Goal: Information Seeking & Learning: Learn about a topic

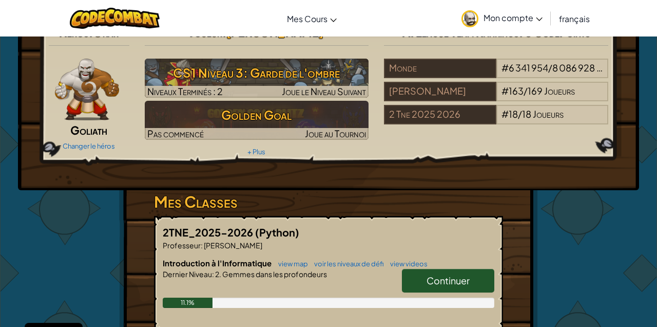
scroll to position [50, 0]
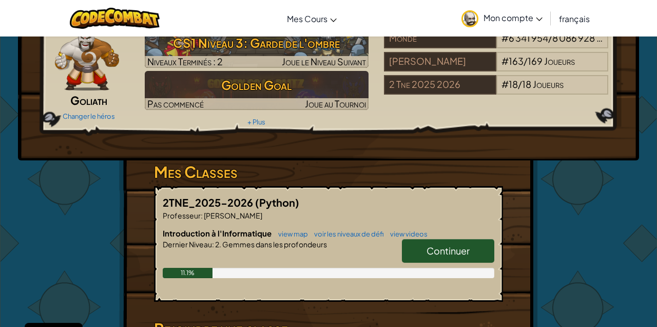
click at [461, 252] on span "Continuer" at bounding box center [448, 250] width 43 height 12
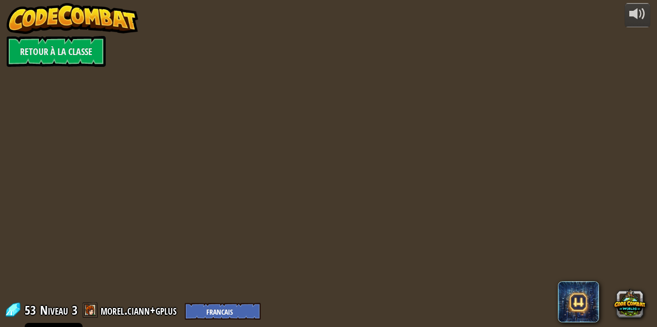
select select "fr"
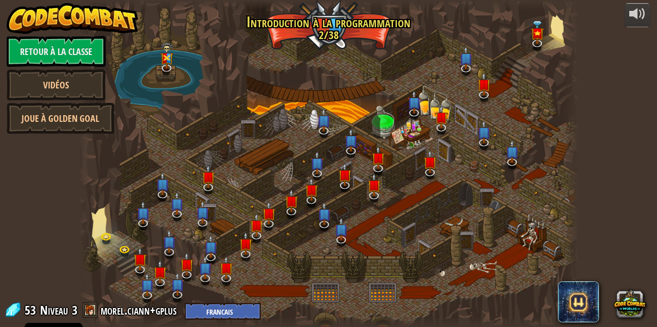
select select "fr"
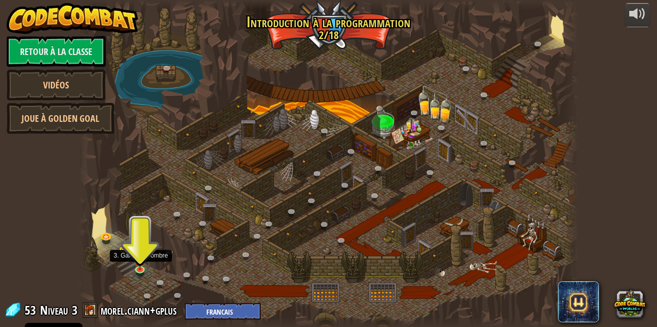
click at [138, 260] on img at bounding box center [141, 260] width 12 height 20
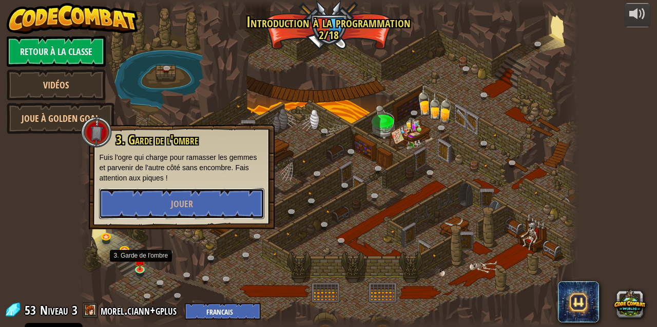
click at [208, 209] on button "Jouer" at bounding box center [181, 203] width 165 height 31
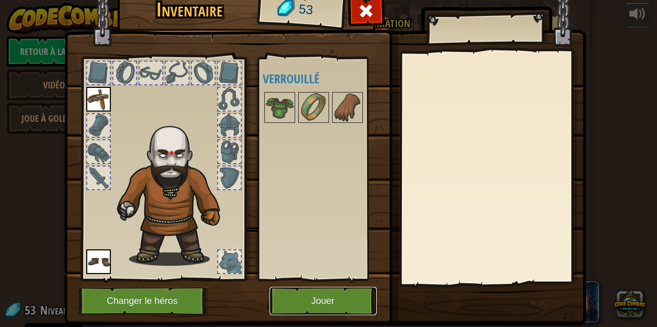
click at [325, 293] on button "Jouer" at bounding box center [323, 300] width 107 height 28
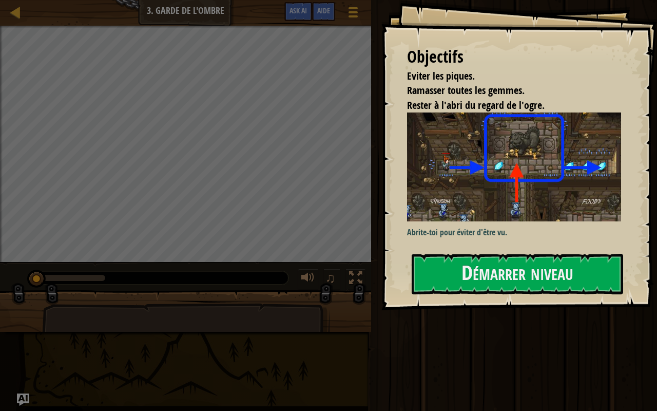
click at [551, 196] on img at bounding box center [514, 166] width 214 height 109
click at [551, 192] on img at bounding box center [514, 166] width 214 height 109
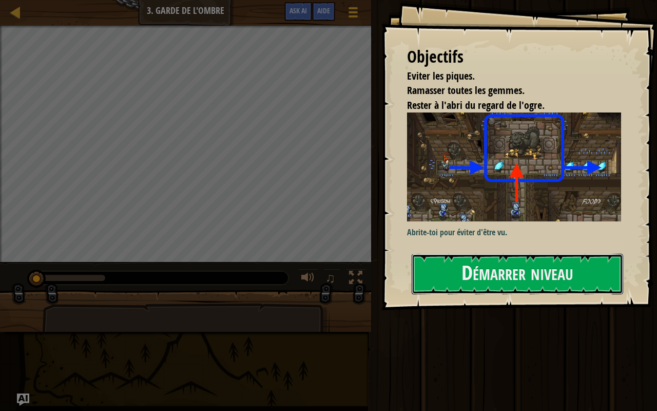
click at [541, 271] on button "Démarrer niveau" at bounding box center [518, 274] width 212 height 41
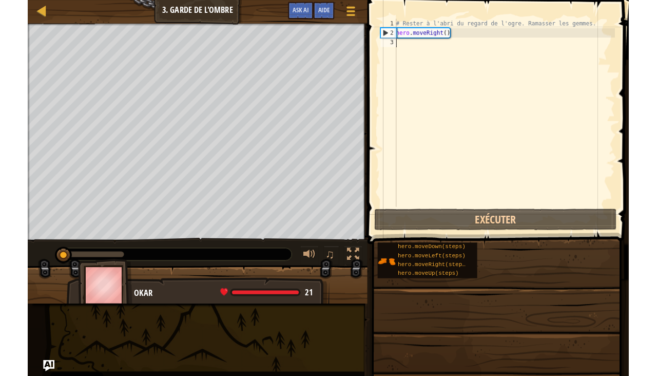
scroll to position [5, 0]
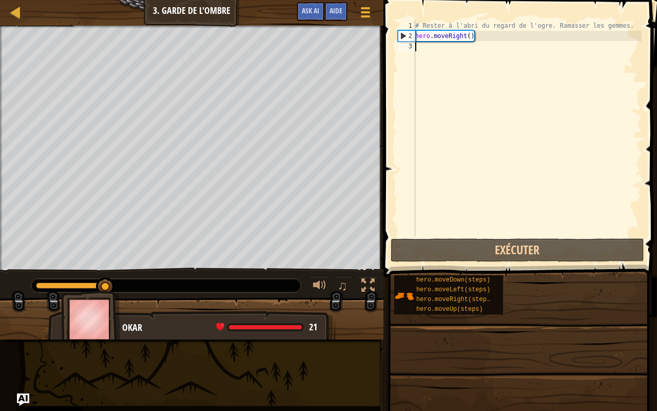
click at [495, 57] on div "# Rester à l'abri du regard de l'ogre. Ramasser les gemmes. hero . moveRight ( )" at bounding box center [527, 139] width 228 height 236
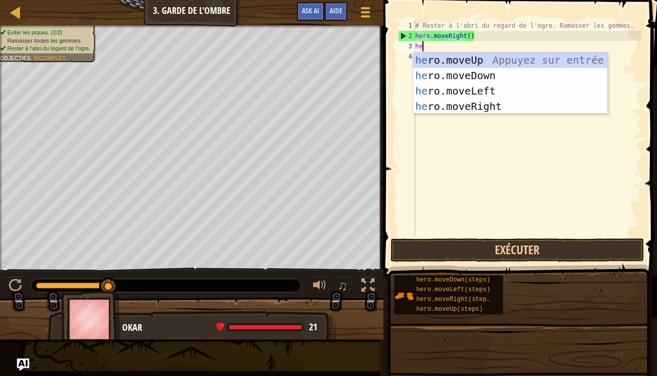
type textarea "hero"
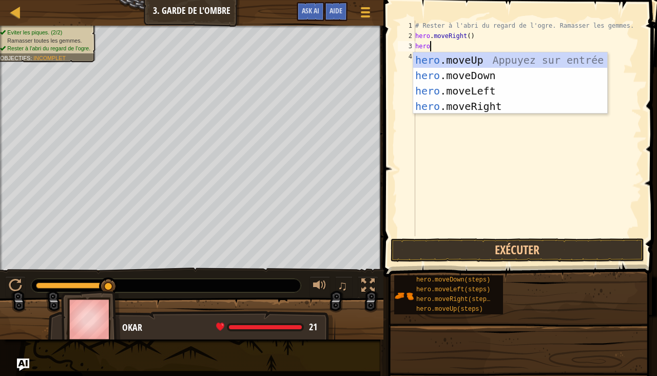
click at [540, 60] on div "hero .moveUp Appuyez sur entrée hero .moveDown Appuyez sur entrée hero .moveLef…" at bounding box center [510, 98] width 195 height 92
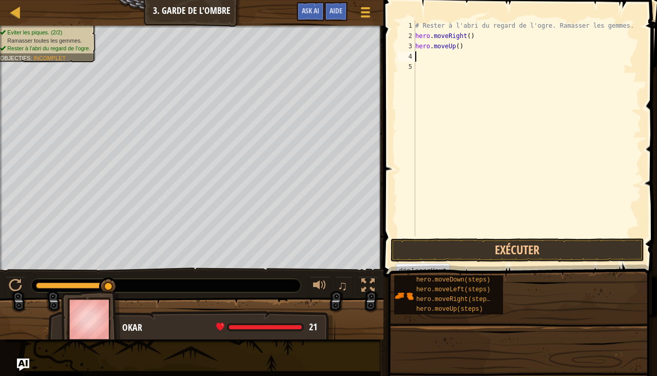
scroll to position [5, 0]
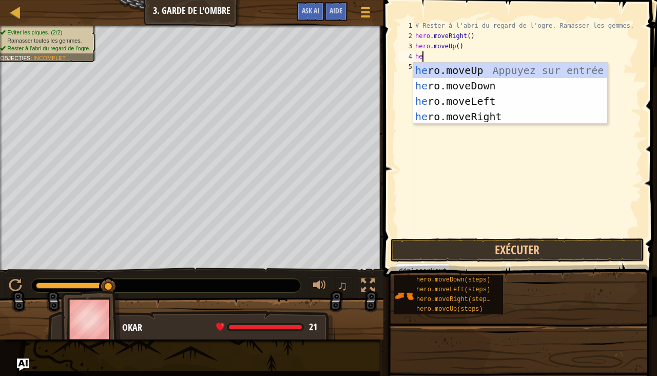
type textarea "hero"
click at [505, 118] on div "hero .moveUp Appuyez sur entrée hero .moveDown Appuyez sur entrée hero .moveLef…" at bounding box center [510, 109] width 195 height 92
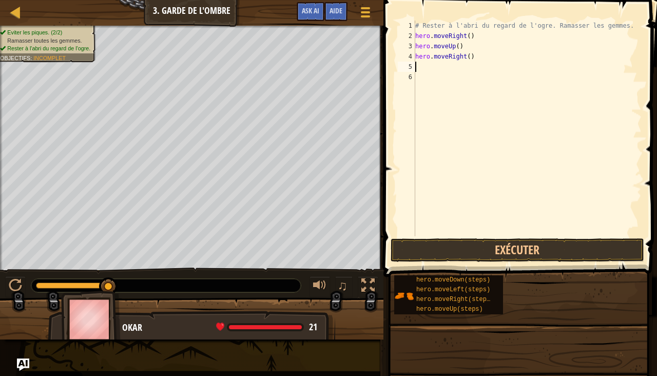
scroll to position [5, 0]
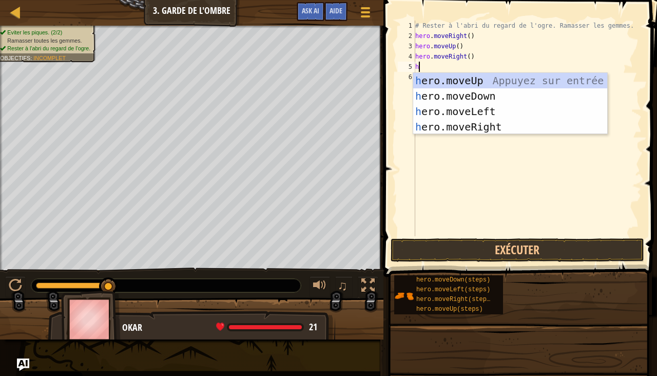
type textarea "her"
click at [506, 92] on div "her o.moveUp Appuyez sur entrée her o.moveDown Appuyez sur entrée her o.moveLef…" at bounding box center [510, 119] width 195 height 92
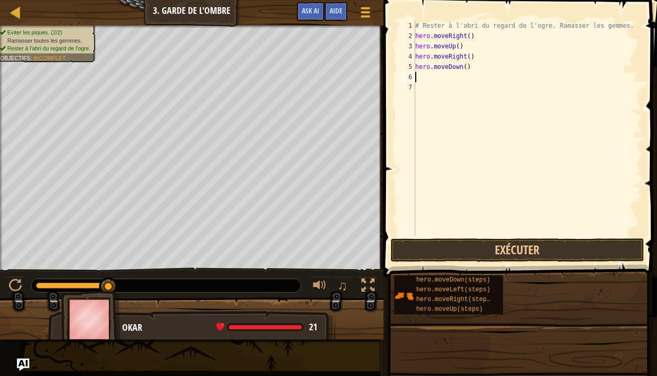
type textarea "he"
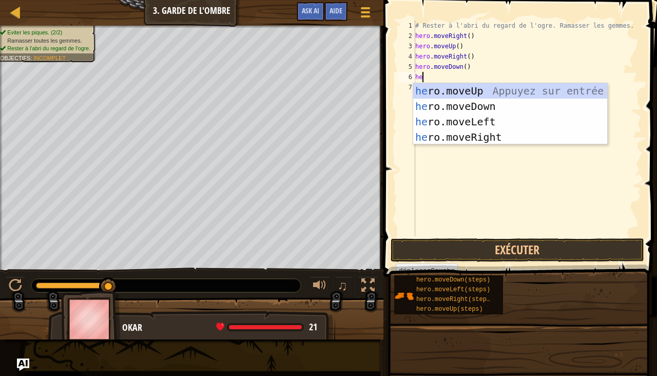
click at [502, 137] on div "he ro.moveUp Appuyez sur entrée he ro.moveDown Appuyez sur entrée he ro.moveLef…" at bounding box center [510, 129] width 195 height 92
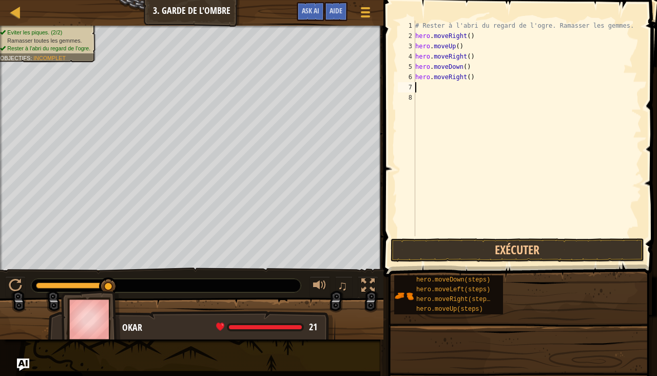
type textarea "he"
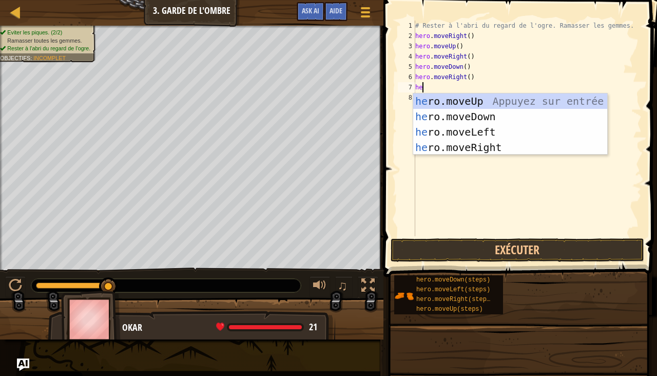
click at [495, 146] on div "he ro.moveUp Appuyez sur entrée he ro.moveDown Appuyez sur entrée he ro.moveLef…" at bounding box center [510, 139] width 195 height 92
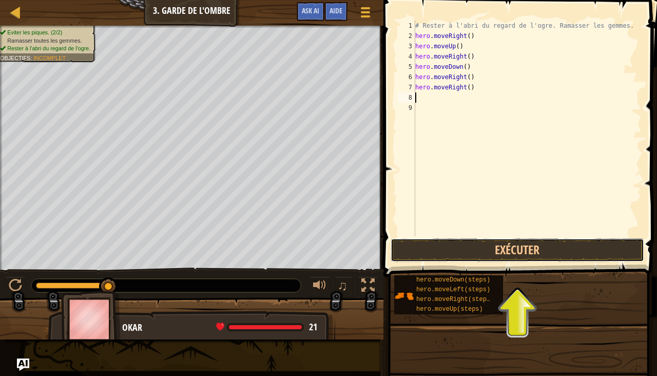
click at [549, 252] on button "Exécuter" at bounding box center [518, 250] width 254 height 24
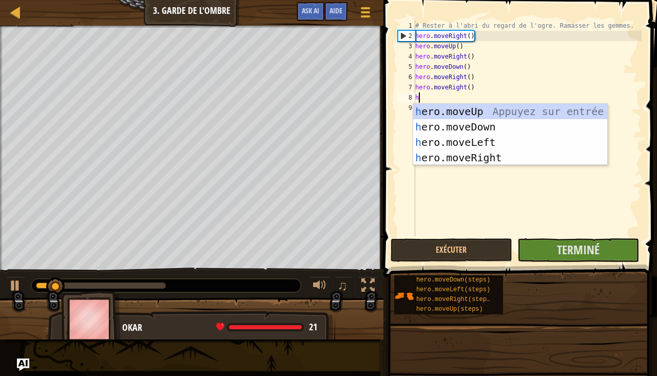
type textarea "he"
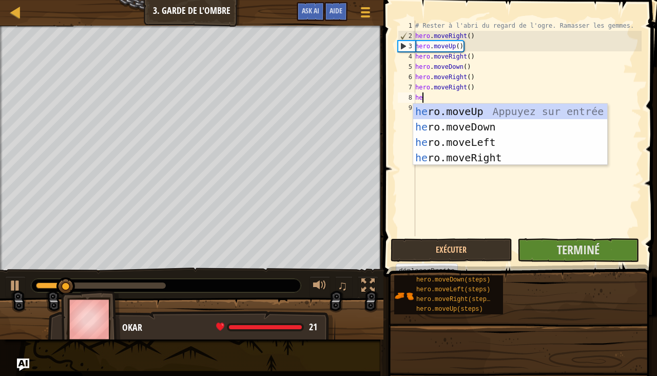
click at [496, 157] on div "he ro.moveUp Appuyez sur entrée he ro.moveDown Appuyez sur entrée he ro.moveLef…" at bounding box center [510, 150] width 195 height 92
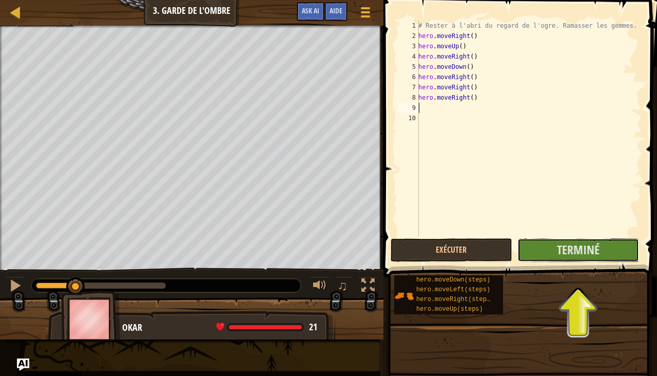
click at [564, 248] on span "Terminé" at bounding box center [578, 249] width 43 height 16
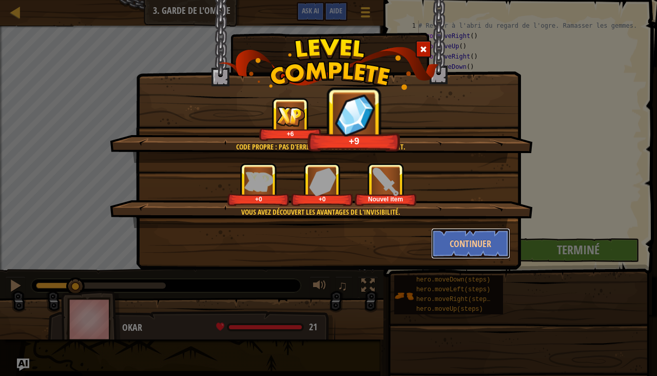
click at [476, 246] on button "Continuer" at bounding box center [471, 243] width 80 height 31
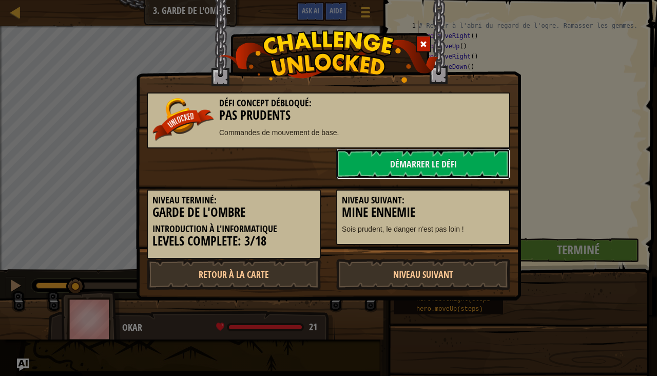
click at [471, 158] on link "Démarrer le Défi" at bounding box center [423, 163] width 174 height 31
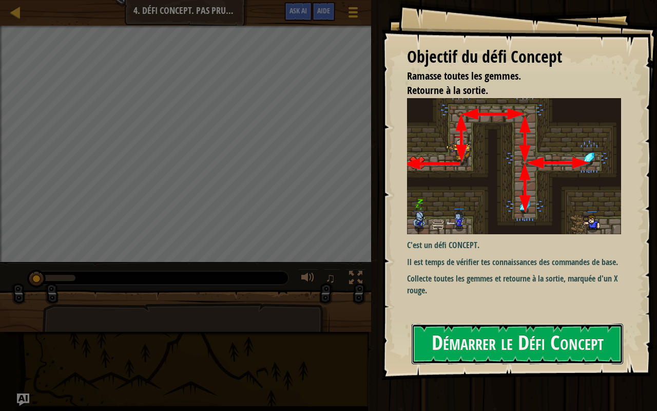
click at [532, 326] on button "Démarrer le Défi Concept" at bounding box center [518, 343] width 212 height 41
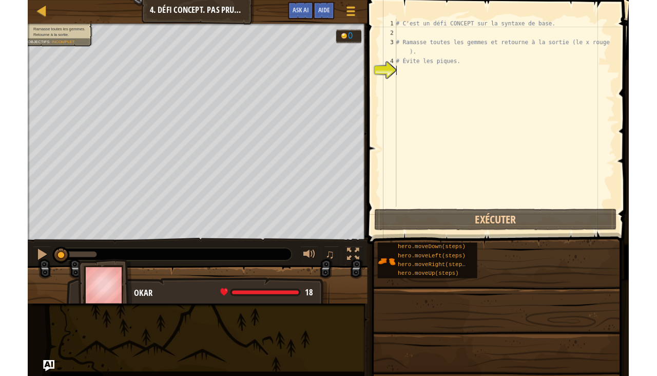
scroll to position [5, 0]
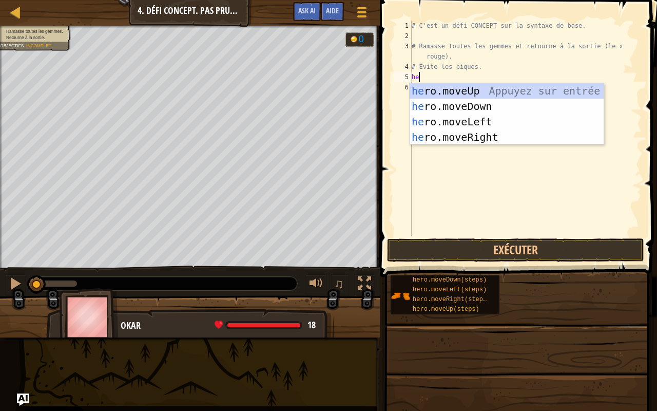
click at [523, 87] on div "he ro.moveUp Appuyez sur entrée he ro.moveDown Appuyez sur entrée he ro.moveLef…" at bounding box center [507, 129] width 195 height 92
click at [512, 79] on div "# C'est un défi CONCEPT sur la syntaxe de base. # Ramasse toutes les gemmes et …" at bounding box center [526, 139] width 232 height 236
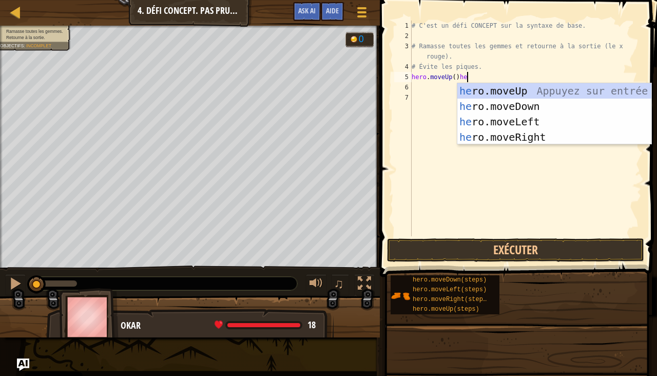
click at [540, 138] on div "he ro.moveUp Appuyez sur entrée he ro.moveDown Appuyez sur entrée he ro.moveLef…" at bounding box center [554, 129] width 195 height 92
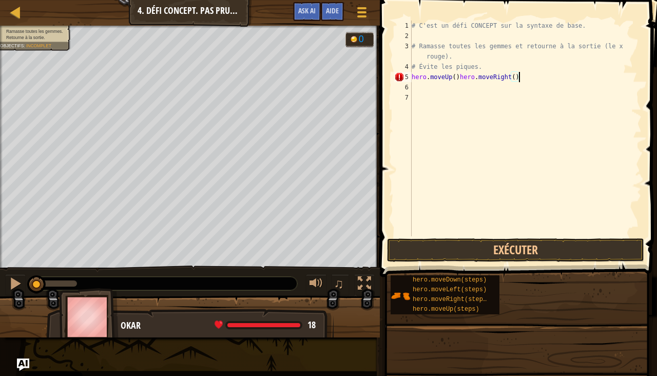
scroll to position [5, 8]
type textarea "hero.moveUp()"
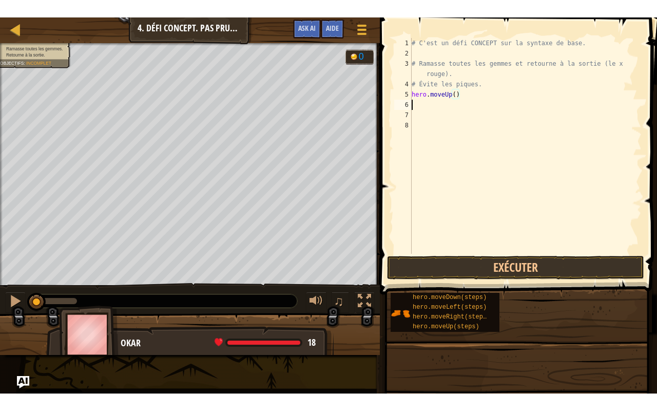
scroll to position [5, 0]
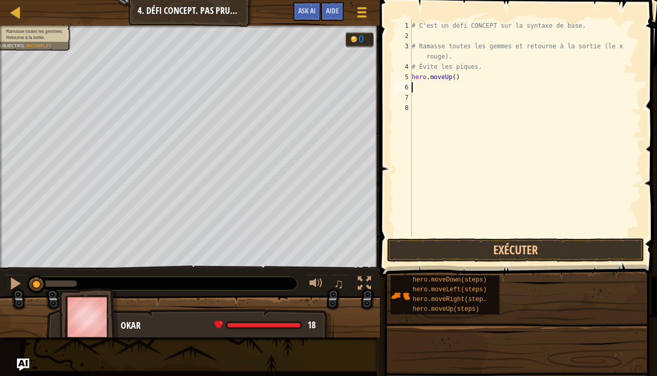
type textarea "he"
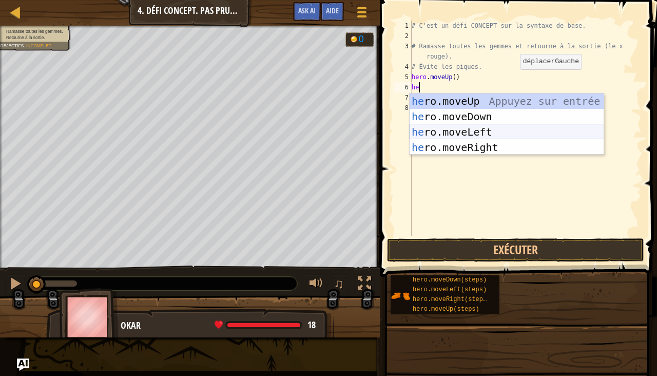
click at [489, 147] on div "he ro.moveUp Appuyez sur entrée he ro.moveDown Appuyez sur entrée he ro.moveLef…" at bounding box center [507, 139] width 195 height 92
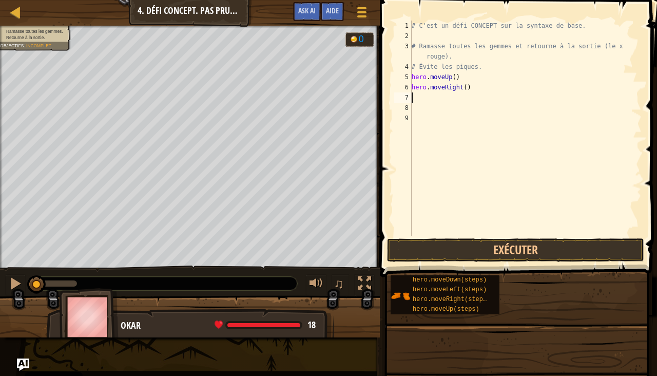
type textarea "he"
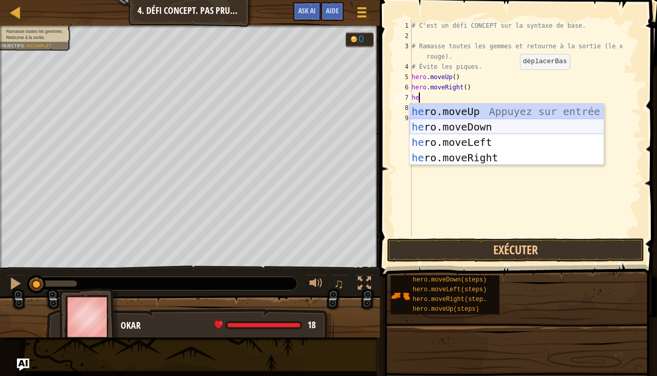
click at [497, 129] on div "he ro.moveUp Appuyez sur entrée he ro.moveDown Appuyez sur entrée he ro.moveLef…" at bounding box center [507, 150] width 195 height 92
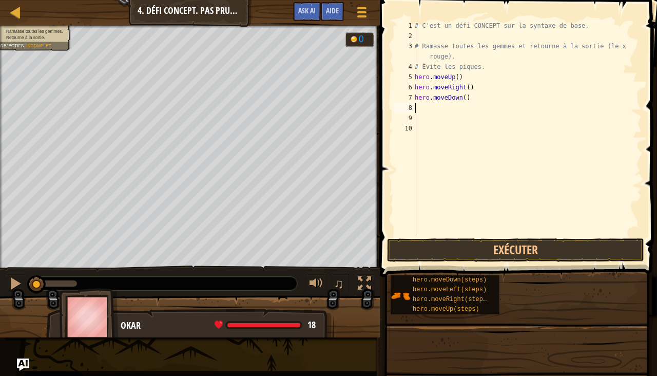
type textarea "he"
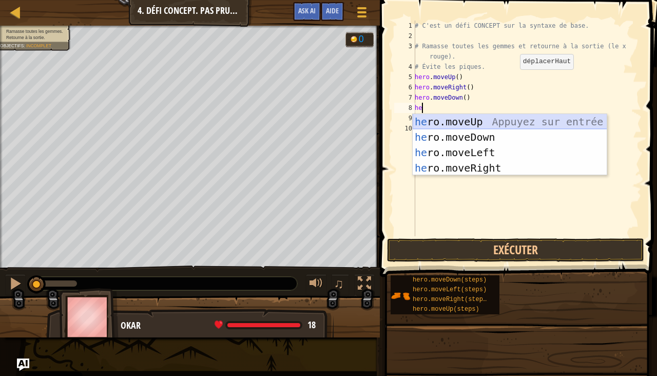
click at [501, 135] on div "he ro.moveUp Appuyez sur entrée he ro.moveDown Appuyez sur entrée he ro.moveLef…" at bounding box center [510, 160] width 195 height 92
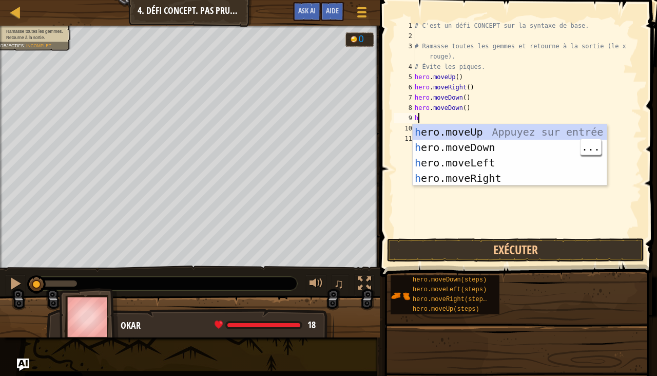
type textarea "he"
click at [514, 128] on div "he ro.moveUp Appuyez sur entrée he ro.moveDown Appuyez sur entrée he ro.moveLef…" at bounding box center [510, 170] width 195 height 92
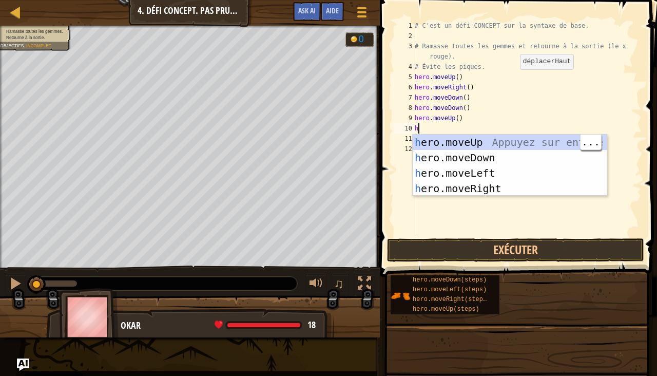
type textarea "he"
click at [498, 189] on div "he ro.moveUp Appuyez sur entrée he ro.moveDown Appuyez sur entrée he ro.moveLef…" at bounding box center [510, 181] width 195 height 92
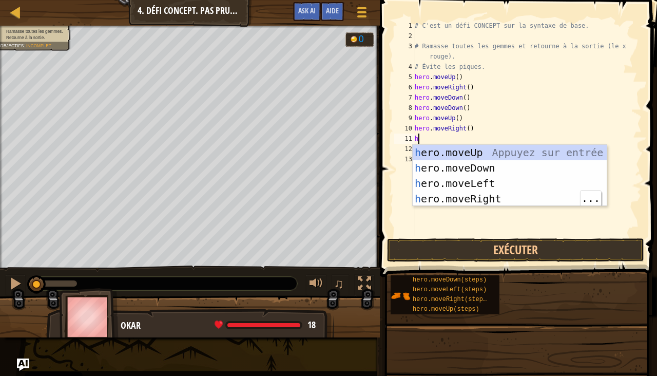
type textarea "he"
click at [502, 181] on div "he ro.moveUp Appuyez sur entrée he ro.moveDown Appuyez sur entrée he ro.moveLef…" at bounding box center [510, 191] width 195 height 92
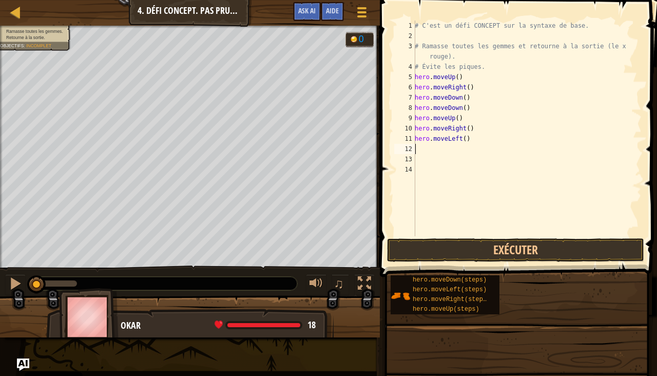
type textarea "he"
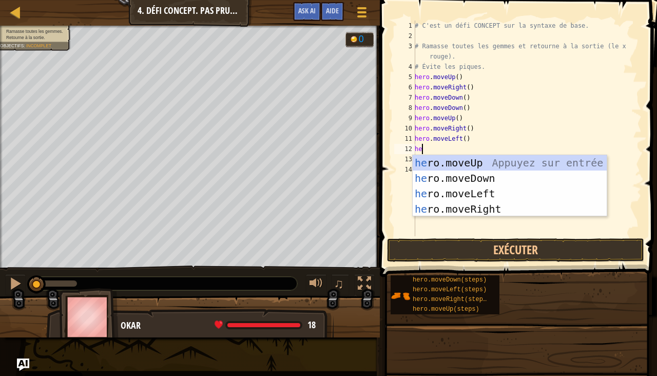
click at [508, 165] on div "he ro.moveUp Appuyez sur entrée he ro.moveDown Appuyez sur entrée he ro.moveLef…" at bounding box center [510, 201] width 195 height 92
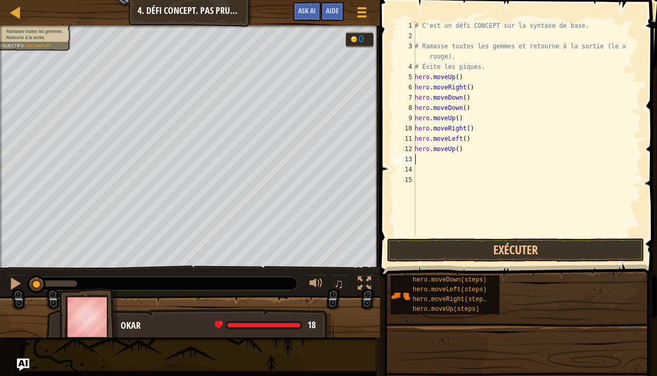
type textarea "he"
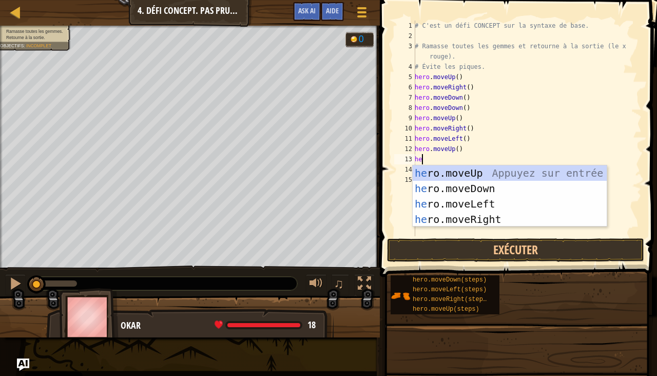
click at [495, 204] on div "he ro.moveUp Appuyez sur entrée he ro.moveDown Appuyez sur entrée he ro.moveLef…" at bounding box center [510, 211] width 195 height 92
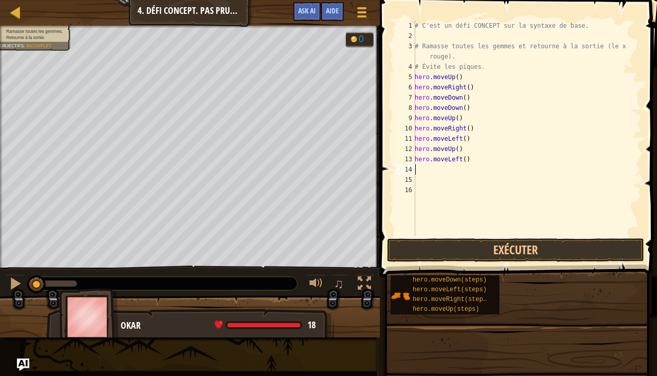
type textarea "he"
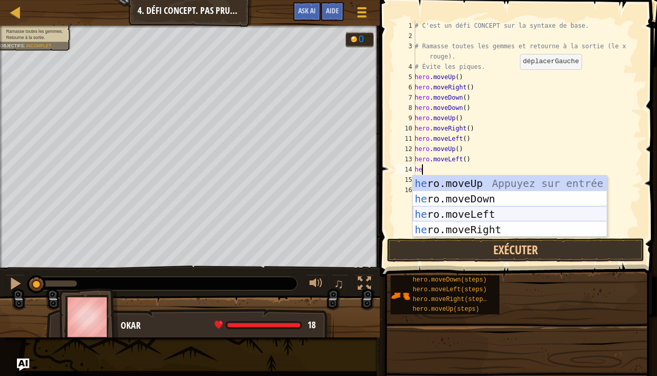
click at [501, 198] on div "he ro.moveUp Appuyez sur entrée he ro.moveDown Appuyez sur entrée he ro.moveLef…" at bounding box center [510, 222] width 195 height 92
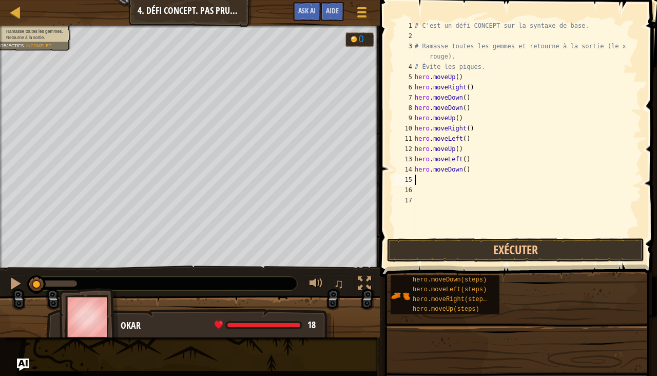
type textarea "he"
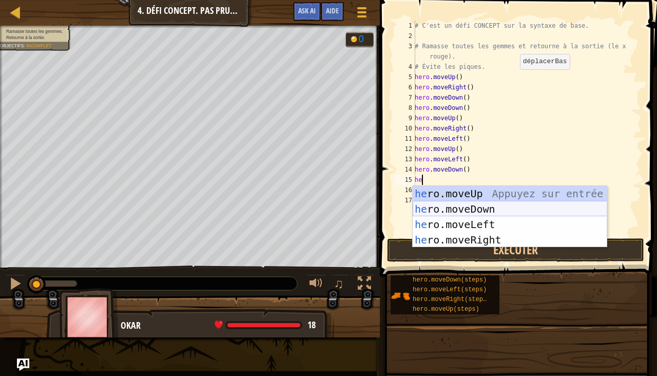
click at [499, 205] on div "he ro.moveUp Appuyez sur entrée he ro.moveDown Appuyez sur entrée he ro.moveLef…" at bounding box center [510, 232] width 195 height 92
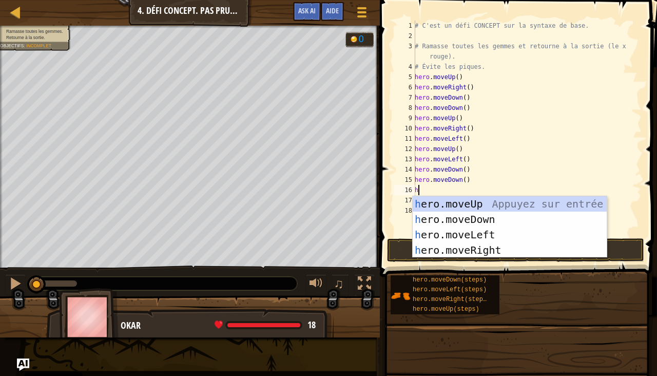
type textarea "he"
click at [495, 237] on div "he ro.moveUp Appuyez sur entrée he ro.moveDown Appuyez sur entrée he ro.moveLef…" at bounding box center [510, 242] width 195 height 92
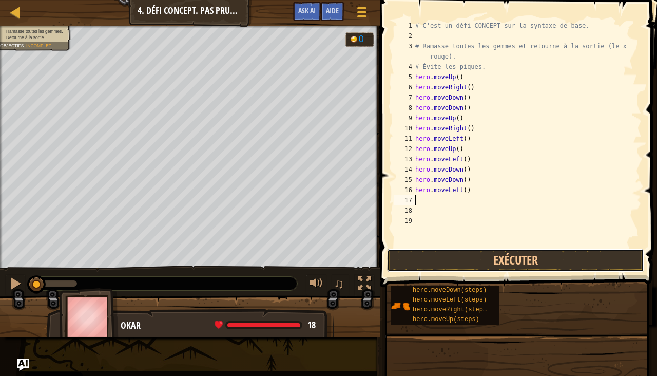
click at [521, 261] on button "Exécuter" at bounding box center [515, 260] width 257 height 24
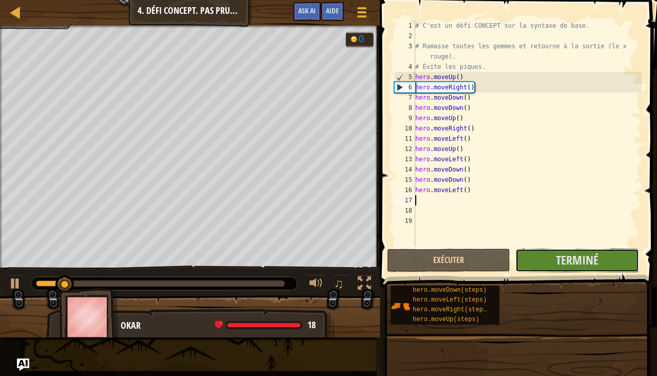
click at [568, 258] on span "Terminé" at bounding box center [577, 260] width 43 height 16
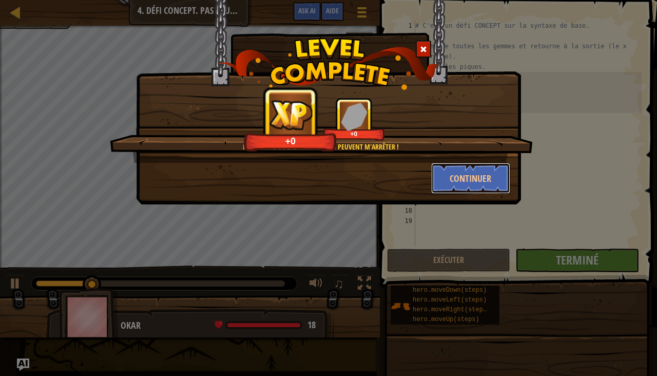
click at [481, 174] on button "Continuer" at bounding box center [471, 178] width 80 height 31
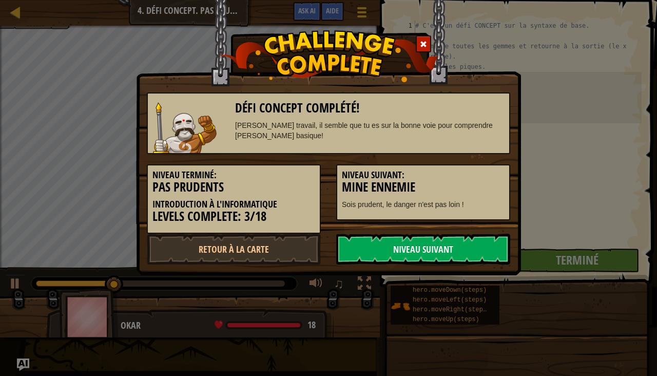
click at [458, 243] on link "Niveau Suivant" at bounding box center [423, 249] width 174 height 31
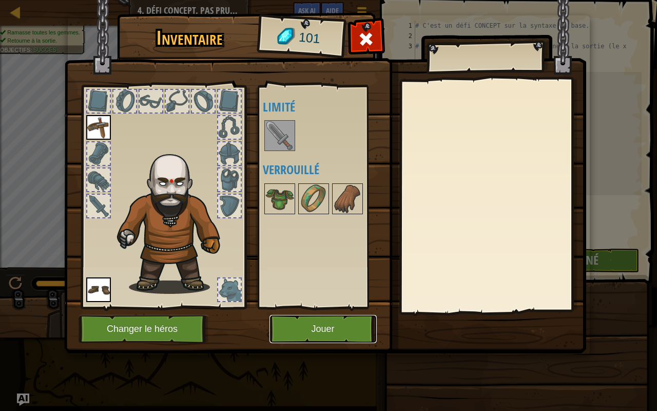
click at [314, 326] on button "Jouer" at bounding box center [323, 329] width 107 height 28
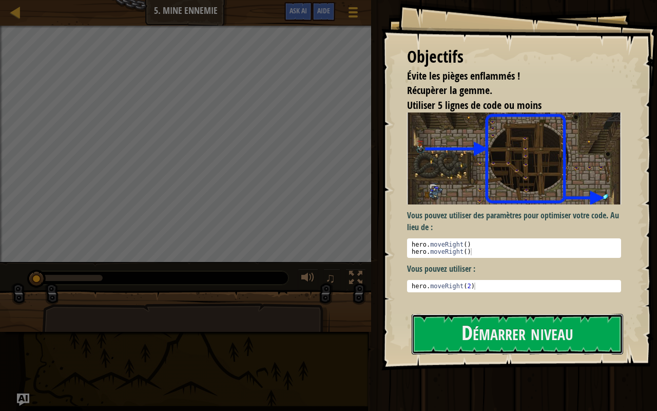
click at [474, 326] on button "Démarrer niveau" at bounding box center [518, 334] width 212 height 41
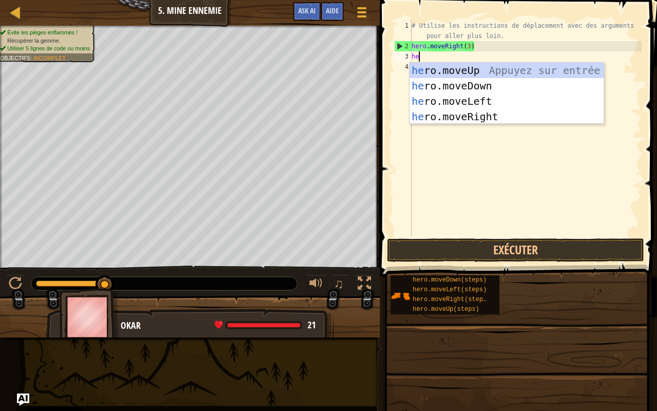
scroll to position [5, 0]
type textarea "hero"
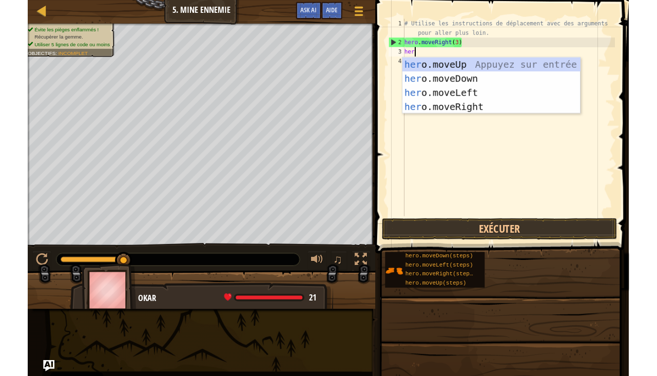
scroll to position [5, 1]
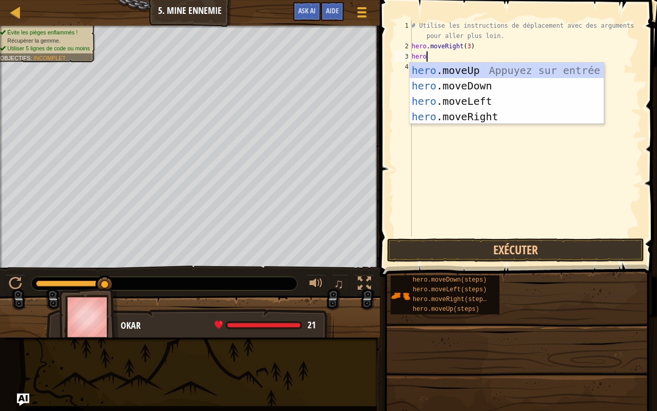
click at [521, 68] on div "hero .moveUp Appuyez sur entrée hero .moveDown Appuyez sur entrée hero .moveLef…" at bounding box center [507, 109] width 195 height 92
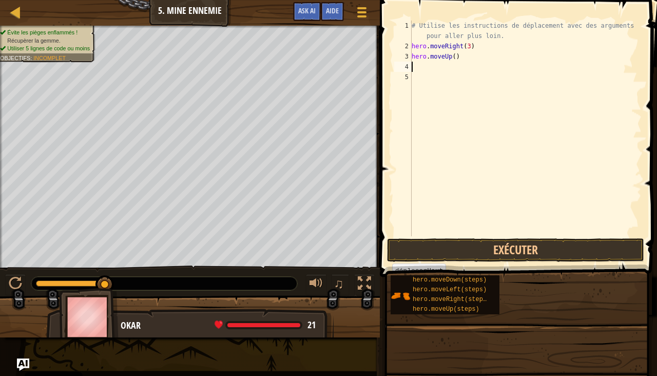
scroll to position [5, 0]
type textarea "he"
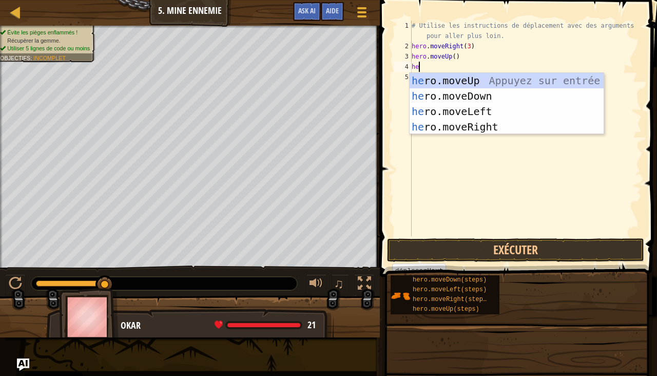
click at [497, 126] on div "he ro.moveUp Appuyez sur entrée he ro.moveDown Appuyez sur entrée he ro.moveLef…" at bounding box center [507, 119] width 195 height 92
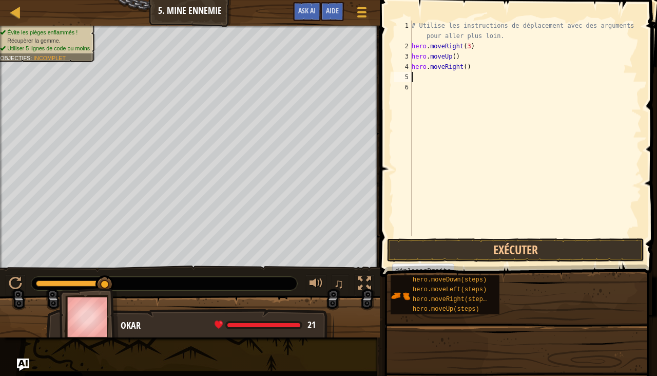
type textarea "he"
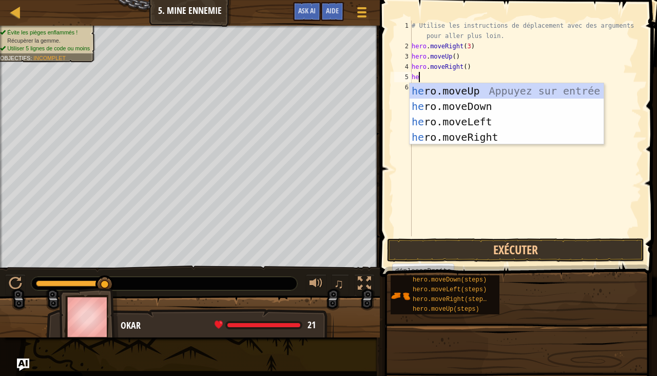
click at [500, 104] on div "he ro.moveUp Appuyez sur entrée he ro.moveDown Appuyez sur entrée he ro.moveLef…" at bounding box center [507, 129] width 195 height 92
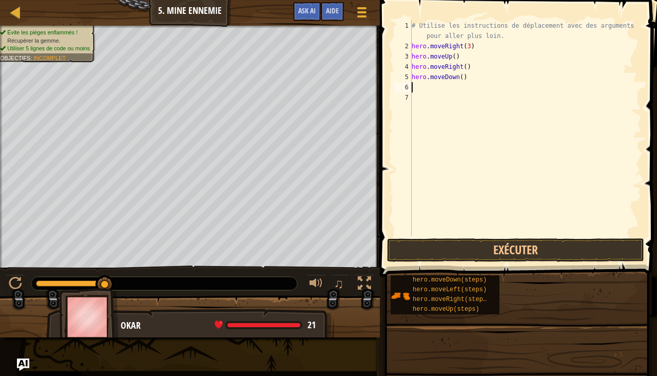
click at [466, 72] on div "# Utilise les instructions de déplacement avec des arguments pour aller plus lo…" at bounding box center [526, 144] width 232 height 246
click at [464, 75] on div "# Utilise les instructions de déplacement avec des arguments pour aller plus lo…" at bounding box center [526, 144] width 232 height 246
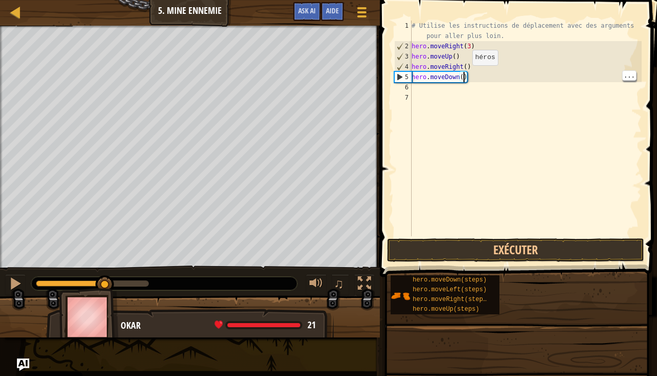
type textarea "hero.moveDown(3)"
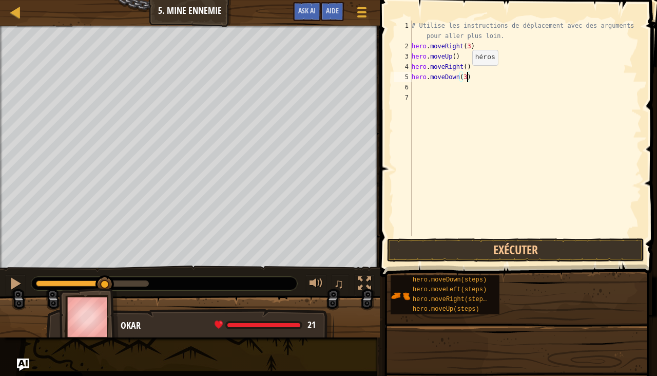
click at [494, 88] on div "# Utilise les instructions de déplacement avec des arguments pour aller plus lo…" at bounding box center [526, 144] width 232 height 246
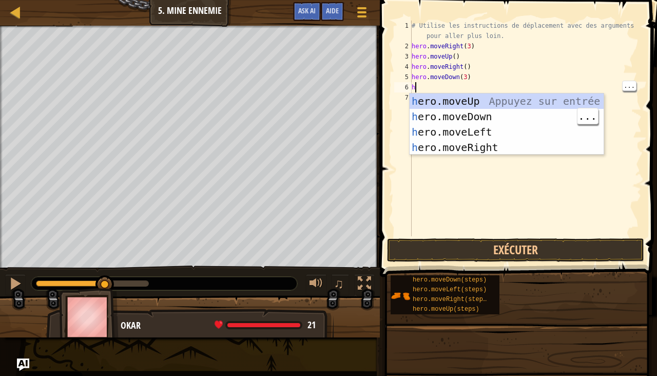
type textarea "he"
click at [492, 150] on div "he ro.moveUp Appuyez sur entrée he ro.moveDown Appuyez sur entrée he ro.moveLef…" at bounding box center [507, 139] width 195 height 92
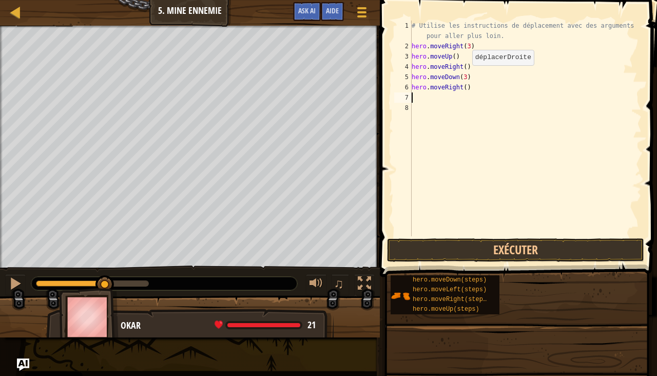
click at [468, 85] on div "# Utilise les instructions de déplacement avec des arguments pour aller plus lo…" at bounding box center [526, 144] width 232 height 246
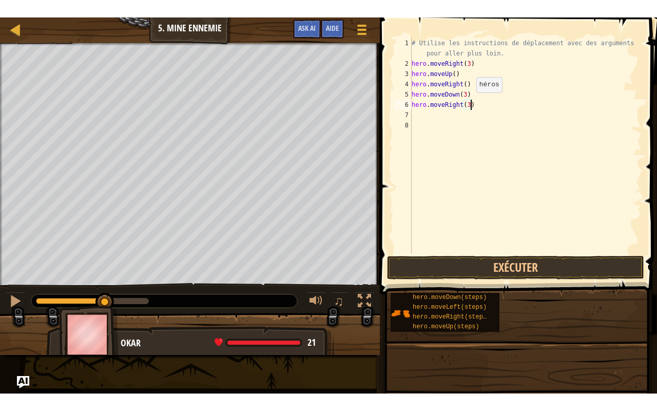
scroll to position [5, 5]
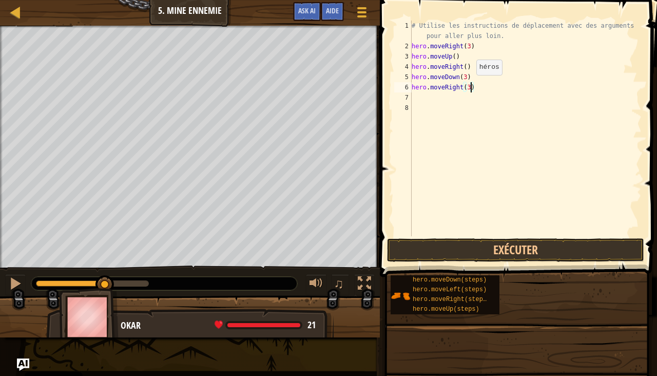
type textarea "hero.moveRight(3)"
click at [546, 242] on button "Exécuter" at bounding box center [515, 250] width 257 height 24
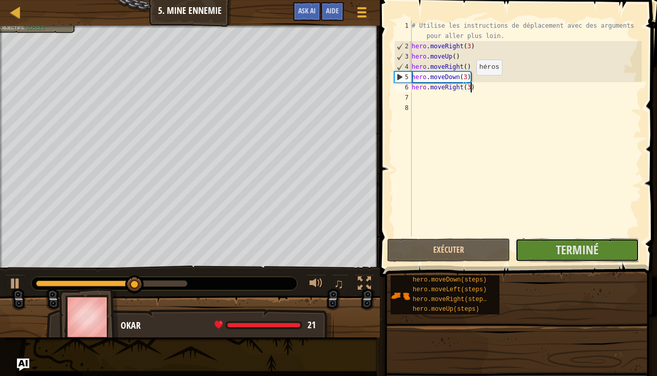
click at [584, 246] on span "Terminé" at bounding box center [577, 249] width 43 height 16
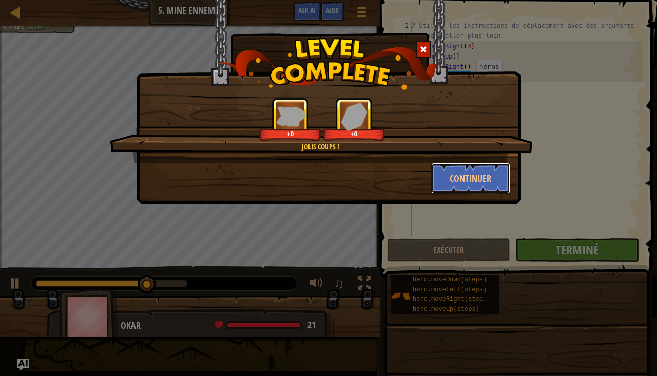
click at [481, 177] on button "Continuer" at bounding box center [471, 178] width 80 height 31
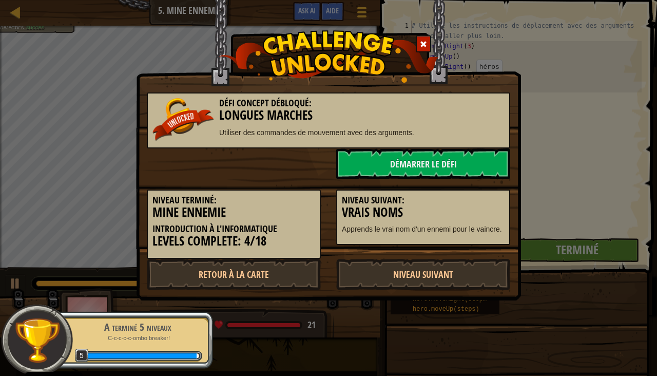
click at [442, 275] on link "Niveau Suivant" at bounding box center [423, 274] width 174 height 31
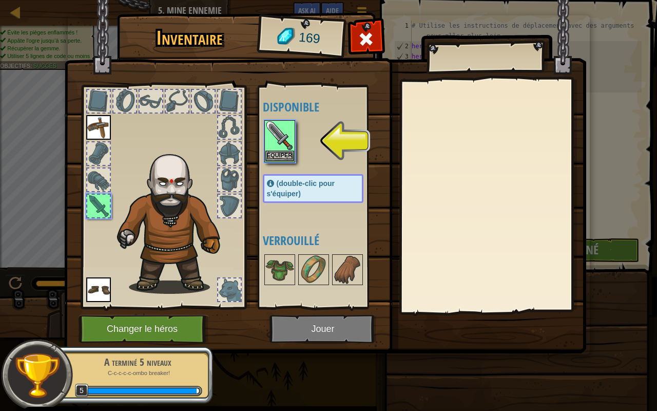
click at [278, 145] on img at bounding box center [279, 135] width 29 height 29
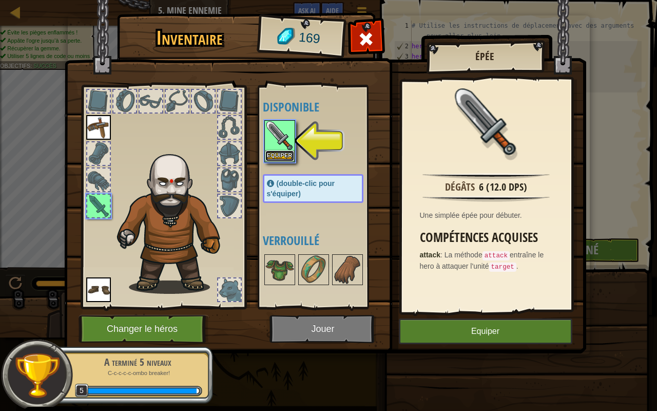
click at [279, 156] on button "Equiper" at bounding box center [279, 155] width 29 height 11
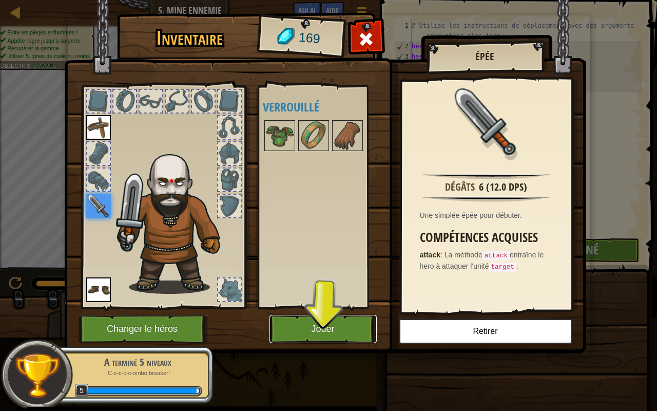
click at [340, 325] on button "Jouer" at bounding box center [323, 329] width 107 height 28
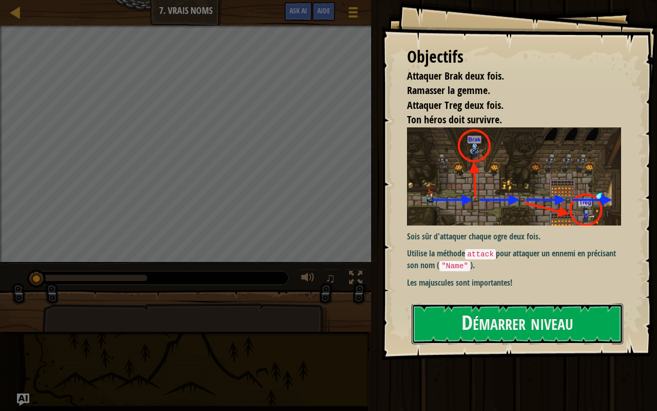
click at [510, 325] on button "Démarrer niveau" at bounding box center [518, 323] width 212 height 41
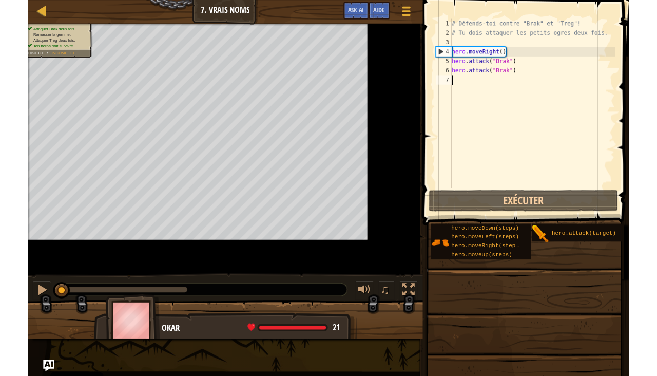
scroll to position [5, 0]
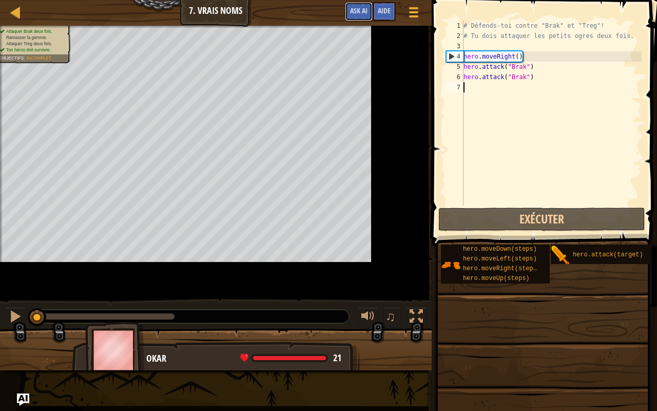
click at [354, 15] on span "Ask AI" at bounding box center [358, 11] width 17 height 10
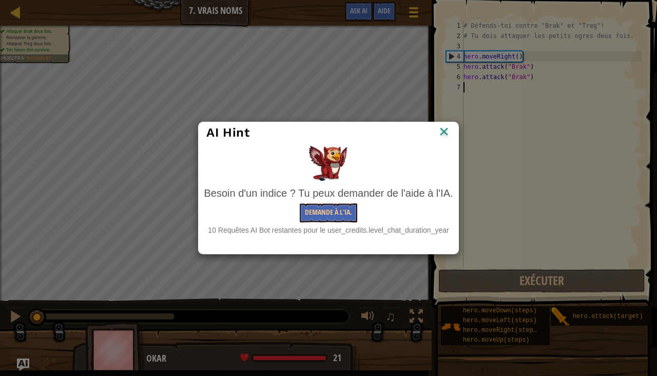
click at [437, 136] on img at bounding box center [443, 132] width 13 height 15
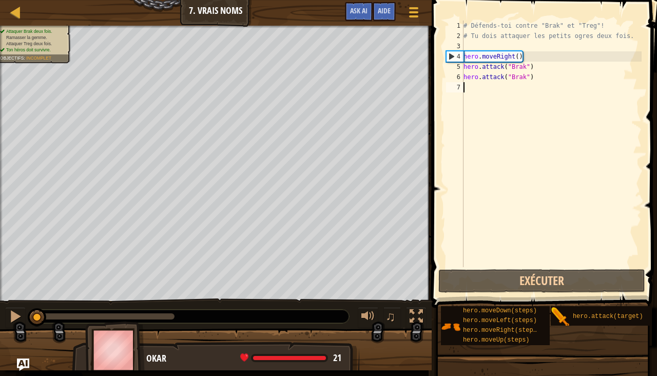
click at [414, 6] on div at bounding box center [413, 12] width 13 height 14
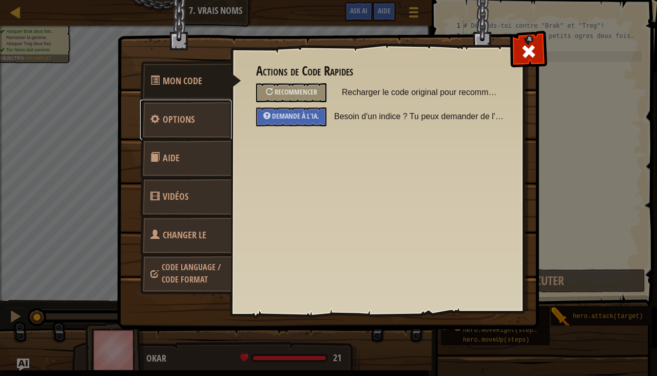
click at [179, 123] on span "Options" at bounding box center [179, 119] width 32 height 13
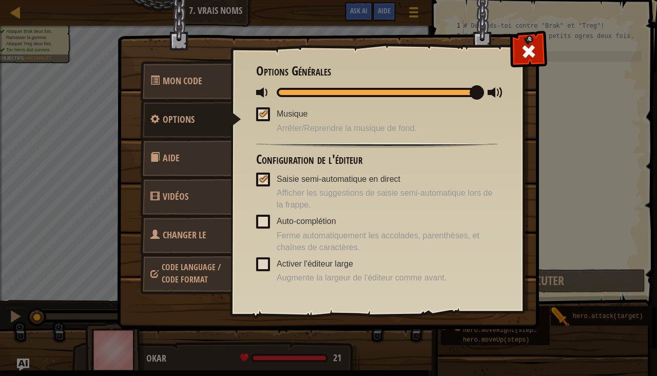
click at [267, 112] on span at bounding box center [263, 114] width 14 height 14
click at [0, 0] on input "Musique" at bounding box center [0, 0] width 0 height 0
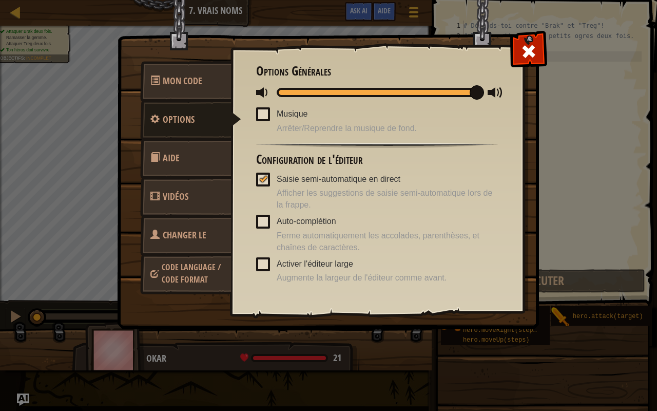
click at [528, 43] on span at bounding box center [529, 51] width 16 height 16
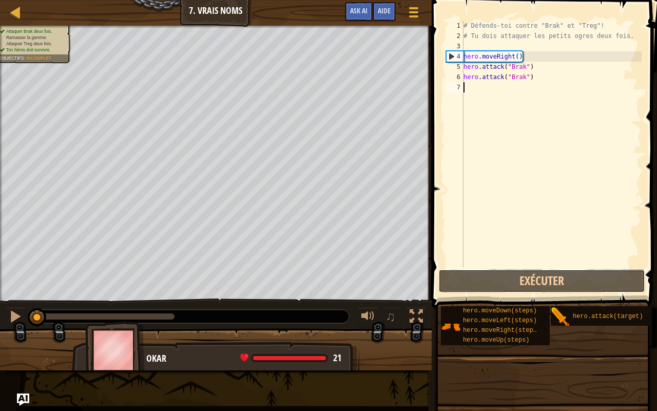
click at [560, 281] on button "Exécuter" at bounding box center [541, 281] width 207 height 24
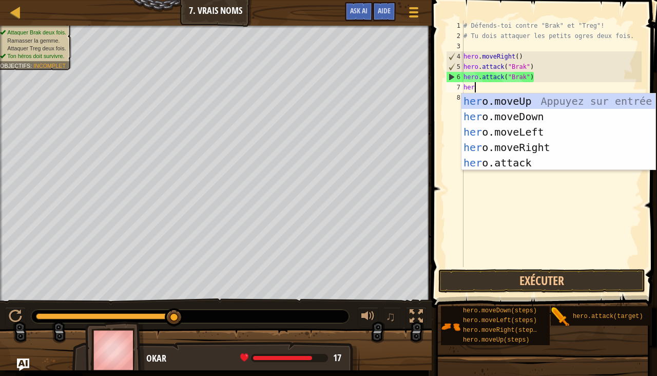
type textarea "hero"
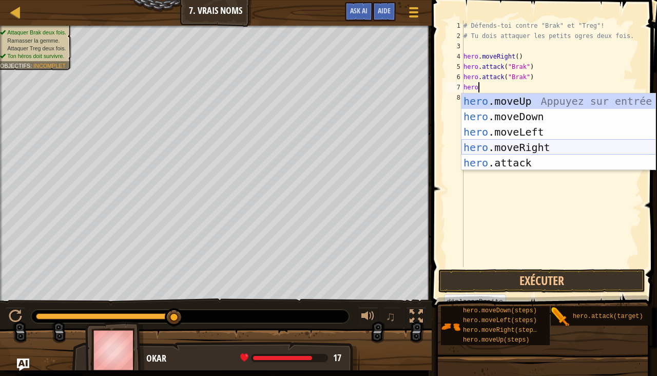
click at [539, 148] on div "hero .moveUp Appuyez sur entrée hero .moveDown Appuyez sur entrée hero .moveLef…" at bounding box center [559, 147] width 195 height 108
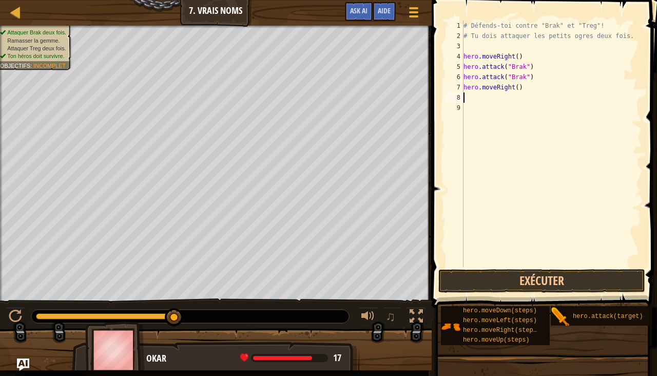
scroll to position [5, 0]
click at [517, 86] on div "# Défends-toi contre "Brak" et "Treg"! # Tu dois attaquer les petits ogres deux…" at bounding box center [552, 154] width 180 height 267
type textarea "hero.moveRight(2)"
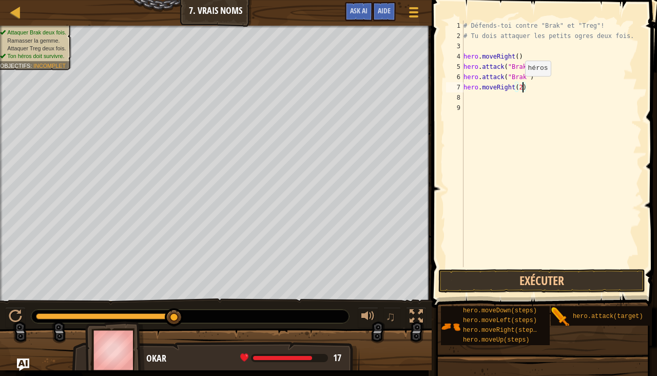
click at [545, 87] on div "# Défends-toi contre "Brak" et "Treg"! # Tu dois attaquer les petits ogres deux…" at bounding box center [552, 154] width 180 height 267
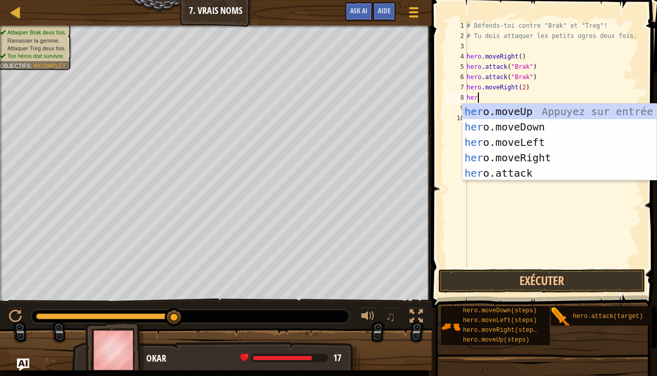
scroll to position [5, 0]
click at [522, 175] on div "her o.moveUp Appuyez sur entrée her o.moveDown Appuyez sur entrée her o.moveLef…" at bounding box center [560, 158] width 195 height 108
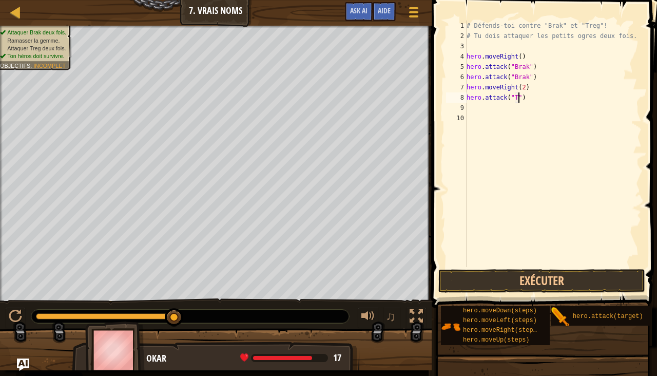
scroll to position [5, 4]
type textarea "hero.attack("Treg")"
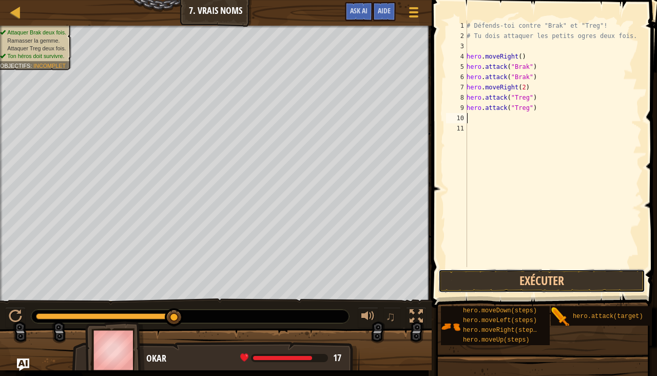
click at [582, 280] on button "Exécuter" at bounding box center [541, 281] width 207 height 24
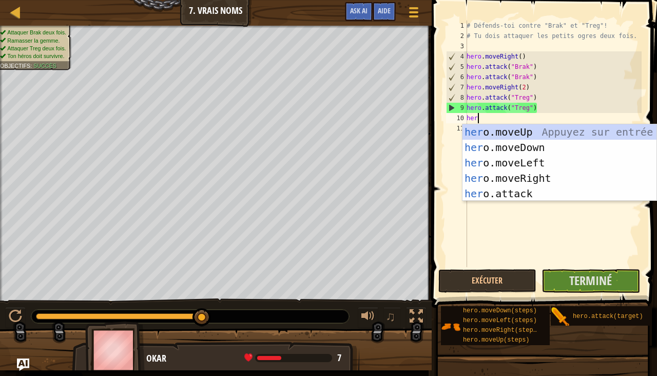
type textarea "hero"
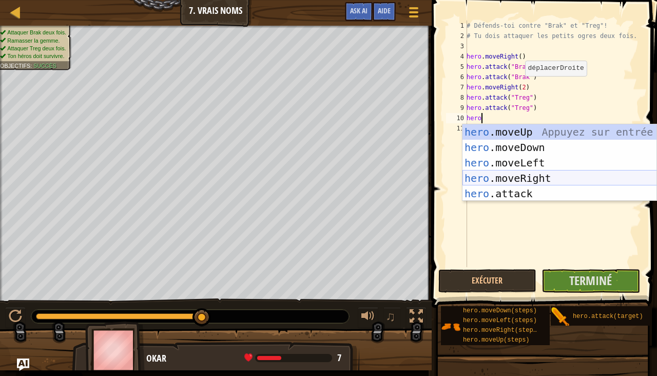
click at [537, 178] on div "hero .moveUp Appuyez sur entrée hero .moveDown Appuyez sur entrée hero .moveLef…" at bounding box center [560, 178] width 195 height 108
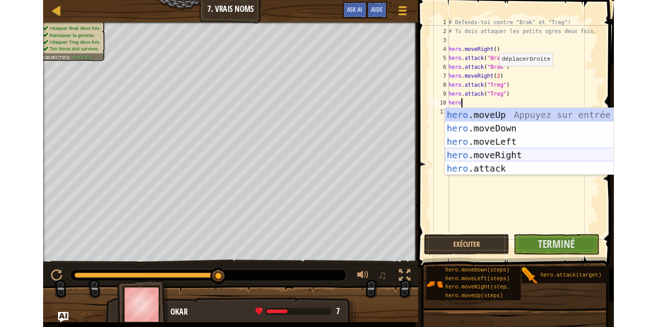
scroll to position [5, 0]
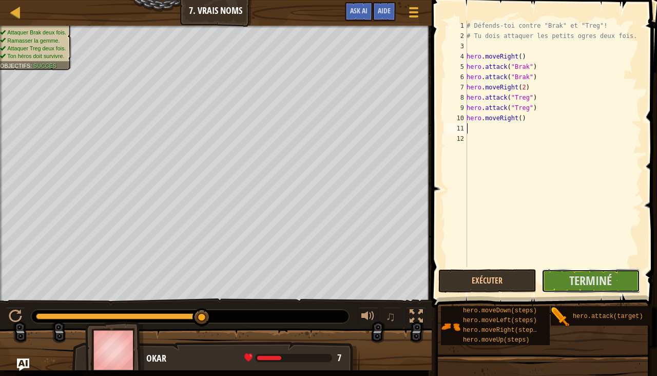
click at [580, 283] on span "Terminé" at bounding box center [590, 280] width 43 height 16
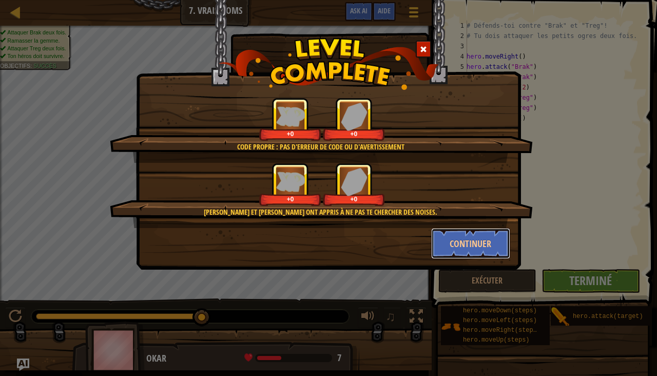
click at [482, 241] on button "Continuer" at bounding box center [471, 243] width 80 height 31
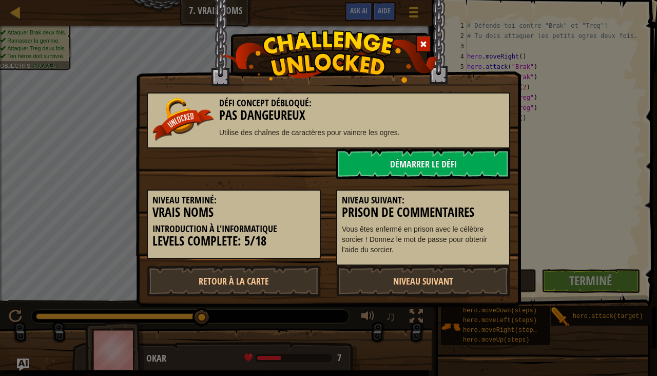
click at [441, 285] on link "Niveau Suivant" at bounding box center [423, 280] width 174 height 31
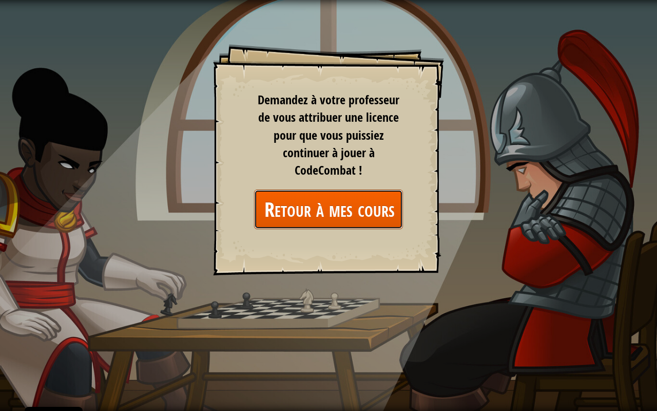
click at [383, 209] on link "Retour à mes cours" at bounding box center [328, 209] width 149 height 40
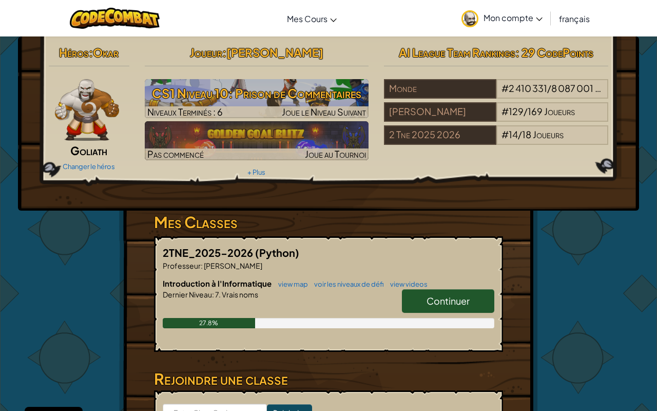
click at [455, 299] on span "Continuer" at bounding box center [448, 301] width 43 height 12
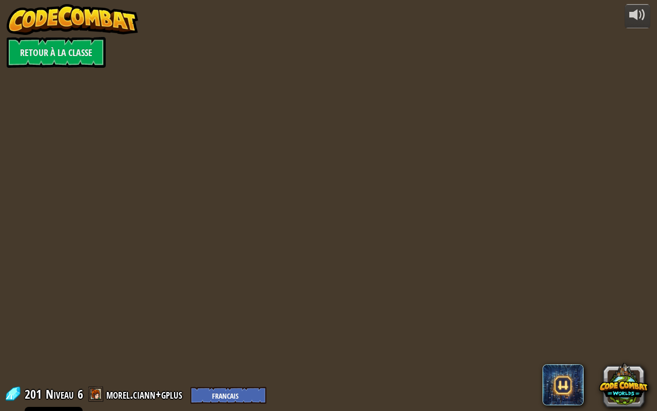
select select "fr"
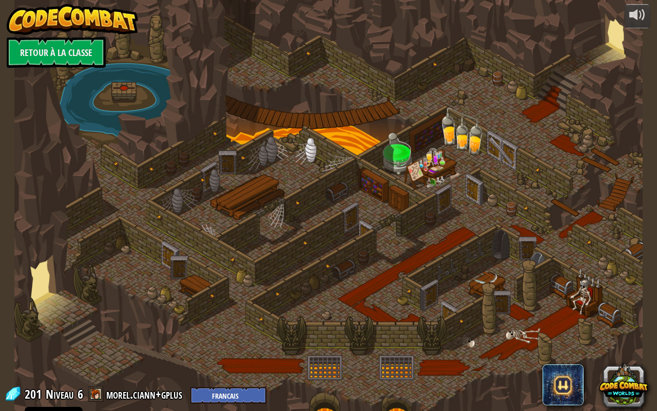
select select "fr"
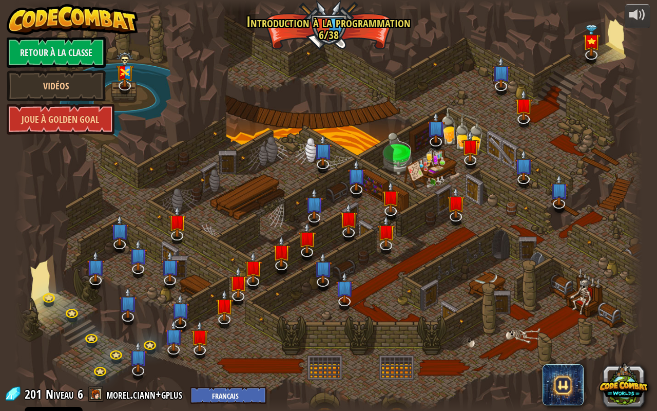
select select "fr"
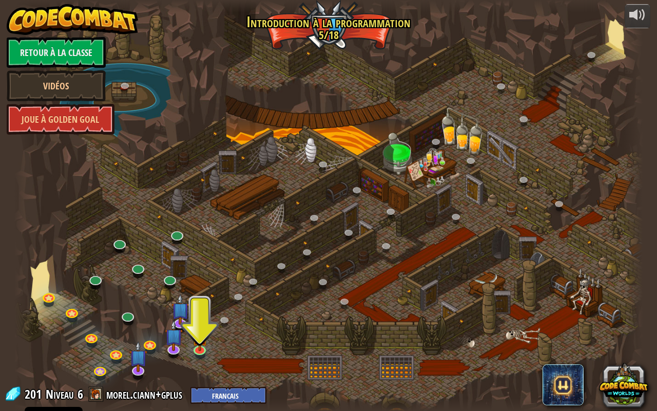
click at [201, 326] on img at bounding box center [200, 337] width 16 height 28
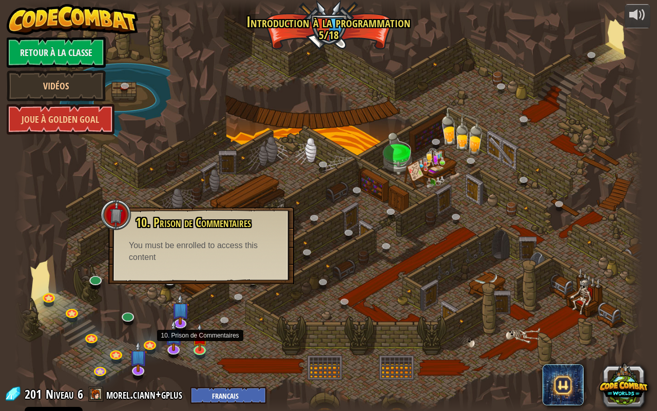
click at [196, 326] on img at bounding box center [200, 337] width 16 height 28
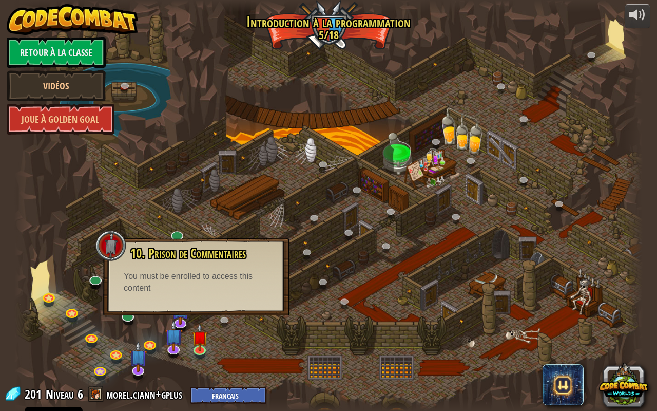
click at [245, 326] on div at bounding box center [328, 205] width 628 height 411
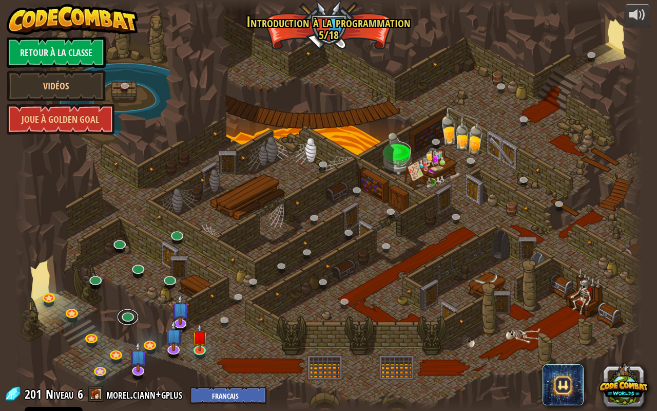
click at [123, 319] on link at bounding box center [128, 316] width 21 height 15
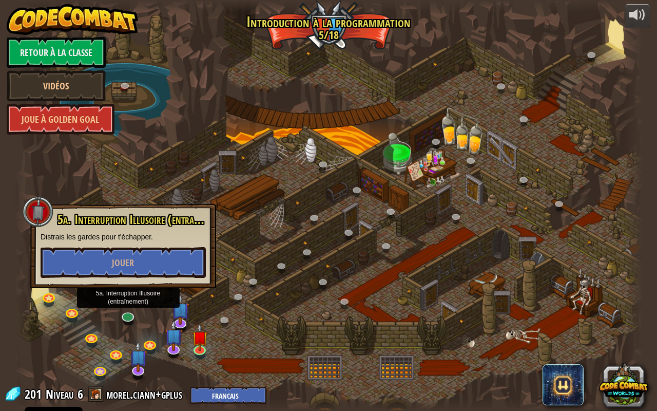
click at [178, 317] on img at bounding box center [180, 309] width 18 height 31
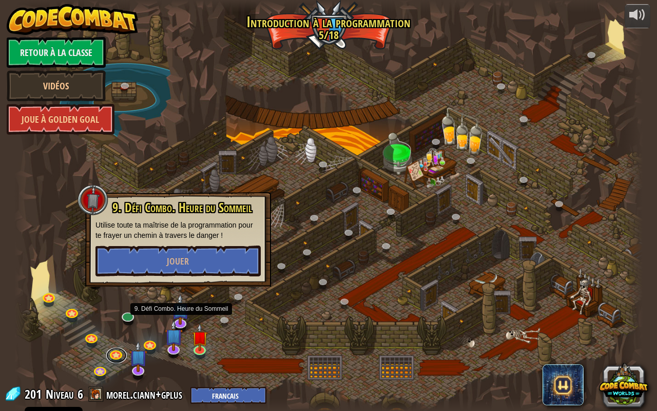
click at [112, 326] on link at bounding box center [116, 355] width 21 height 15
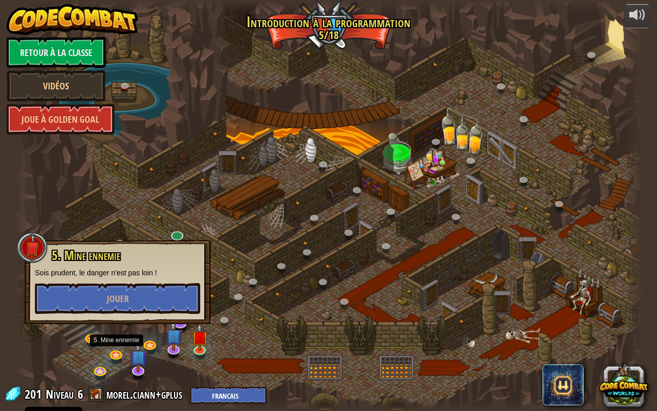
click at [140, 326] on div at bounding box center [328, 205] width 628 height 411
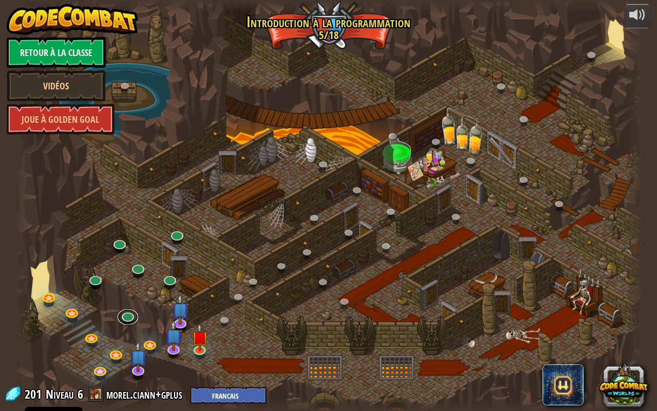
click at [127, 317] on link at bounding box center [128, 316] width 21 height 15
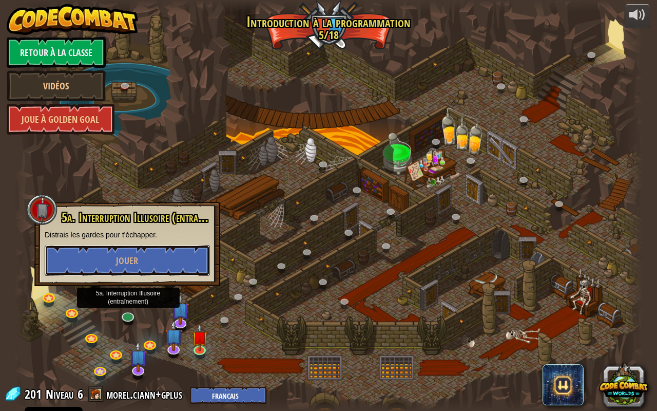
click at [180, 259] on button "Jouer" at bounding box center [127, 260] width 165 height 31
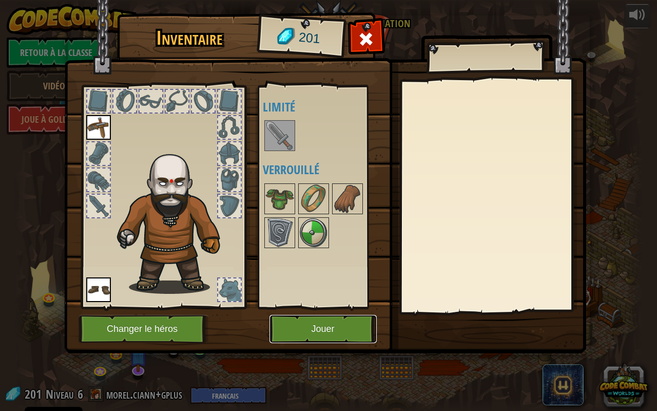
click at [332, 324] on button "Jouer" at bounding box center [323, 329] width 107 height 28
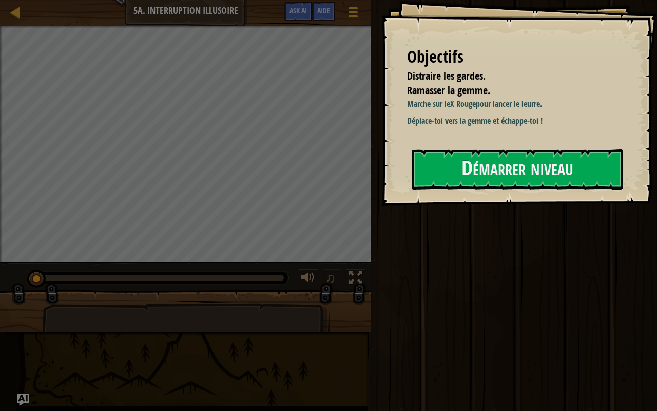
click at [378, 326] on div "Exécuter Envoyer Terminé" at bounding box center [512, 203] width 289 height 406
click at [373, 326] on div "Exécuter Envoyer Terminé" at bounding box center [512, 203] width 289 height 406
click at [369, 324] on div at bounding box center [185, 315] width 371 height 51
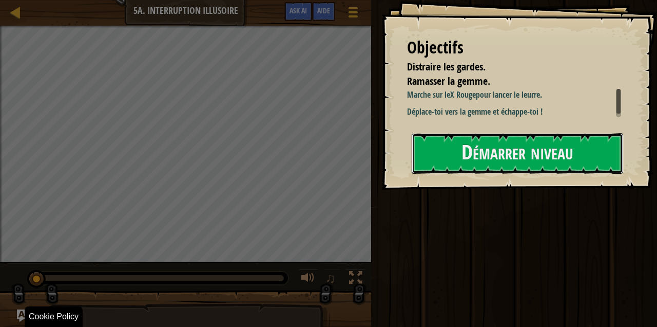
click at [514, 153] on button "Démarrer niveau" at bounding box center [518, 153] width 212 height 41
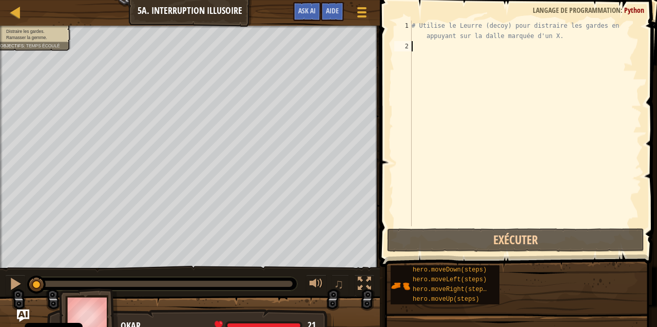
scroll to position [5, 0]
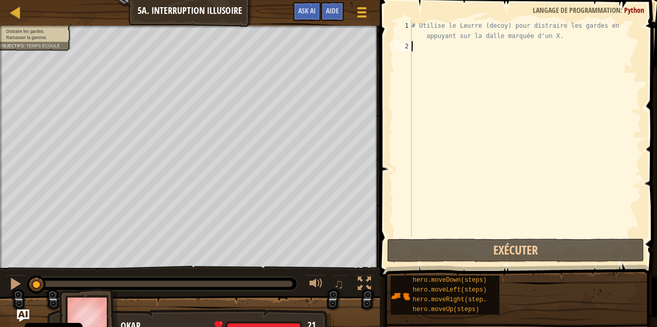
type textarea "h"
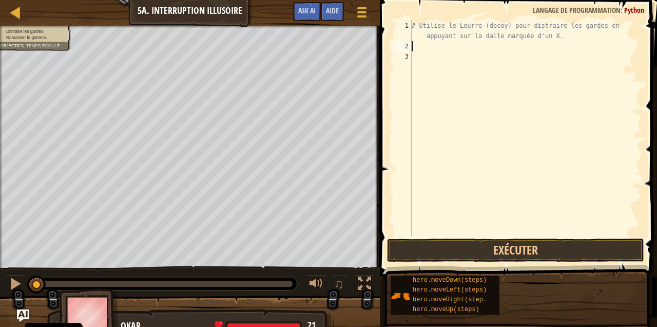
type textarea "d"
click at [494, 82] on div "# Utilise le Leurre (decoy) pour distraire les gardes en appuyant sur la dalle …" at bounding box center [526, 144] width 232 height 246
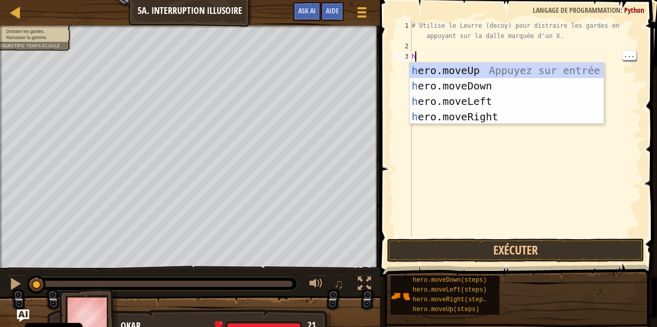
type textarea "he"
click at [485, 114] on div "he ro.moveUp Appuyez sur entrée he ro.moveDown Appuyez sur entrée he ro.moveLef…" at bounding box center [507, 109] width 195 height 92
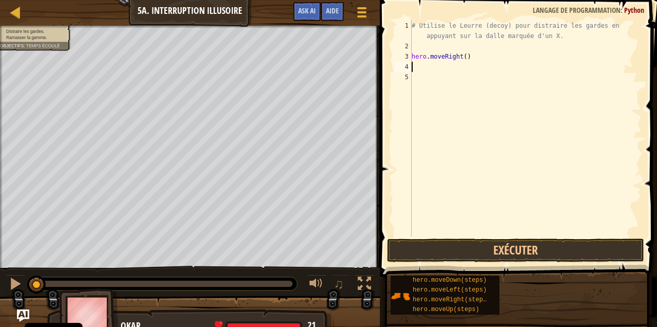
type textarea "he"
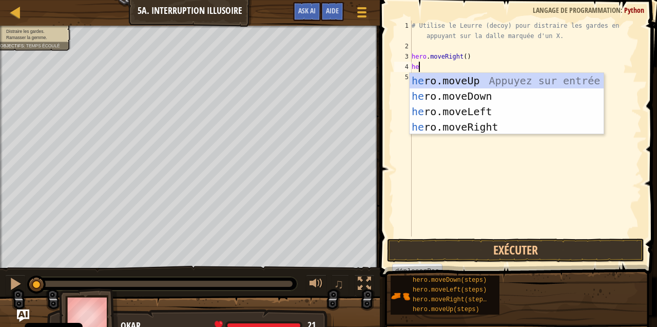
click at [496, 95] on div "he ro.moveUp Appuyez sur entrée he ro.moveDown Appuyez sur entrée he ro.moveLef…" at bounding box center [507, 119] width 195 height 92
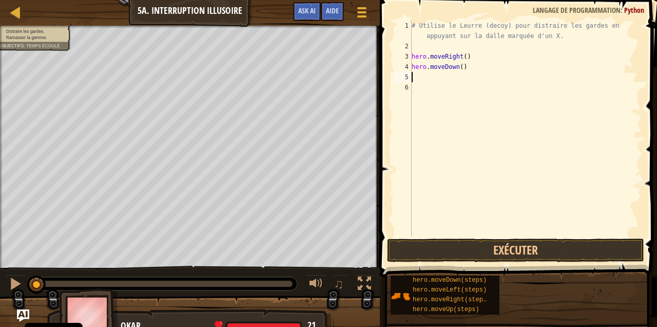
click at [466, 64] on div "# Utilise le Leurre (decoy) pour distraire les gardes en appuyant sur la dalle …" at bounding box center [526, 144] width 232 height 246
click at [463, 61] on div "# Utilise le Leurre (decoy) pour distraire les gardes en appuyant sur la dalle …" at bounding box center [526, 144] width 232 height 246
type textarea "hero.moveDown(2)"
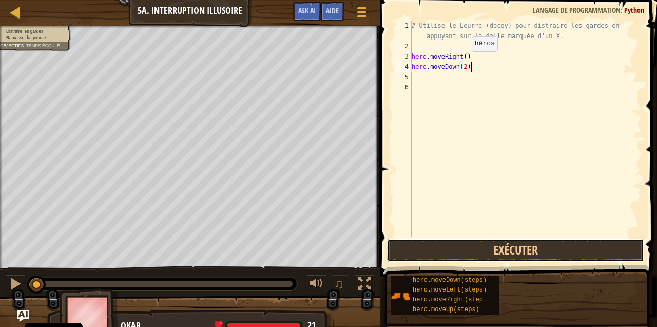
click at [569, 246] on button "Exécuter" at bounding box center [515, 250] width 257 height 24
click at [570, 228] on div "# Utilise le Leurre (decoy) pour distraire les gardes en appuyant sur la dalle …" at bounding box center [526, 144] width 232 height 246
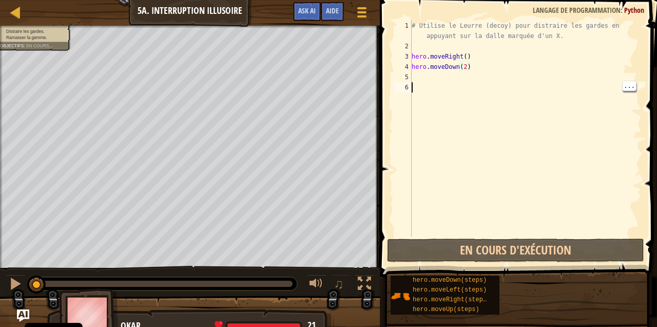
scroll to position [5, 0]
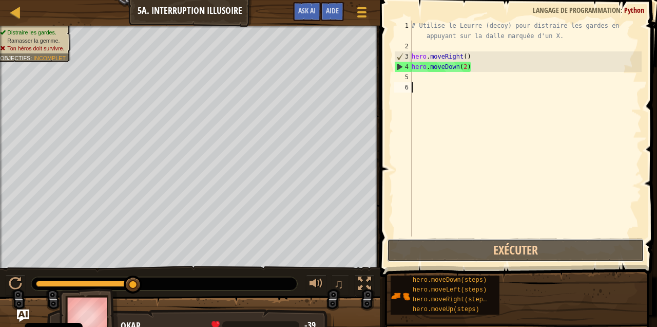
click at [518, 249] on button "Exécuter" at bounding box center [515, 250] width 257 height 24
click at [478, 251] on button "Exécuter" at bounding box center [515, 250] width 257 height 24
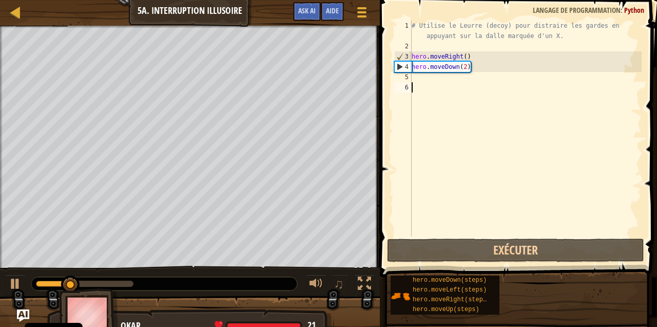
click at [479, 75] on div "# Utilise le Leurre (decoy) pour distraire les gardes en appuyant sur la dalle …" at bounding box center [526, 144] width 232 height 246
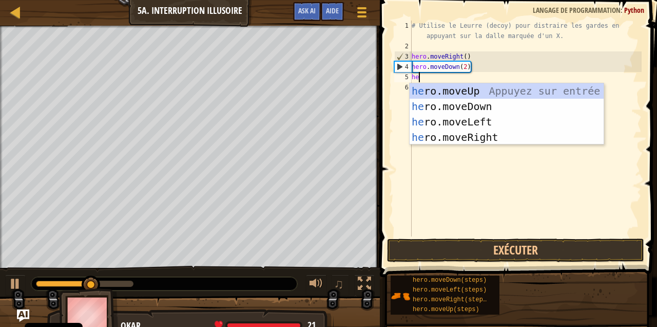
type textarea "her"
click at [512, 88] on div "her o.moveUp Appuyez sur entrée her o.moveDown Appuyez sur entrée her o.moveLef…" at bounding box center [507, 129] width 195 height 92
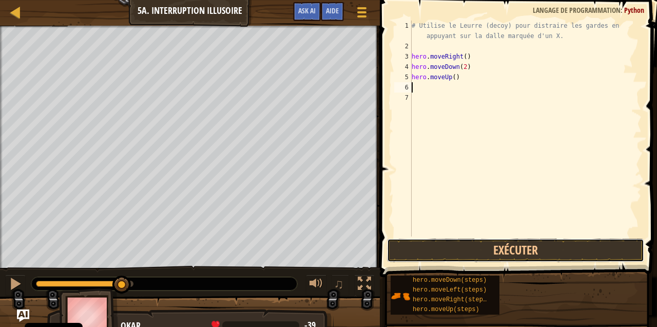
click at [542, 240] on button "Exécuter" at bounding box center [515, 250] width 257 height 24
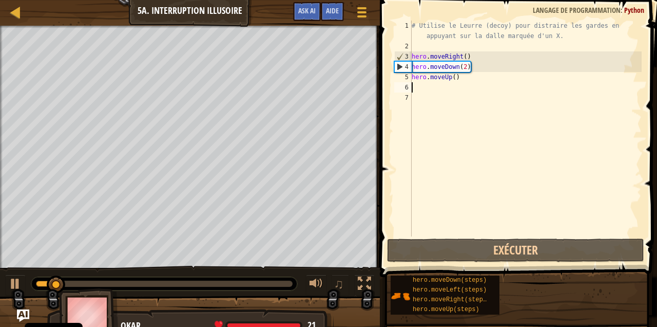
click at [452, 75] on div "# Utilise le Leurre (decoy) pour distraire les gardes en appuyant sur la dalle …" at bounding box center [526, 144] width 232 height 246
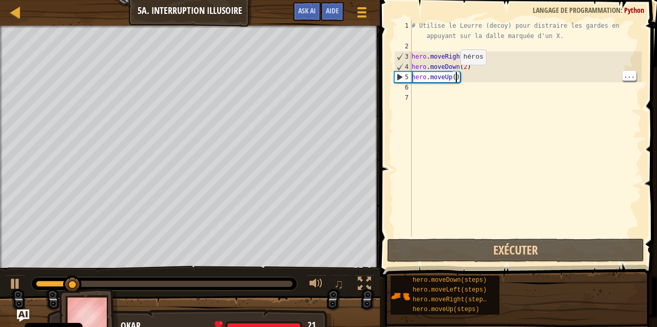
type textarea "hero.moveUp(2)"
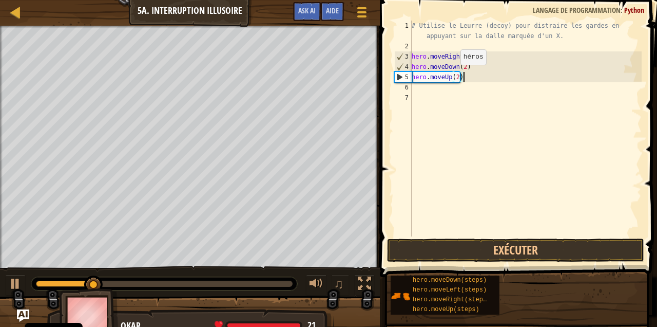
scroll to position [5, 0]
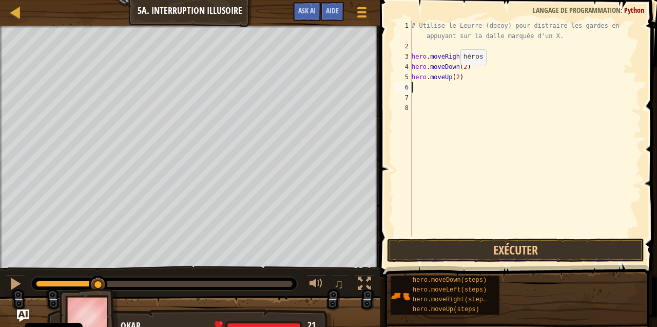
type textarea "he"
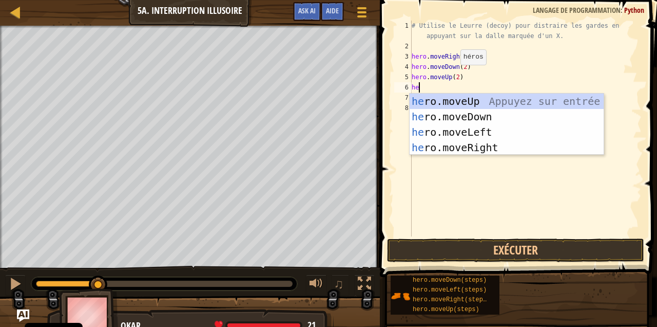
click at [493, 147] on div "he ro.moveUp Appuyez sur entrée he ro.moveDown Appuyez sur entrée he ro.moveLef…" at bounding box center [507, 139] width 195 height 92
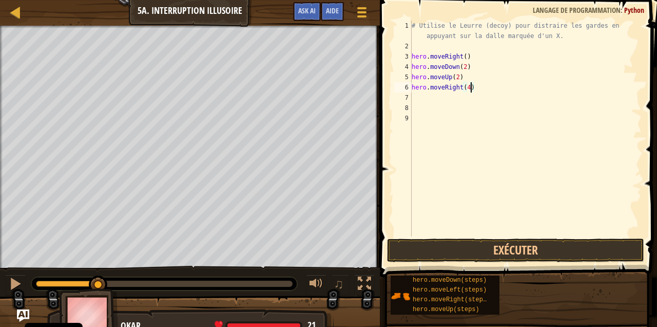
scroll to position [5, 5]
click at [565, 238] on span at bounding box center [519, 123] width 285 height 307
click at [544, 250] on button "Exécuter" at bounding box center [515, 250] width 257 height 24
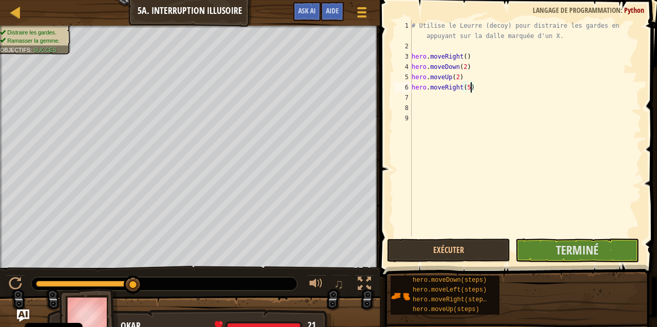
type textarea "hero.moveRight(5)"
click at [577, 250] on span "Terminé" at bounding box center [577, 249] width 43 height 16
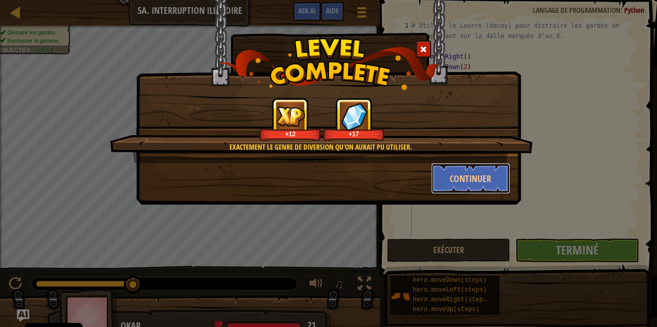
click at [461, 177] on button "Continuer" at bounding box center [471, 178] width 80 height 31
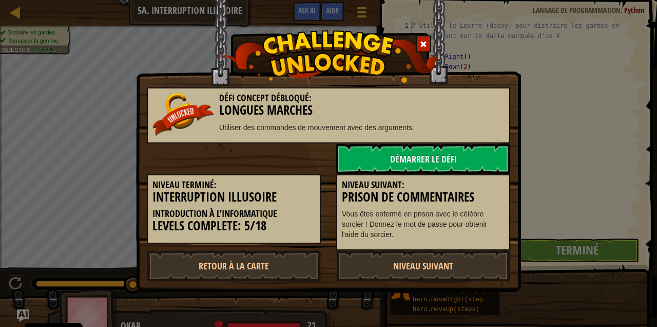
click at [439, 273] on link "Niveau Suivant" at bounding box center [423, 265] width 174 height 31
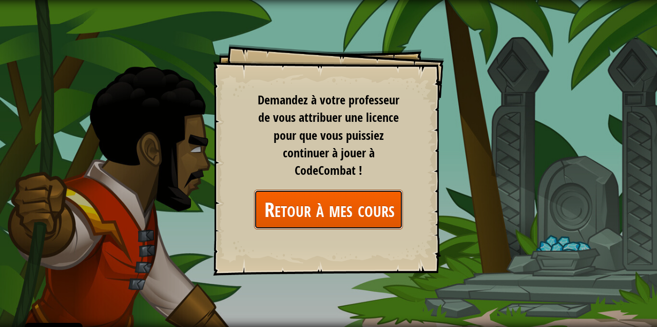
click at [354, 209] on link "Retour à mes cours" at bounding box center [328, 209] width 149 height 40
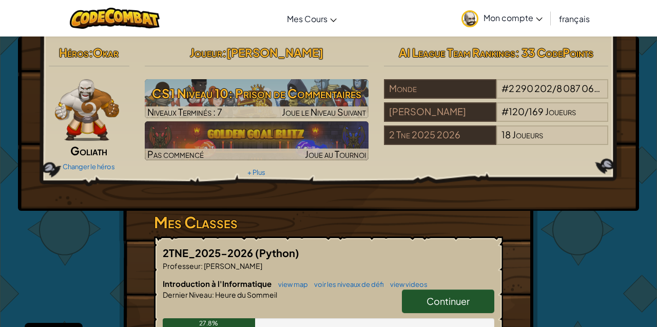
click at [446, 296] on span "Continuer" at bounding box center [448, 301] width 43 height 12
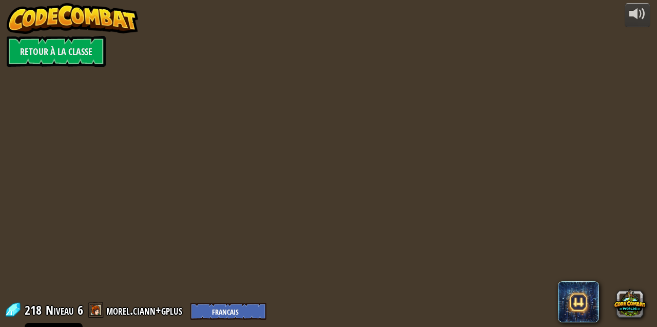
select select "fr"
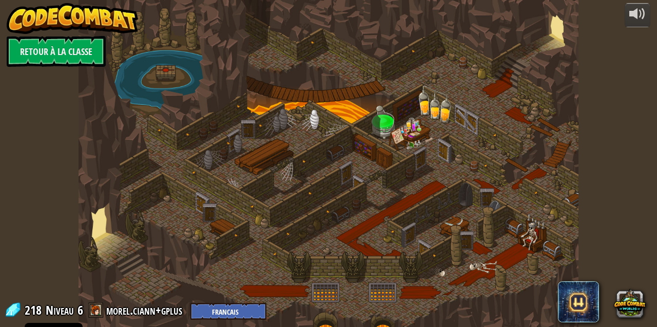
select select "fr"
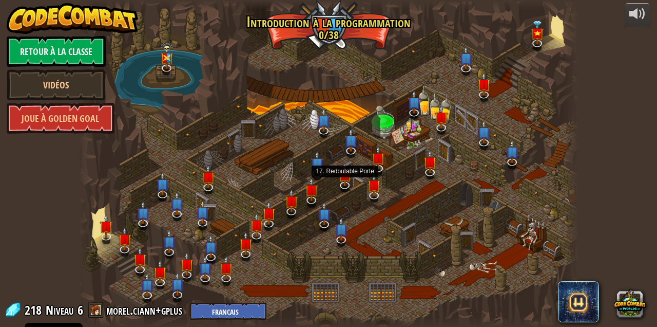
select select "fr"
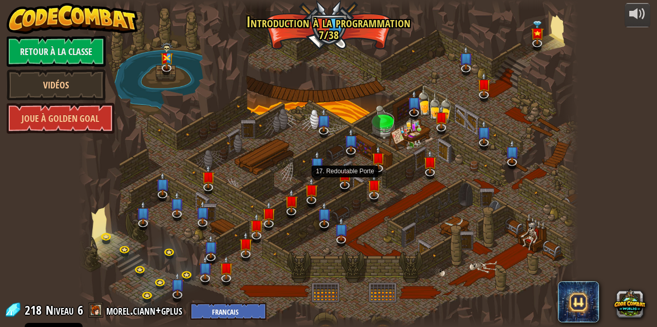
select select "fr"
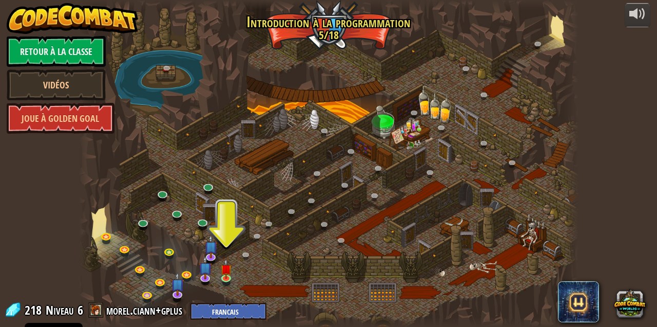
click at [145, 215] on div at bounding box center [329, 163] width 500 height 327
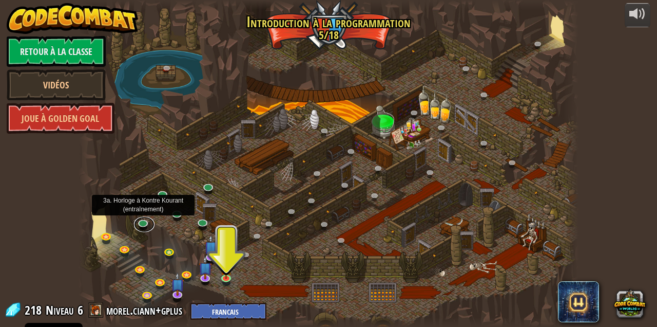
click at [143, 224] on link at bounding box center [144, 223] width 21 height 15
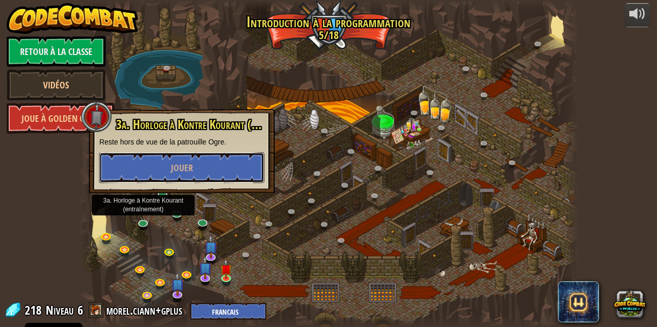
click at [226, 161] on button "Jouer" at bounding box center [181, 167] width 165 height 31
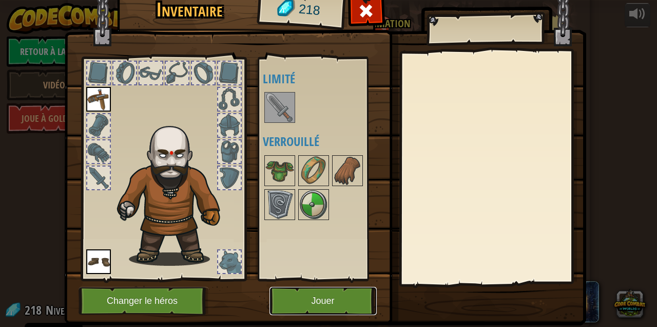
click at [310, 292] on button "Jouer" at bounding box center [323, 300] width 107 height 28
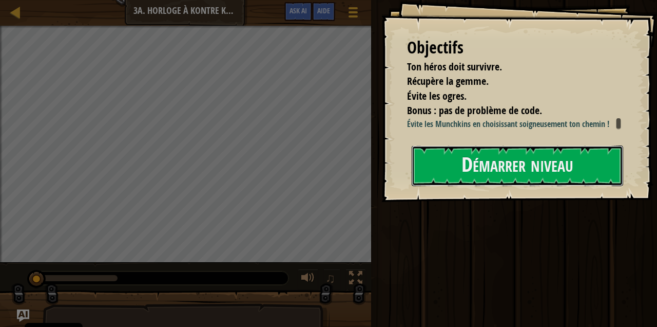
click at [498, 186] on button "Démarrer niveau" at bounding box center [518, 165] width 212 height 41
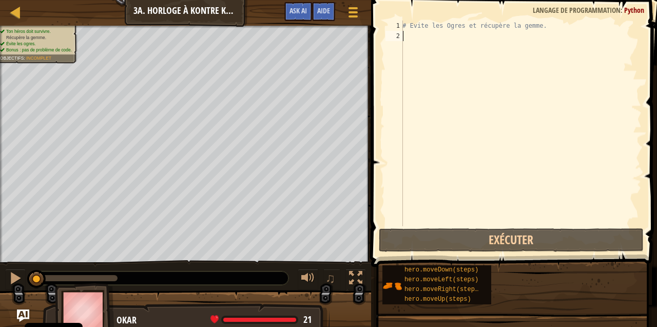
scroll to position [5, 0]
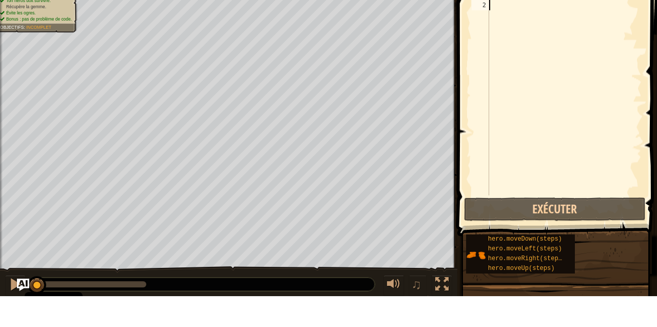
type textarea "he"
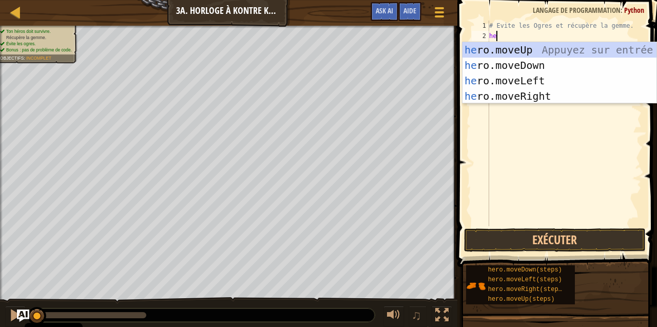
click at [546, 67] on div "he ro.moveUp Appuyez sur entrée he ro.moveDown Appuyez sur entrée he ro.moveLef…" at bounding box center [560, 88] width 195 height 92
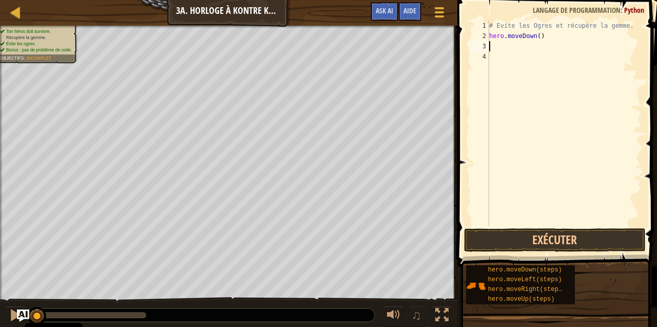
type textarea "he"
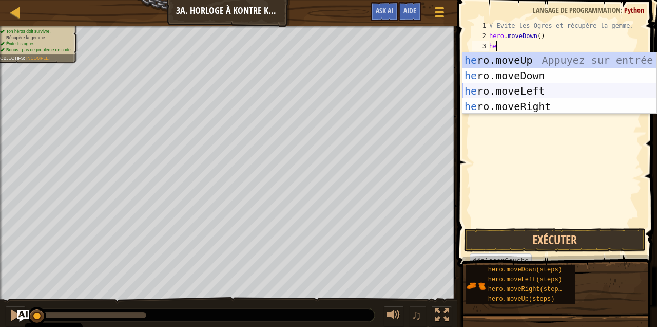
click at [538, 106] on div "he ro.moveUp Appuyez sur entrée he ro.moveDown Appuyez sur entrée he ro.moveLef…" at bounding box center [560, 98] width 195 height 92
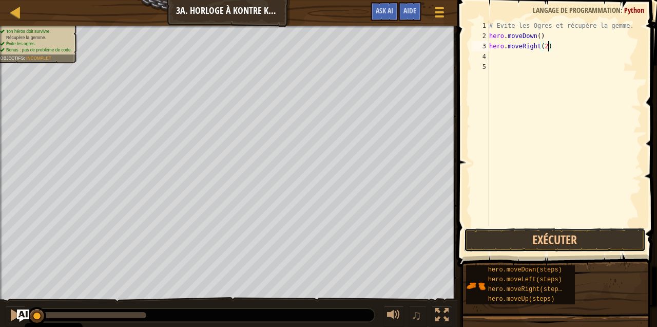
click at [586, 233] on button "Exécuter" at bounding box center [555, 240] width 182 height 24
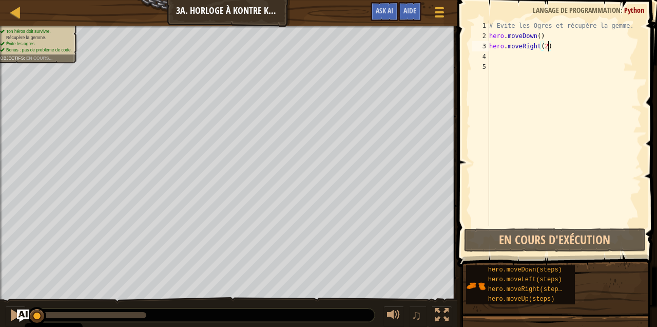
scroll to position [5, 5]
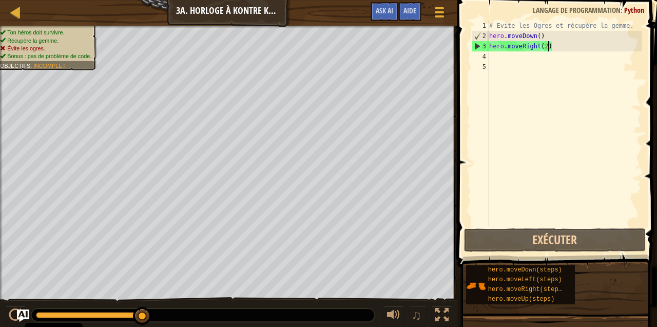
click at [535, 36] on div "# Evite les Ogres et récupère la gemme. hero . moveDown ( ) hero . moveRight ( …" at bounding box center [564, 134] width 155 height 226
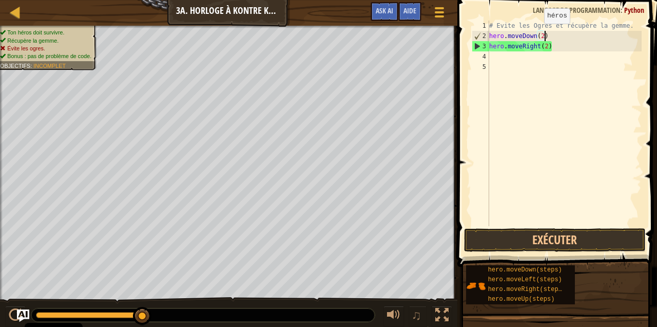
scroll to position [5, 4]
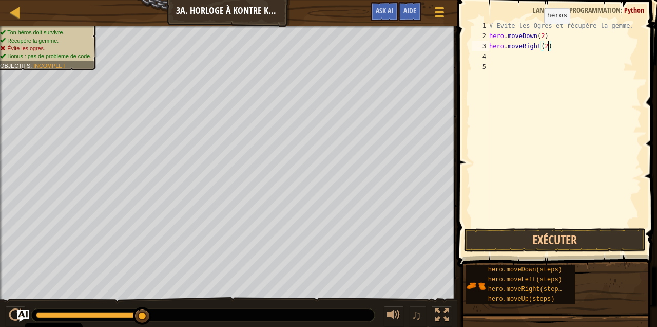
type textarea "hero.moveRight()"
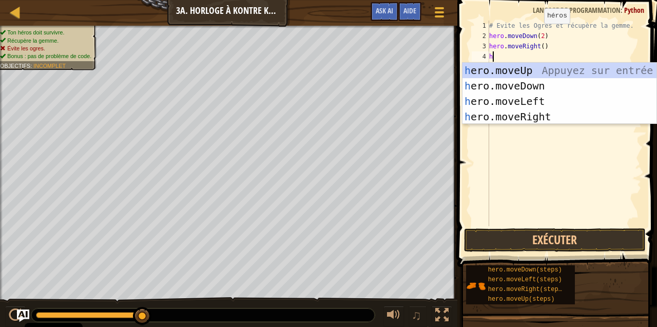
type textarea "her"
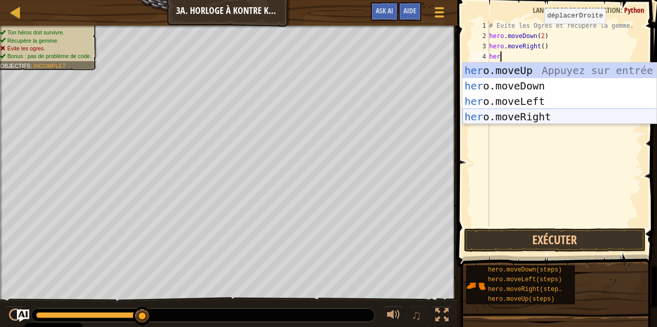
click at [562, 68] on div "her o.moveUp Appuyez sur entrée her o.moveDown Appuyez sur entrée her o.moveLef…" at bounding box center [560, 109] width 195 height 92
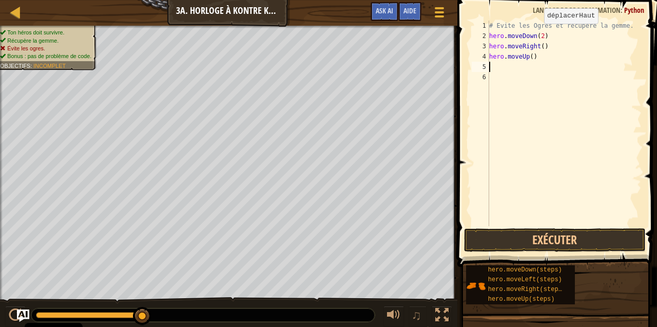
type textarea "he"
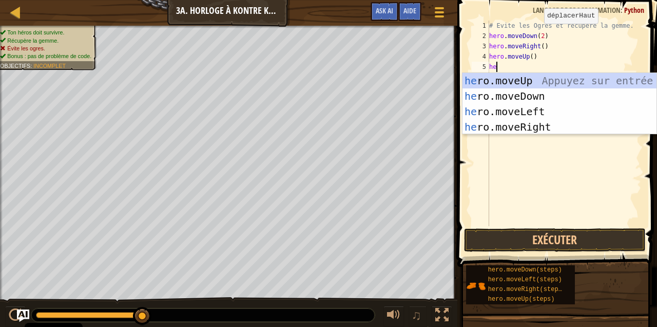
click at [540, 122] on div "he ro.moveUp Appuyez sur entrée he ro.moveDown Appuyez sur entrée he ro.moveLef…" at bounding box center [560, 119] width 195 height 92
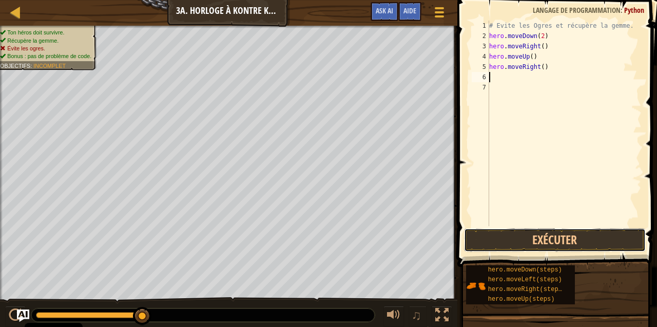
click at [562, 231] on button "Exécuter" at bounding box center [555, 240] width 182 height 24
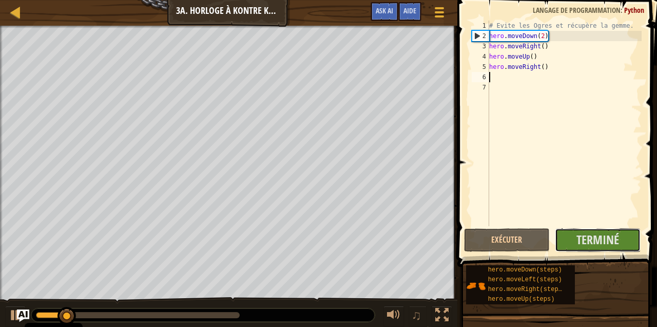
click at [591, 239] on span "Terminé" at bounding box center [598, 239] width 43 height 16
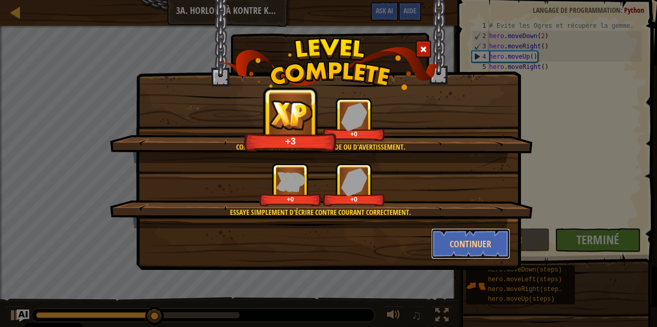
click at [477, 239] on button "Continuer" at bounding box center [471, 243] width 80 height 31
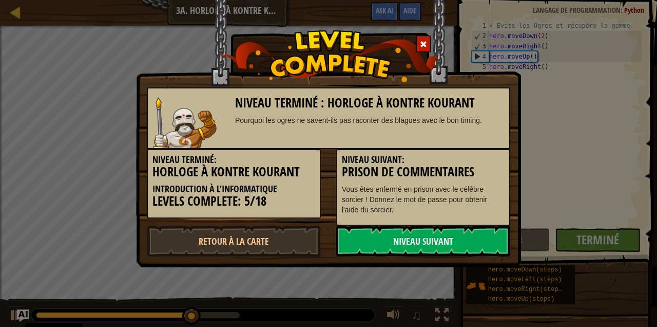
click at [445, 232] on link "Niveau Suivant" at bounding box center [423, 240] width 174 height 31
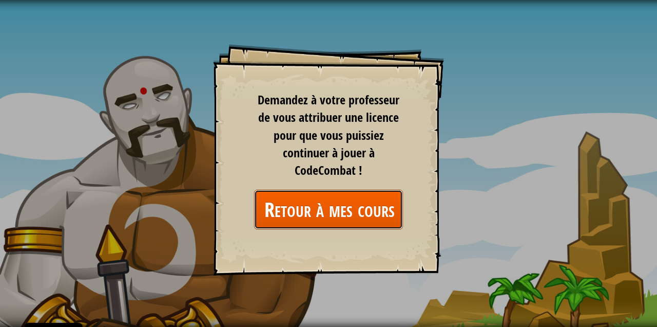
click at [385, 210] on link "Retour à mes cours" at bounding box center [328, 209] width 149 height 40
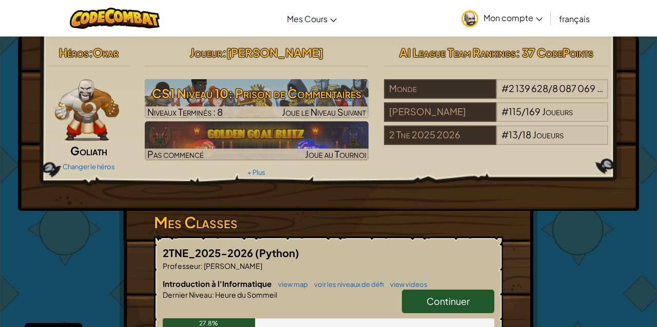
click at [438, 292] on link "Continuer" at bounding box center [448, 301] width 92 height 24
select select "fr"
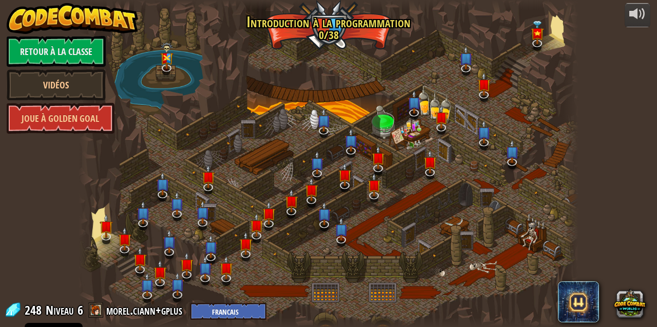
select select "fr"
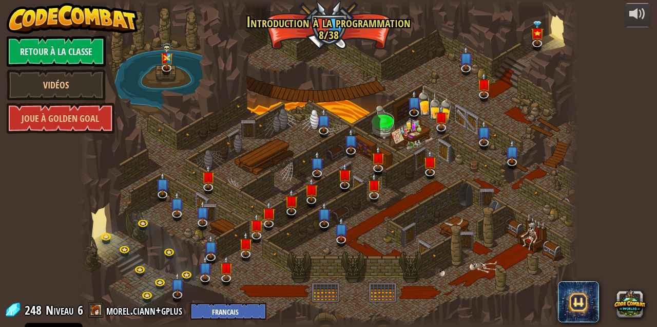
select select "fr"
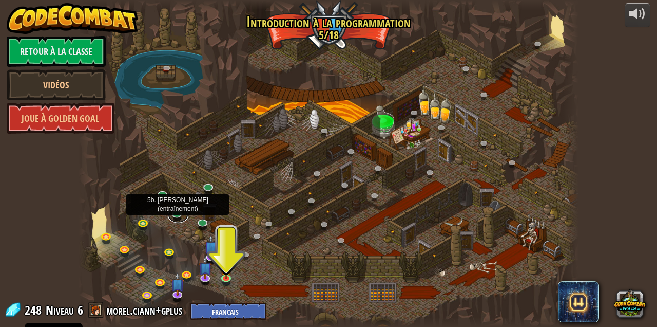
click at [171, 210] on link at bounding box center [178, 214] width 21 height 15
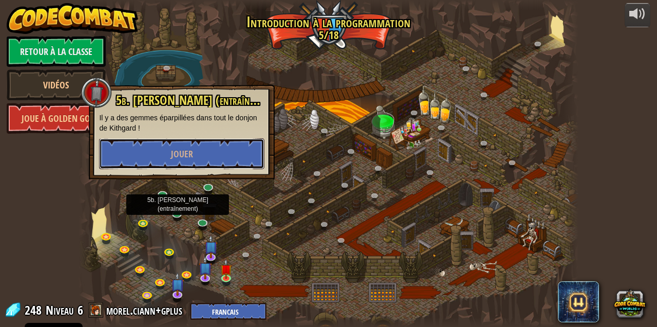
click at [218, 151] on button "Jouer" at bounding box center [181, 153] width 165 height 31
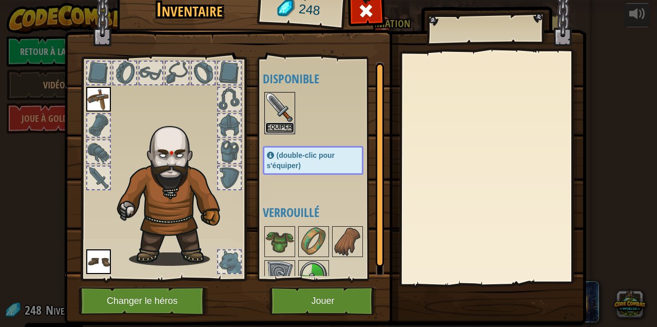
click at [281, 123] on button "Equiper" at bounding box center [279, 127] width 29 height 11
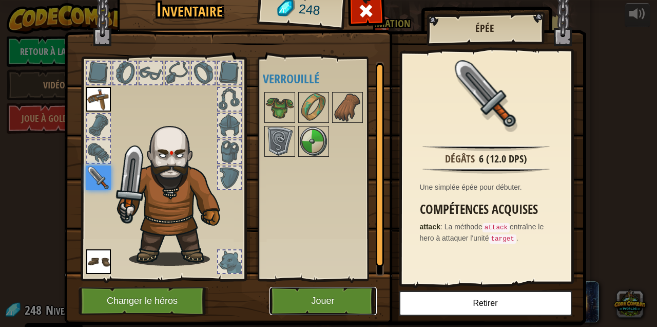
click at [322, 313] on button "Jouer" at bounding box center [323, 300] width 107 height 28
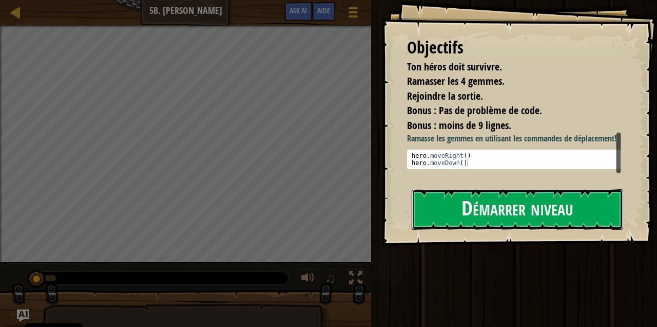
click at [501, 210] on button "Démarrer niveau" at bounding box center [518, 209] width 212 height 41
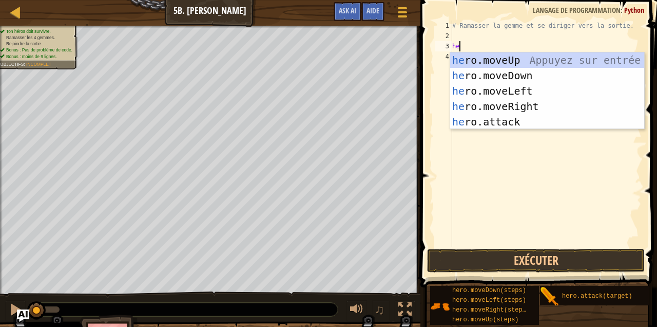
scroll to position [5, 0]
type textarea "hero"
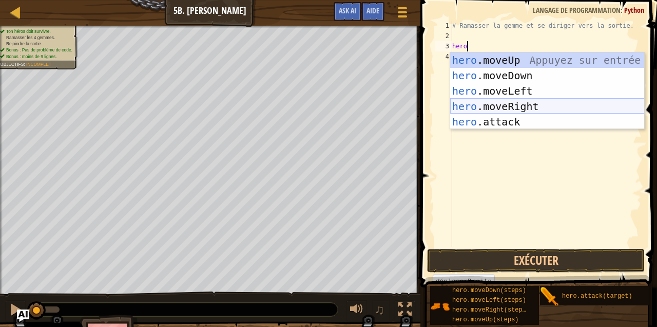
click at [528, 103] on div "hero .moveUp Appuyez sur entrée hero .moveDown Appuyez sur entrée hero .moveLef…" at bounding box center [547, 106] width 195 height 108
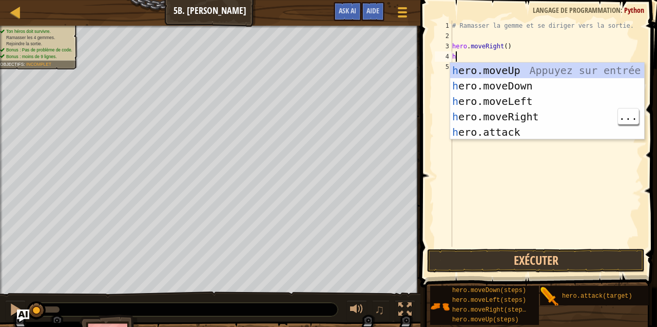
type textarea "he"
click at [541, 83] on div "he ro.moveUp Appuyez sur entrée he ro.moveDown Appuyez sur entrée he ro.moveLef…" at bounding box center [547, 117] width 195 height 108
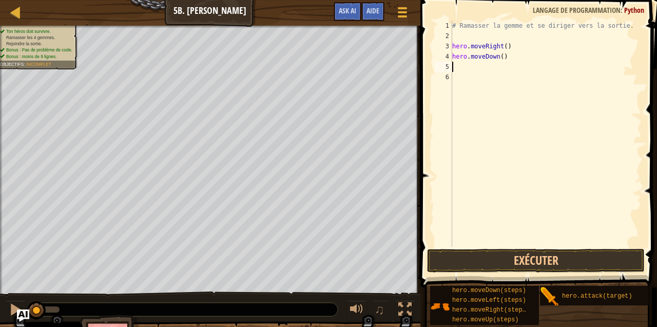
type textarea "he"
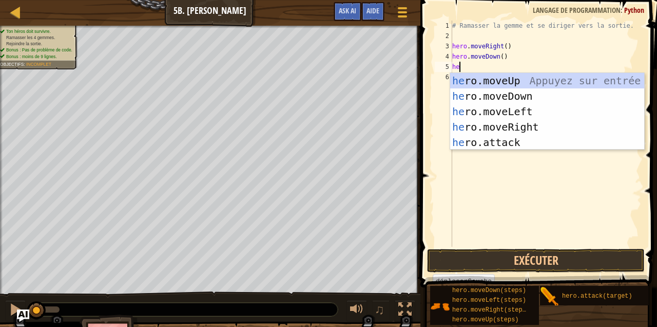
click at [532, 127] on div "he ro.moveUp Appuyez sur entrée he ro.moveDown Appuyez sur entrée he ro.moveLef…" at bounding box center [547, 127] width 195 height 108
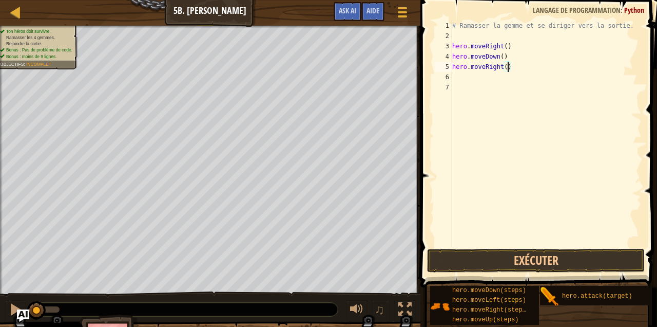
type textarea "hero.moveRight(2)"
type textarea "he"
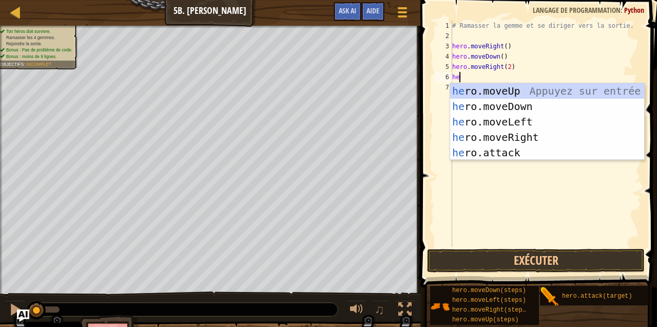
click at [545, 88] on div "he ro.moveUp Appuyez sur entrée he ro.moveDown Appuyez sur entrée he ro.moveLef…" at bounding box center [547, 137] width 195 height 108
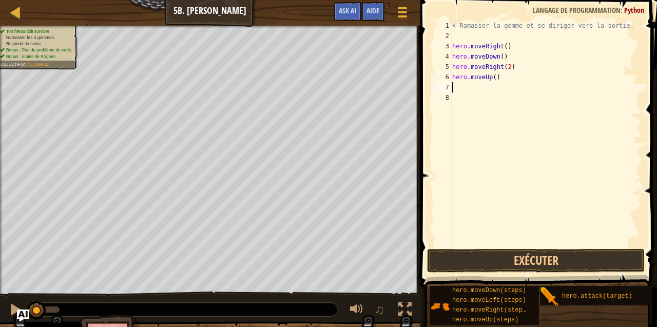
type textarea "her"
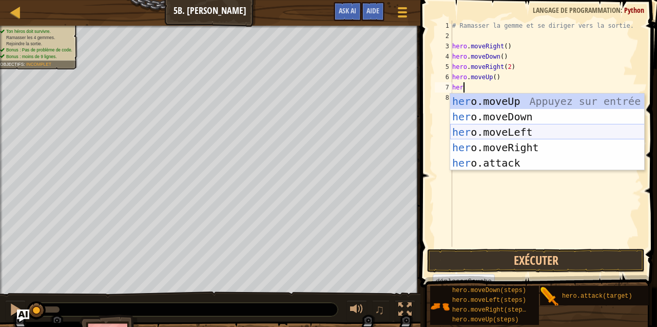
click at [535, 143] on div "her o.moveUp Appuyez sur entrée her o.moveDown Appuyez sur entrée her o.moveLef…" at bounding box center [547, 147] width 195 height 108
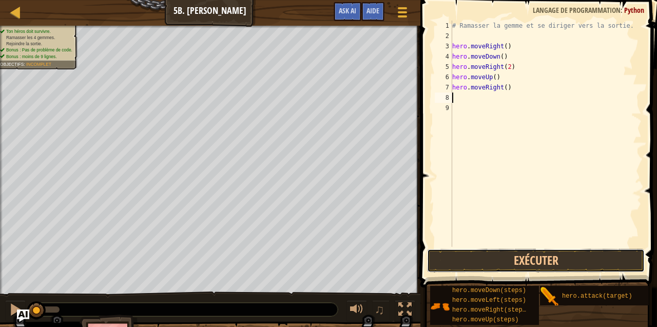
click at [549, 255] on button "Exécuter" at bounding box center [536, 260] width 218 height 24
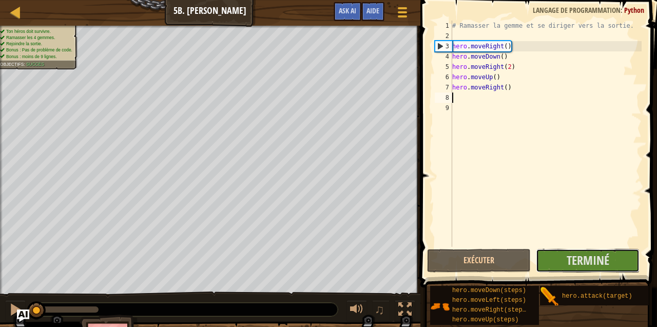
click at [581, 257] on span "Terminé" at bounding box center [588, 260] width 43 height 16
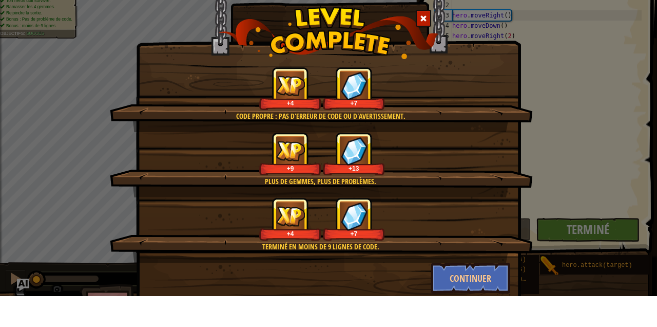
scroll to position [23, 0]
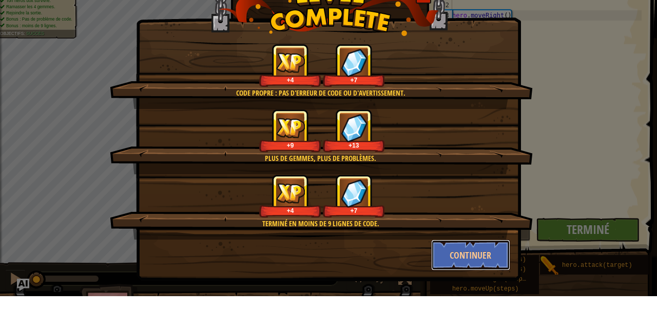
click at [463, 283] on button "Continuer" at bounding box center [471, 285] width 80 height 31
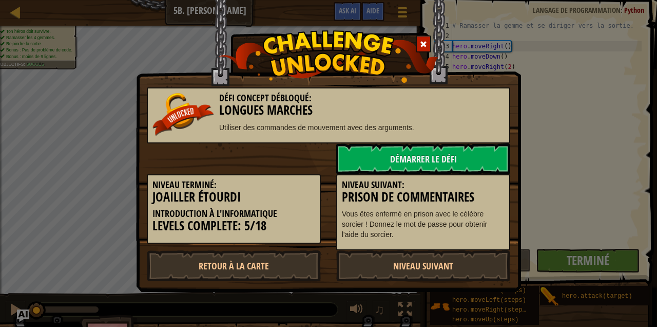
scroll to position [0, 0]
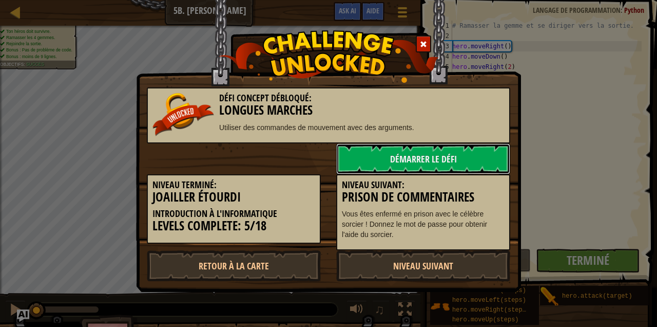
click at [426, 148] on link "Démarrer le Défi" at bounding box center [423, 158] width 174 height 31
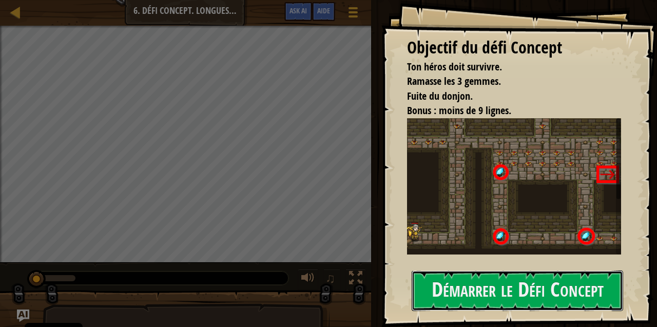
click at [535, 282] on button "Démarrer le Défi Concept" at bounding box center [518, 290] width 212 height 41
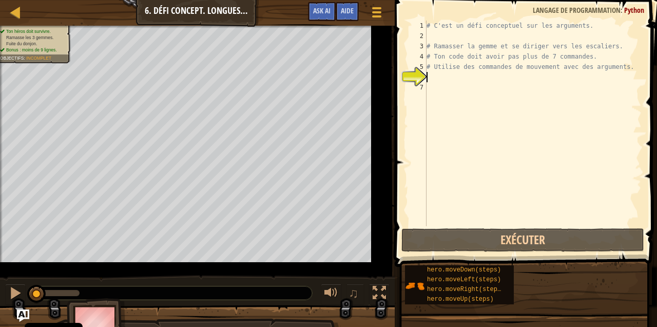
scroll to position [5, 0]
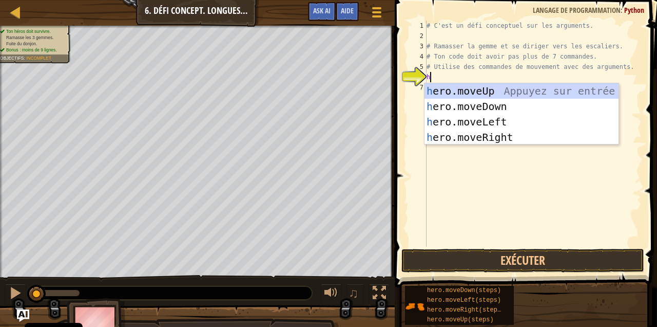
type textarea "he"
click at [508, 135] on div "he ro.moveUp Appuyez sur entrée he ro.moveDown Appuyez sur entrée he ro.moveLef…" at bounding box center [522, 129] width 195 height 92
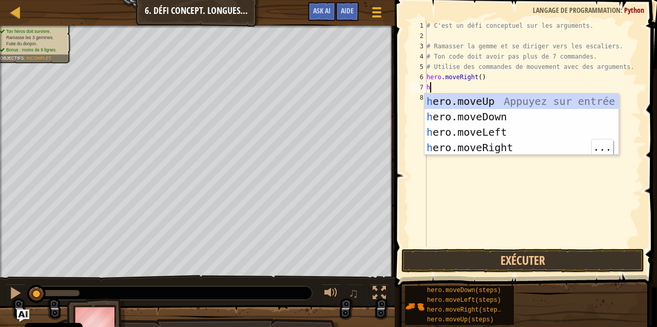
type textarea "he"
click at [518, 99] on div "he ro.moveUp Appuyez sur entrée he ro.moveDown Appuyez sur entrée he ro.moveLef…" at bounding box center [522, 139] width 195 height 92
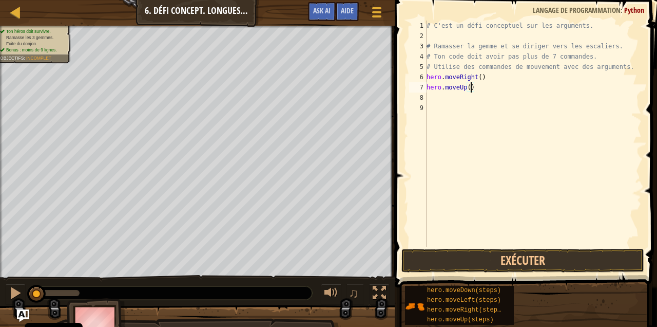
type textarea "hero.moveUp(3)"
type textarea "g"
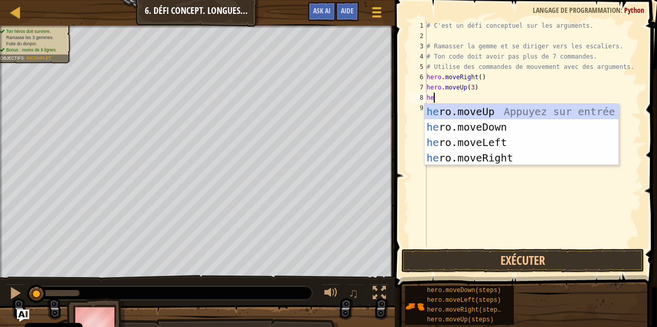
click at [633, 64] on div "# C'est un défi conceptuel sur les arguments. # Ramasser la gemme et se diriger…" at bounding box center [533, 144] width 217 height 246
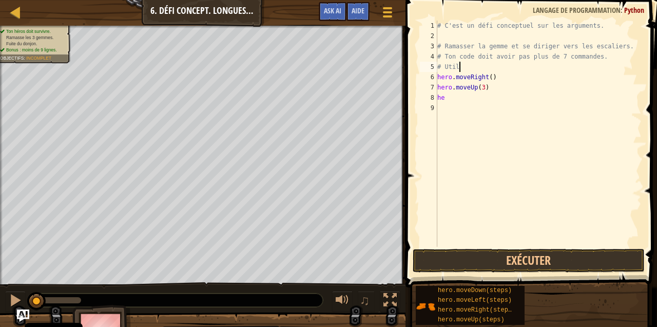
type textarea "#"
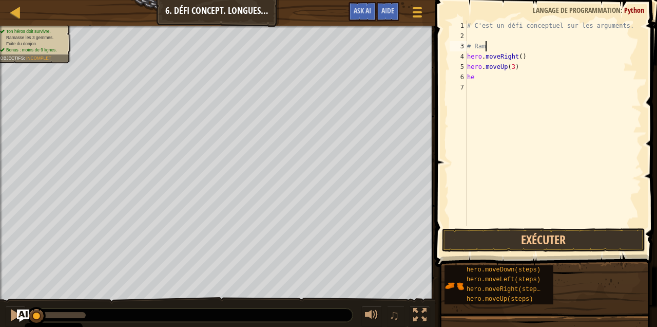
type textarea "#"
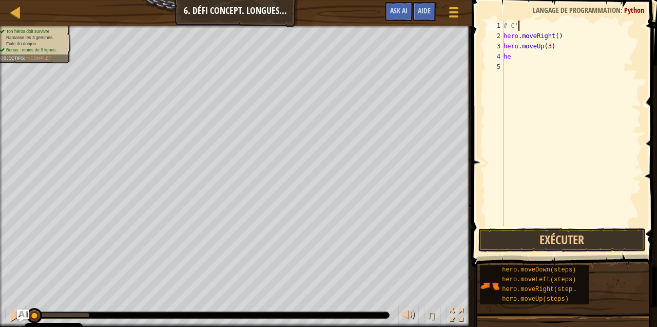
type textarea "#"
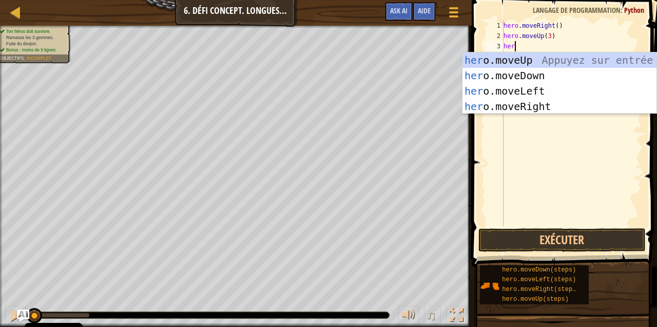
type textarea "hero"
click at [545, 103] on div "hero .moveUp Appuyez sur entrée hero .moveDown Appuyez sur entrée hero .moveLef…" at bounding box center [560, 98] width 195 height 92
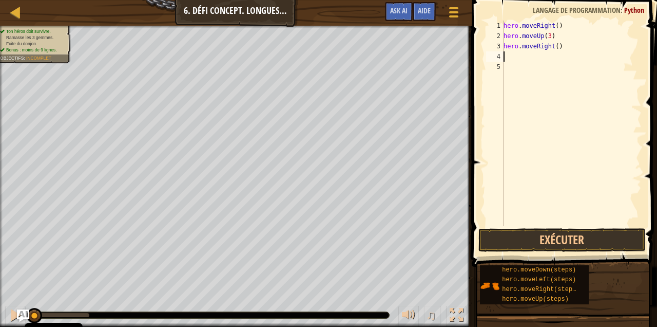
scroll to position [5, 0]
type textarea "hero.moveRight(2)"
type textarea "he"
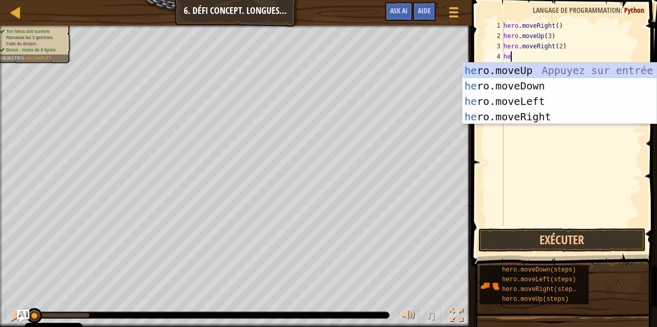
click at [549, 76] on div "he ro.moveUp Appuyez sur entrée he ro.moveDown Appuyez sur entrée he ro.moveLef…" at bounding box center [560, 109] width 195 height 92
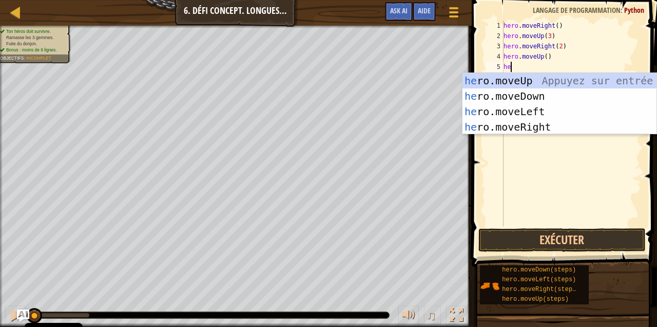
click at [563, 55] on div "hero . moveRight ( ) hero . moveUp ( 3 ) hero . moveRight ( 2 ) hero . moveUp (…" at bounding box center [572, 134] width 140 height 226
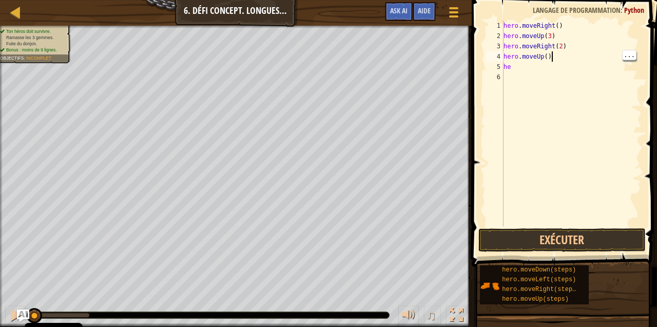
scroll to position [5, 3]
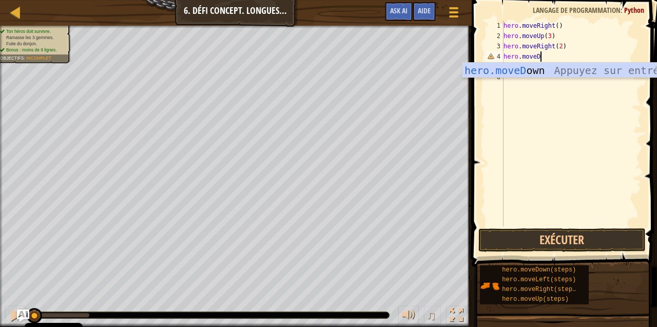
type textarea "hero.moveDow"
click at [529, 71] on div "hero.moveDow n Appuyez sur entrée" at bounding box center [560, 86] width 195 height 46
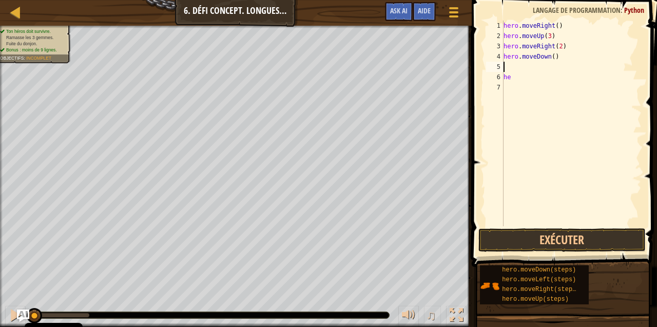
scroll to position [5, 0]
click at [553, 53] on div "hero . moveRight ( ) hero . moveUp ( 3 ) hero . moveRight ( 2 ) hero . moveDown…" at bounding box center [572, 134] width 140 height 226
type textarea "hero.moveDown(3)"
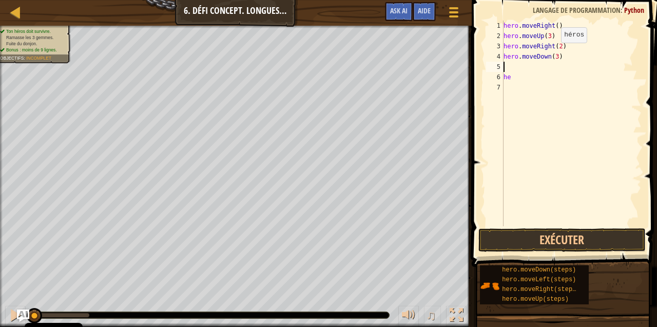
type textarea "he"
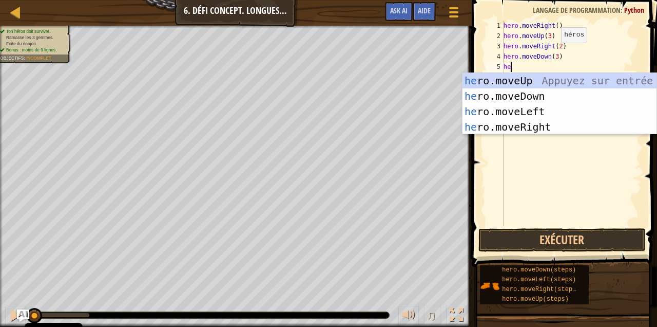
type textarea "h"
click at [543, 127] on div "h ero.moveUp Appuyez sur entrée h ero.moveDown Appuyez sur entrée h ero.moveLef…" at bounding box center [560, 119] width 195 height 92
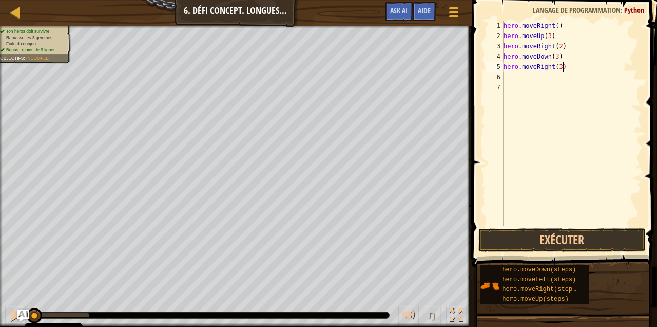
scroll to position [5, 5]
click at [592, 236] on button "Exécuter" at bounding box center [562, 240] width 168 height 24
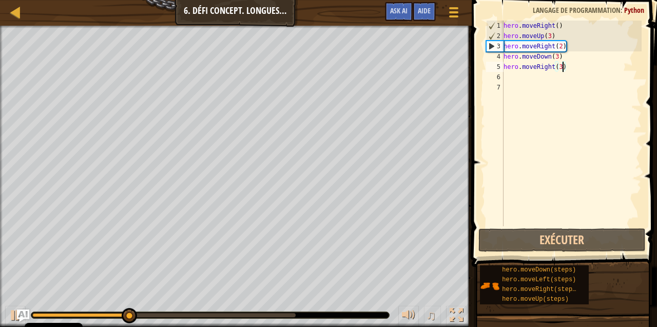
click at [492, 66] on div "5" at bounding box center [494, 67] width 17 height 10
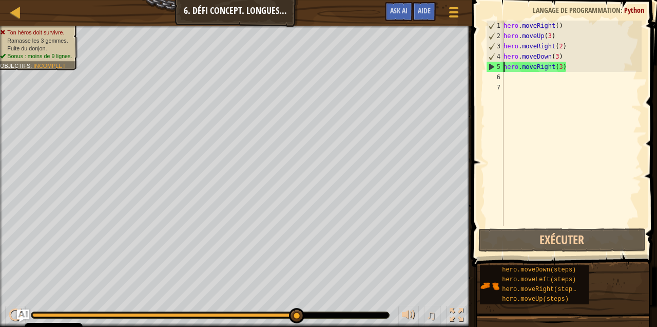
click at [581, 64] on div "hero . moveRight ( ) hero . moveUp ( 3 ) hero . moveRight ( 2 ) hero . moveDown…" at bounding box center [572, 134] width 140 height 226
type textarea "hero.moveDown(3)"
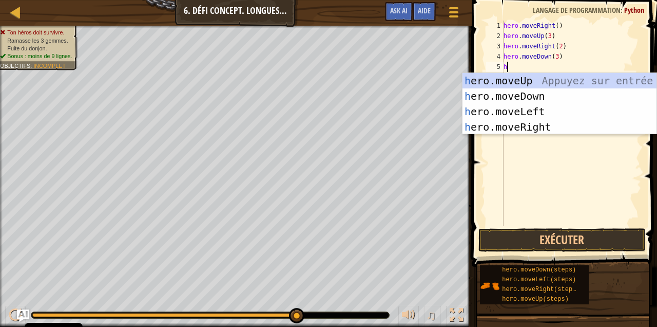
type textarea "he"
click at [542, 108] on div "he ro.moveUp Appuyez sur entrée he ro.moveDown Appuyez sur entrée he ro.moveLef…" at bounding box center [560, 119] width 195 height 92
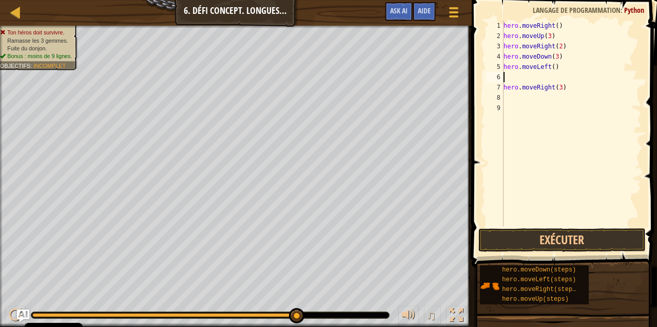
type textarea "he"
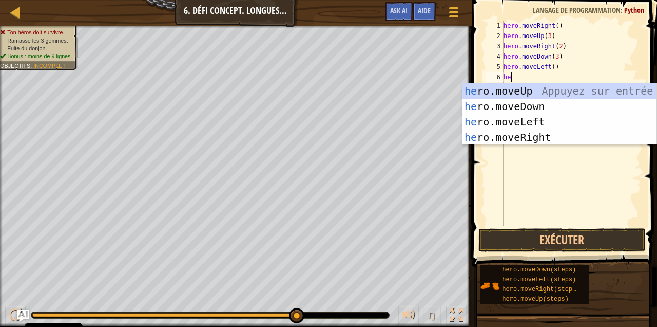
click at [548, 88] on div "he ro.moveUp Appuyez sur entrée he ro.moveDown Appuyez sur entrée he ro.moveLef…" at bounding box center [560, 129] width 195 height 92
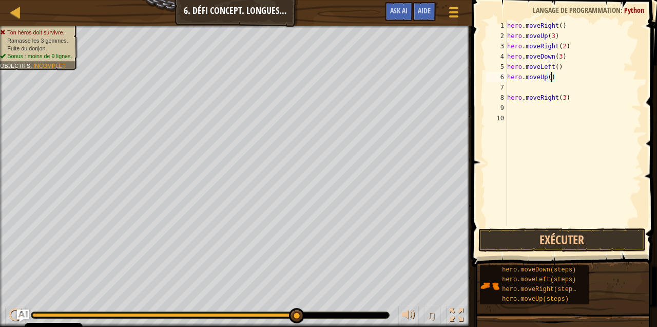
type textarea "hero.moveUp(2)"
type textarea "hero.moveRight(3)"
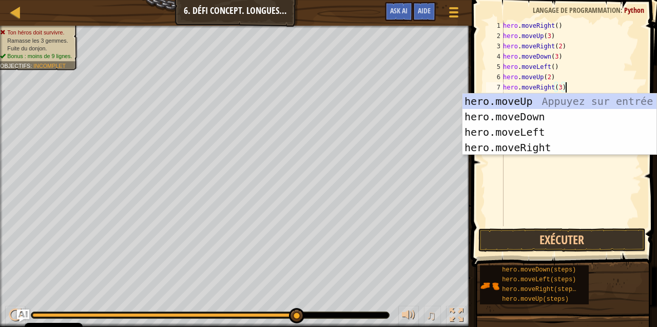
type textarea "hero.moveRight(3)"
click at [570, 243] on button "Exécuter" at bounding box center [562, 240] width 168 height 24
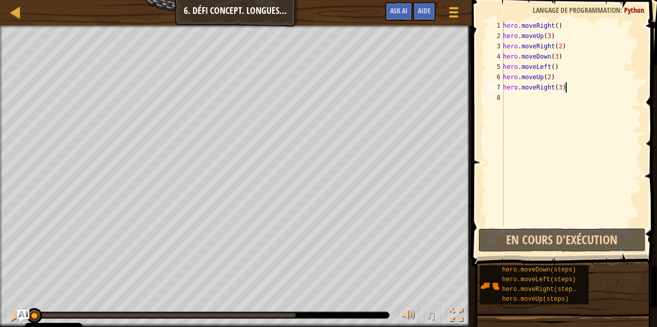
scroll to position [5, 5]
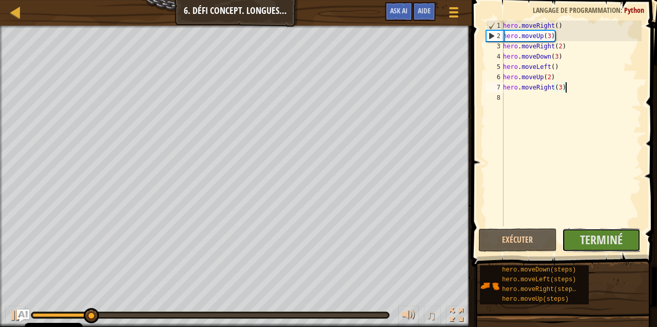
click at [599, 240] on span "Terminé" at bounding box center [601, 239] width 43 height 16
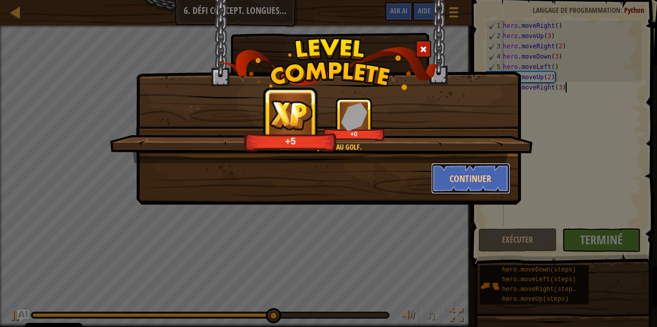
click at [473, 178] on button "Continuer" at bounding box center [471, 178] width 80 height 31
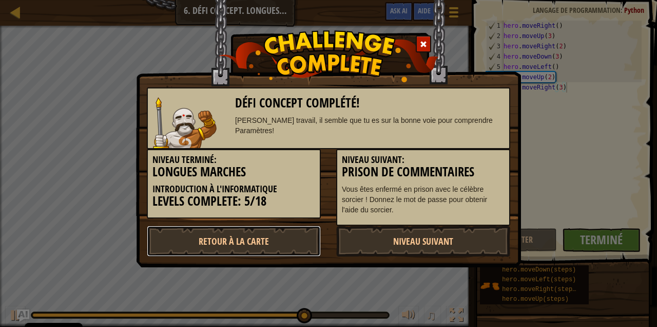
click at [285, 244] on link "Retour à la Carte" at bounding box center [234, 240] width 174 height 31
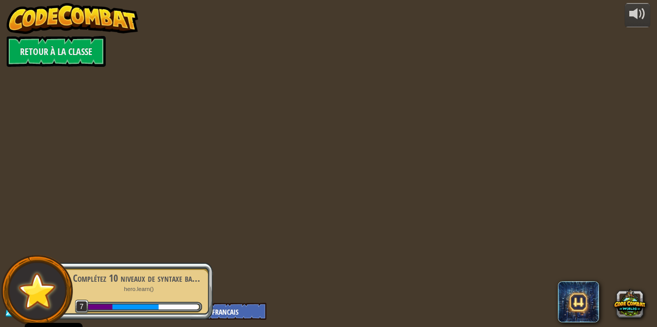
select select "fr"
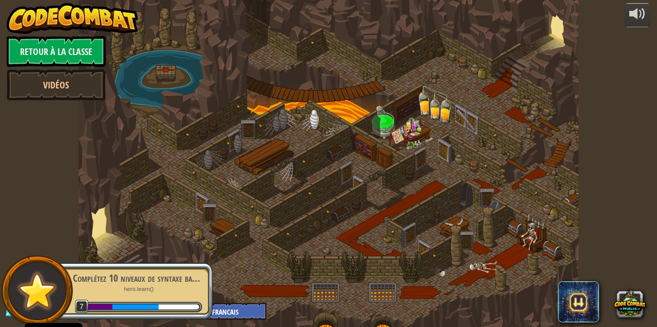
select select "fr"
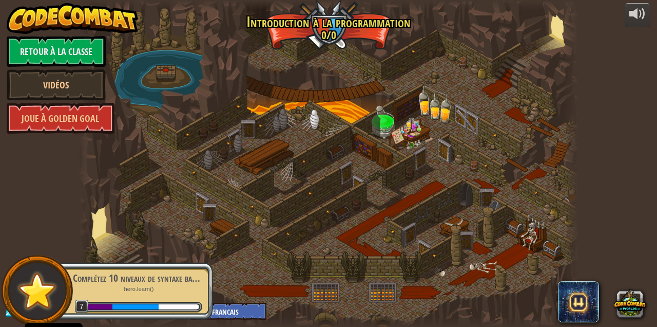
select select "fr"
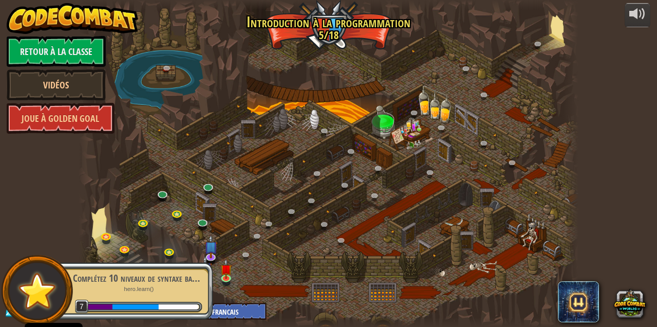
select select "fr"
click at [163, 191] on link at bounding box center [163, 194] width 21 height 15
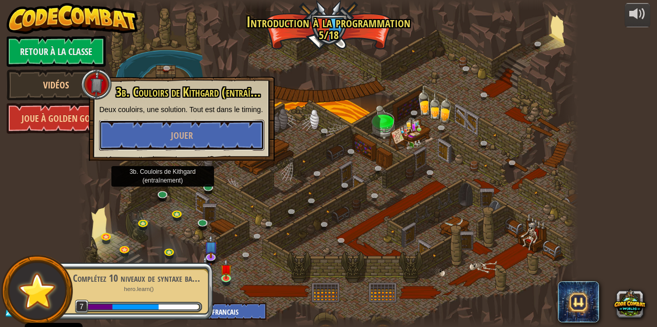
click at [214, 140] on button "Jouer" at bounding box center [181, 135] width 165 height 31
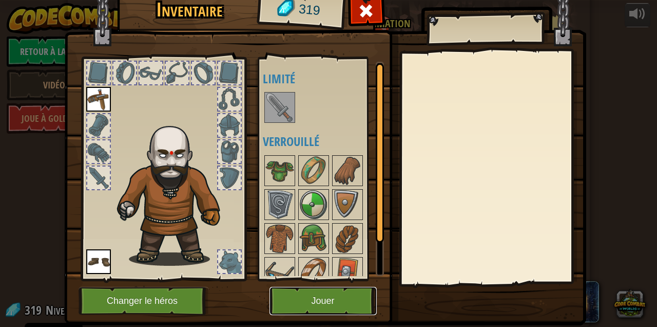
click at [343, 298] on button "Jouer" at bounding box center [323, 300] width 107 height 28
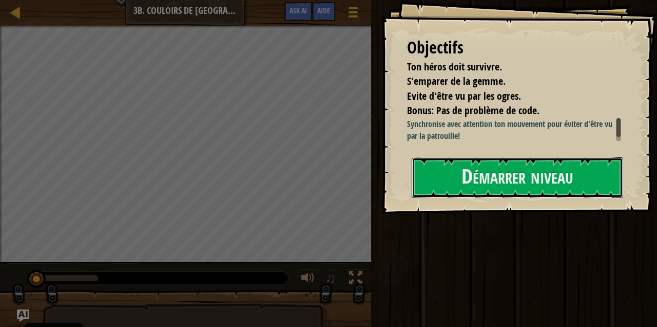
click at [500, 193] on button "Démarrer niveau" at bounding box center [518, 177] width 212 height 41
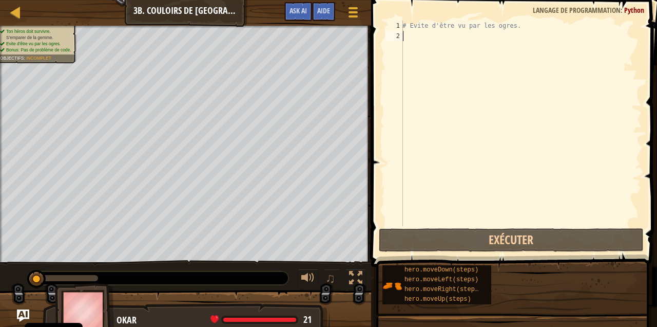
scroll to position [5, 0]
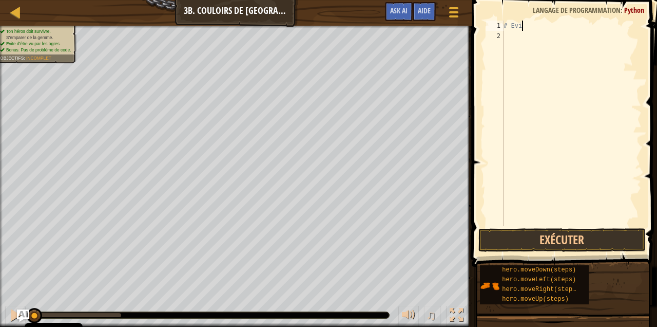
type textarea "#"
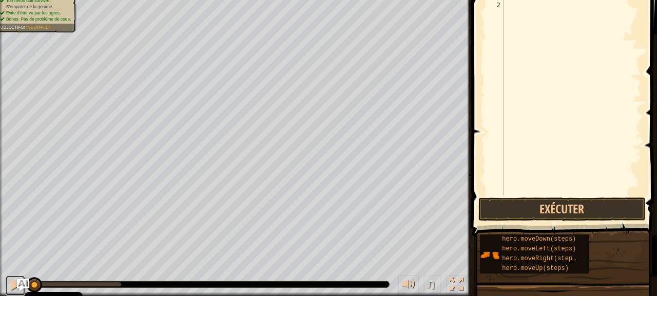
click at [11, 316] on div at bounding box center [15, 314] width 13 height 13
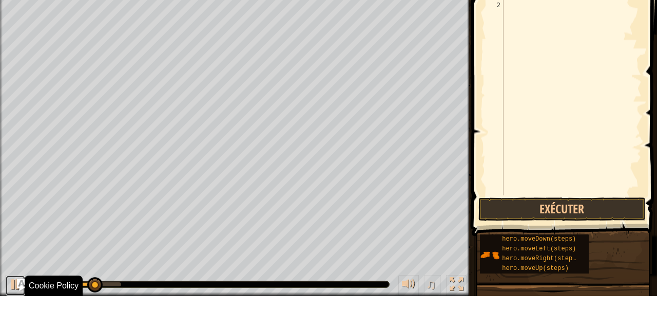
click at [10, 311] on div at bounding box center [15, 314] width 13 height 13
click at [17, 321] on div at bounding box center [15, 314] width 13 height 13
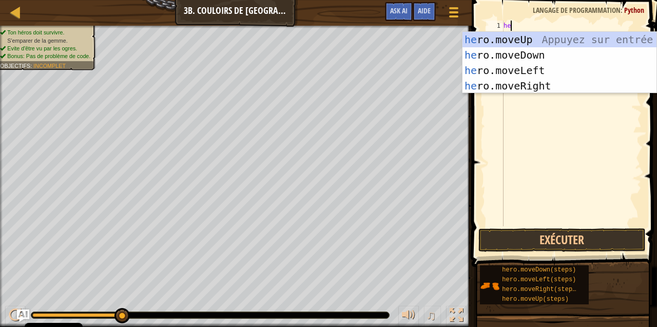
type textarea "hero"
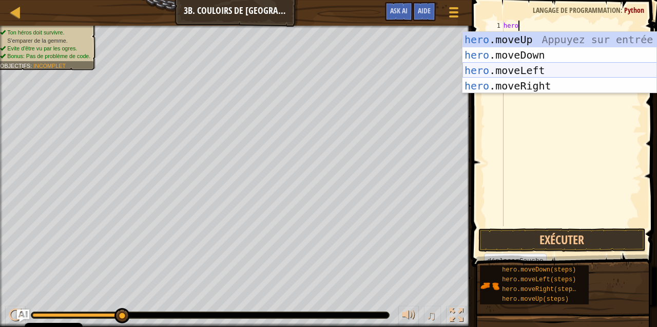
click at [546, 84] on div "hero .moveUp Appuyez sur entrée hero .moveDown Appuyez sur entrée hero .moveLef…" at bounding box center [560, 78] width 195 height 92
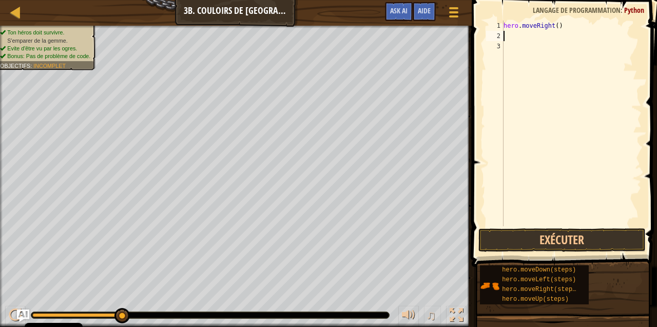
scroll to position [5, 0]
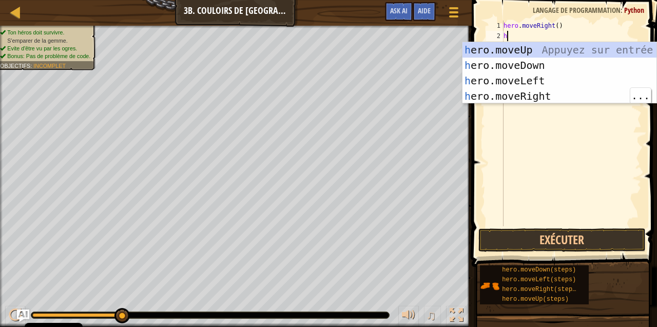
type textarea "he"
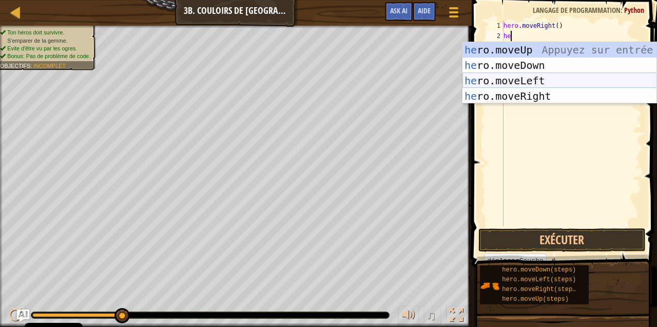
click at [544, 103] on div "hero . moveRight ( ) he" at bounding box center [572, 134] width 140 height 226
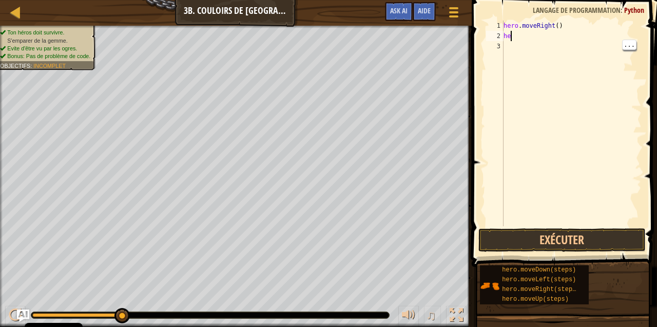
type textarea "her"
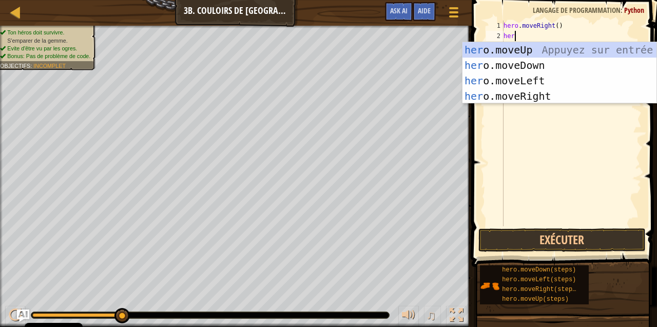
click at [545, 97] on div "her o.moveUp Appuyez sur entrée her o.moveDown Appuyez sur entrée her o.moveLef…" at bounding box center [560, 88] width 195 height 92
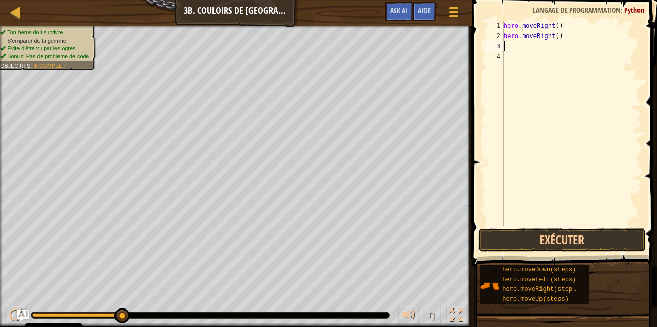
click at [576, 236] on button "Exécuter" at bounding box center [562, 240] width 168 height 24
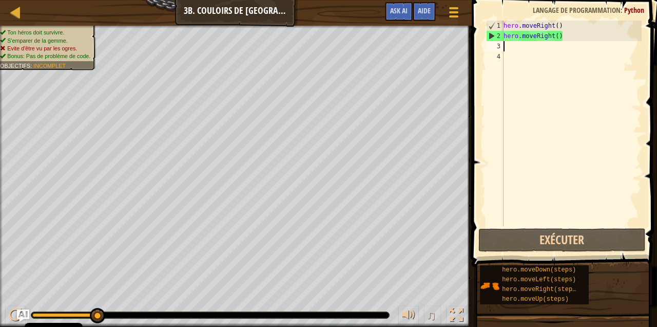
type textarea "hero.moveRight()"
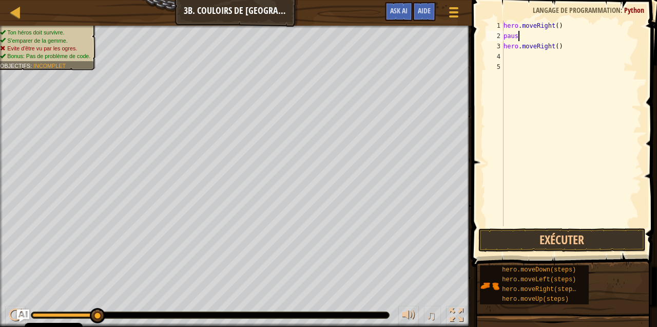
scroll to position [5, 1]
click at [575, 234] on button "Exécuter" at bounding box center [562, 240] width 168 height 24
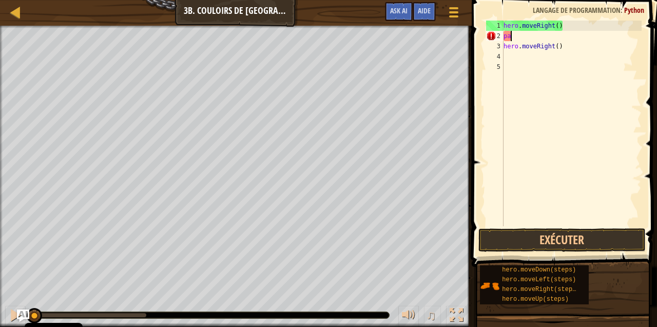
scroll to position [5, 0]
type textarea "p"
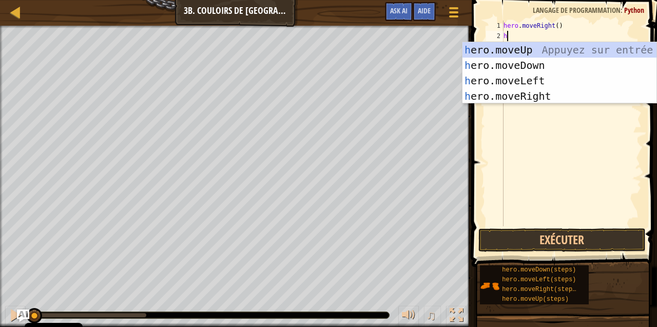
type textarea "he"
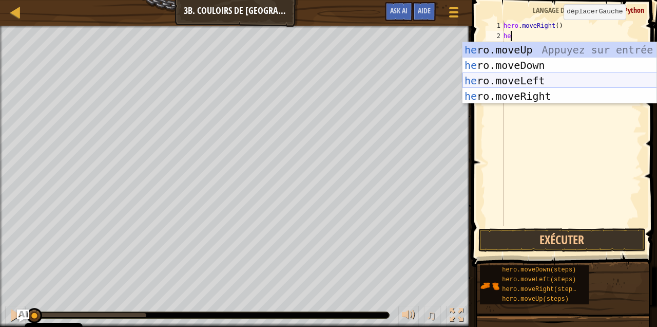
click at [534, 77] on div "he ro.moveUp Appuyez sur entrée he ro.moveDown Appuyez sur entrée he ro.moveLef…" at bounding box center [560, 88] width 195 height 92
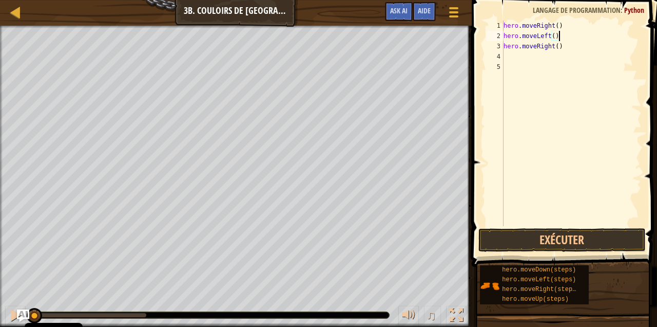
click at [558, 45] on div "hero . moveRight ( ) hero . moveLeft ( ) hero . moveRight ( )" at bounding box center [572, 134] width 140 height 226
type textarea "hero.moveRight(2)"
click at [583, 234] on button "Exécuter" at bounding box center [562, 240] width 168 height 24
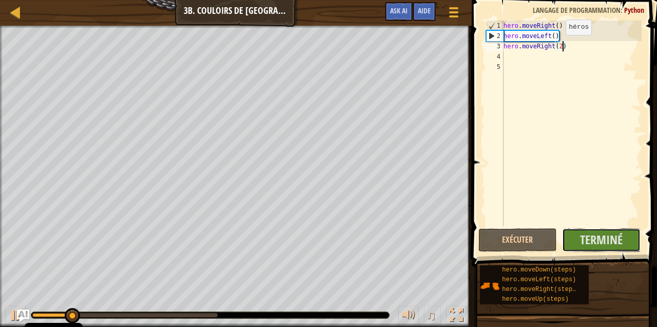
click at [602, 235] on span "Terminé" at bounding box center [601, 239] width 43 height 16
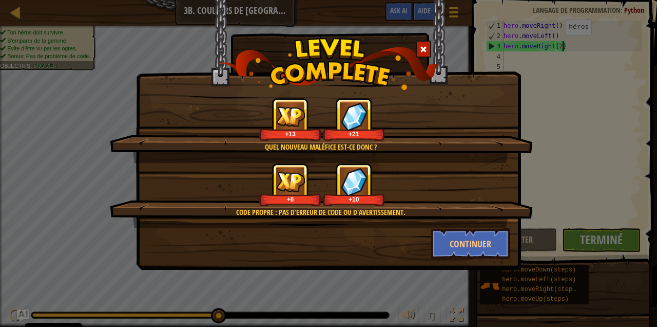
click at [376, 298] on div "Quel nouveau maléfice est-ce donc ? +13 +21 Code propre : pas d'erreur de code …" at bounding box center [328, 163] width 657 height 327
click at [464, 243] on button "Continuer" at bounding box center [471, 243] width 80 height 31
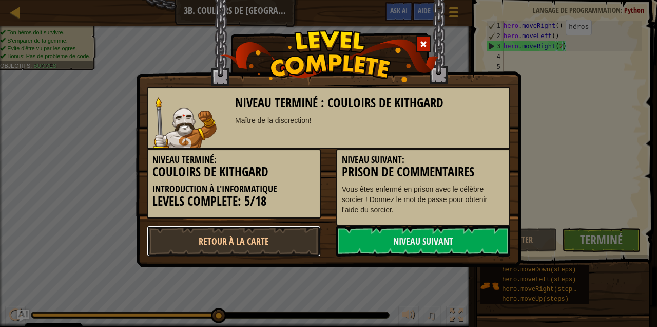
click at [284, 228] on link "Retour à la Carte" at bounding box center [234, 240] width 174 height 31
select select "fr"
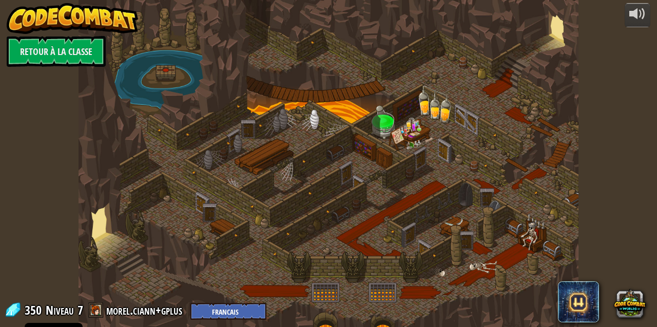
select select "fr"
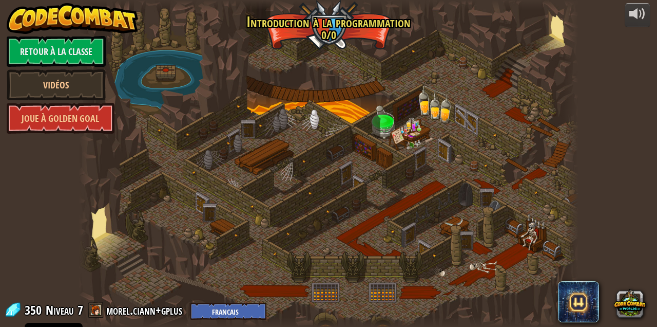
select select "fr"
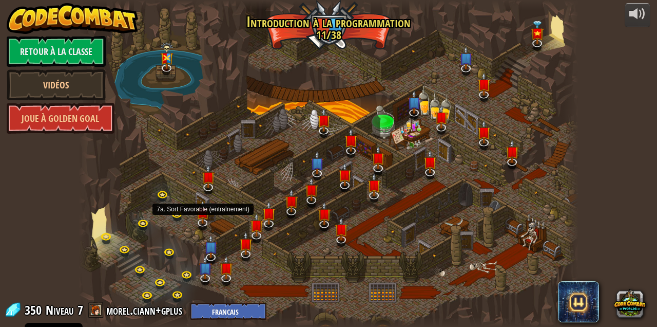
select select "fr"
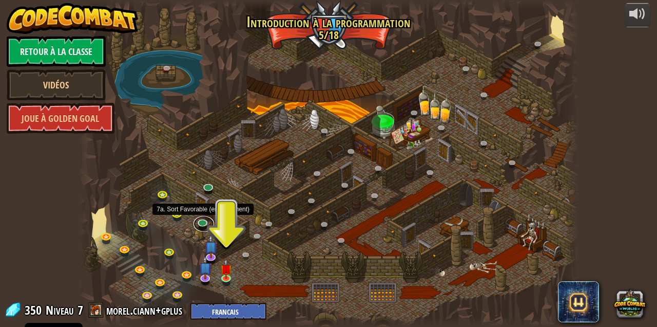
click at [202, 222] on link at bounding box center [204, 223] width 21 height 15
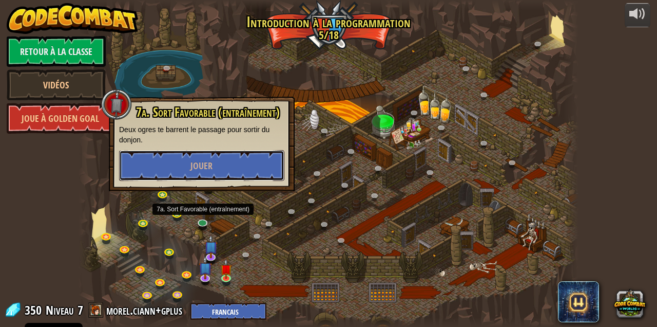
click at [257, 167] on button "Jouer" at bounding box center [201, 165] width 165 height 31
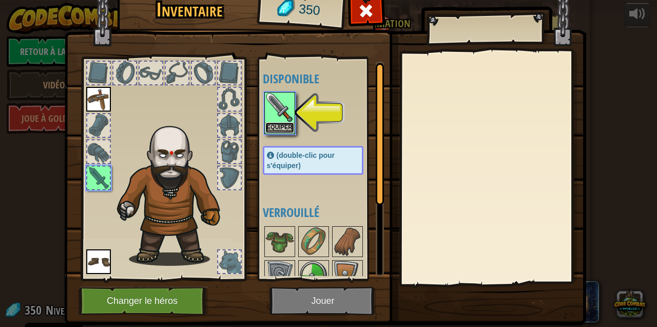
click at [274, 122] on button "Equiper" at bounding box center [279, 127] width 29 height 11
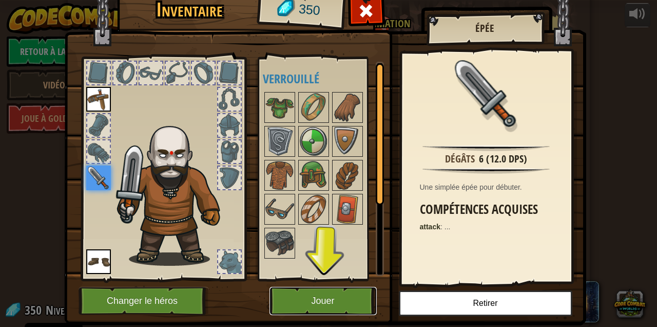
click at [332, 290] on button "Jouer" at bounding box center [323, 300] width 107 height 28
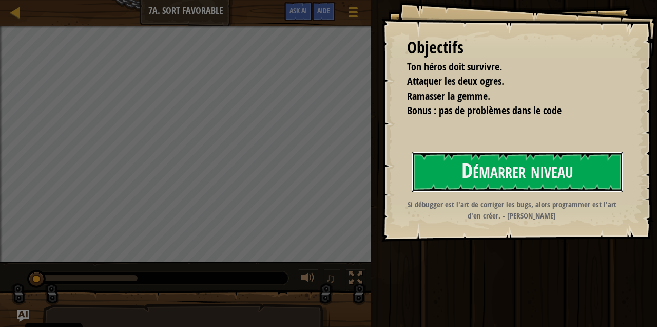
click at [527, 168] on button "Démarrer niveau" at bounding box center [518, 171] width 212 height 41
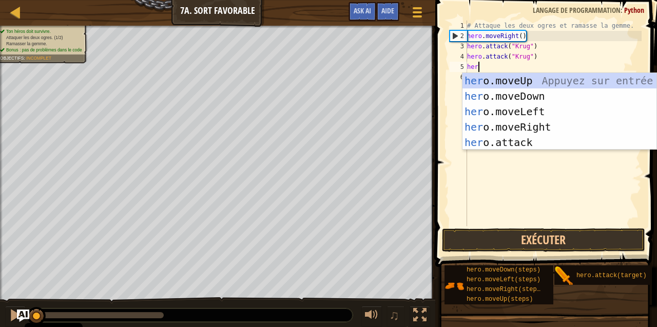
scroll to position [5, 0]
type textarea "hero"
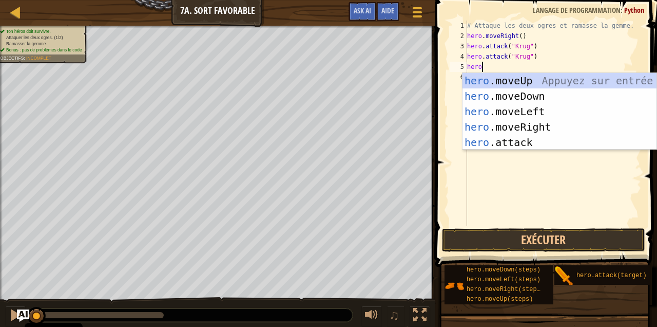
click at [547, 123] on div "hero .moveUp Appuyez sur entrée hero .moveDown Appuyez sur entrée hero .moveLef…" at bounding box center [560, 127] width 195 height 108
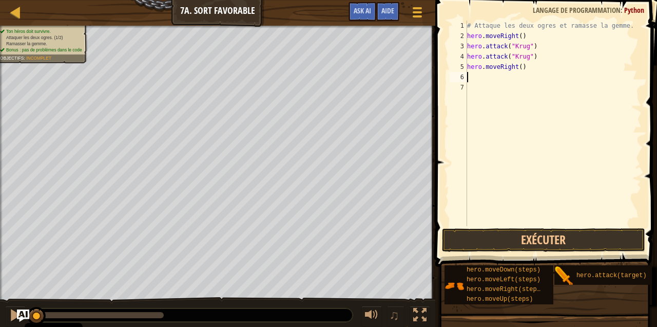
scroll to position [5, 0]
type textarea "he"
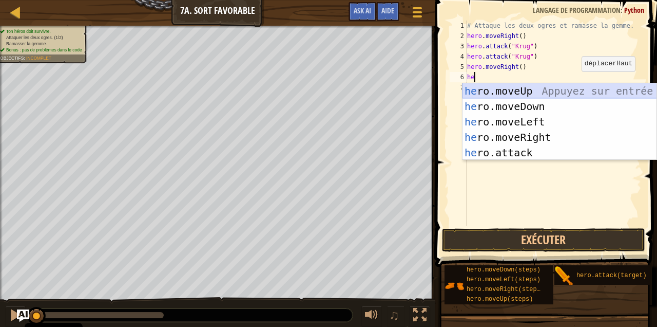
click at [570, 94] on div "he ro.moveUp Appuyez sur entrée he ro.moveDown Appuyez sur entrée he ro.moveLef…" at bounding box center [560, 137] width 195 height 108
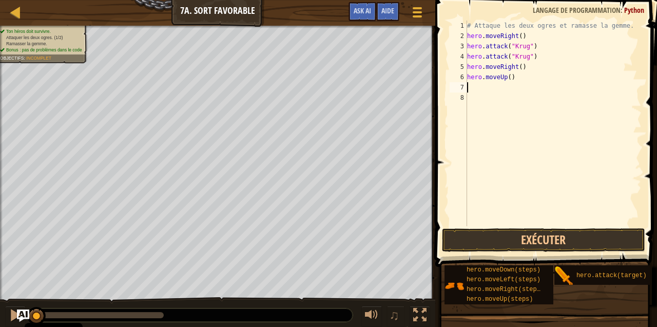
type textarea "he"
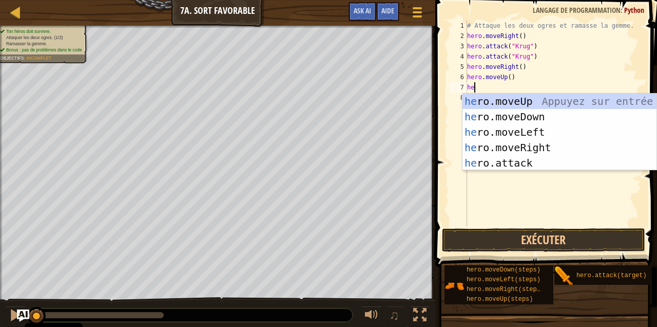
click at [537, 146] on div "he ro.moveUp Appuyez sur entrée he ro.moveDown Appuyez sur entrée he ro.moveLef…" at bounding box center [560, 147] width 195 height 108
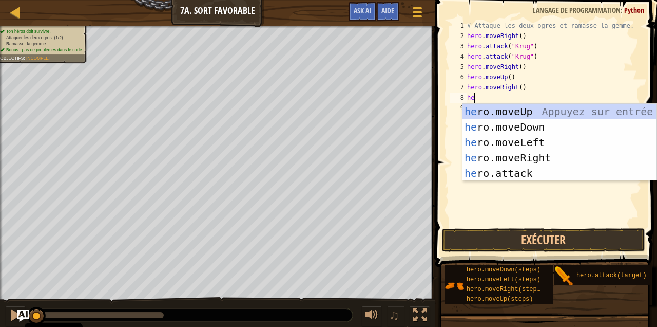
click at [523, 176] on div "he ro.moveUp Appuyez sur entrée he ro.moveDown Appuyez sur entrée he ro.moveLef…" at bounding box center [560, 158] width 195 height 108
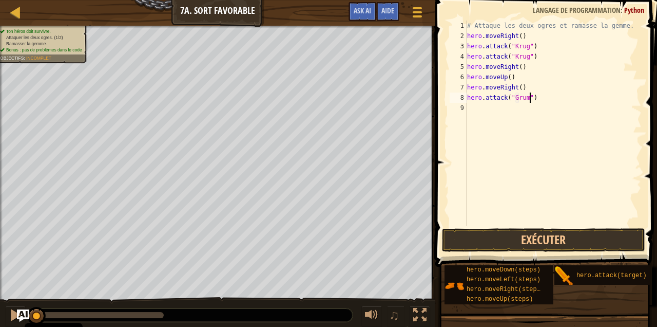
scroll to position [5, 5]
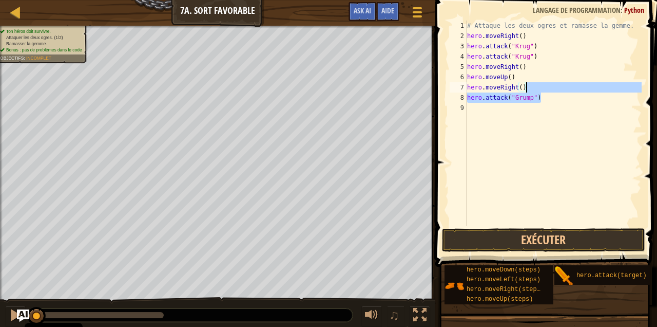
type textarea "hero.attack("Grump")"
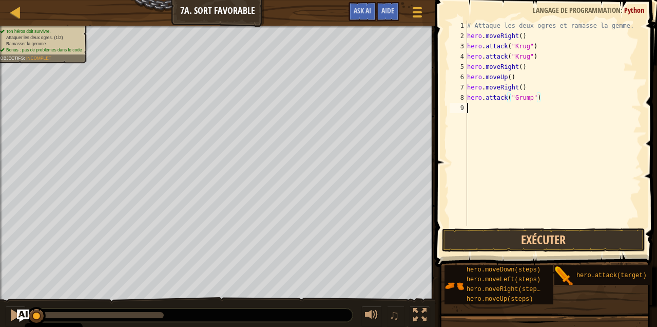
scroll to position [5, 0]
type textarea "hero.attack("Grump")"
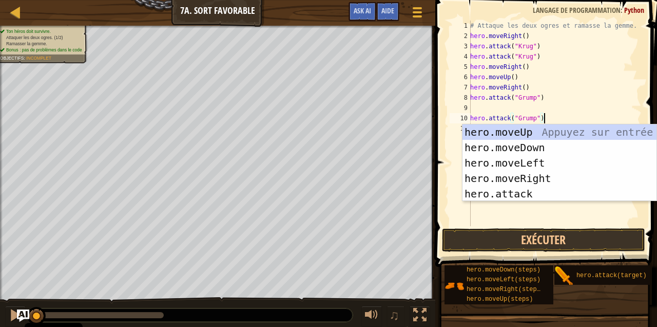
click at [576, 218] on div "# Attaque les deux ogres et ramasse la gemme. hero . moveRight ( ) hero . attac…" at bounding box center [555, 134] width 174 height 226
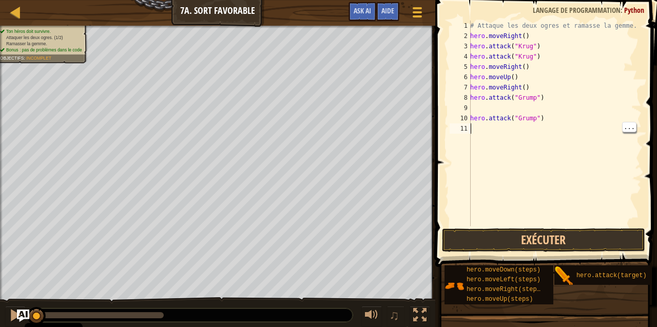
type textarea "hero.attack("Grump")"
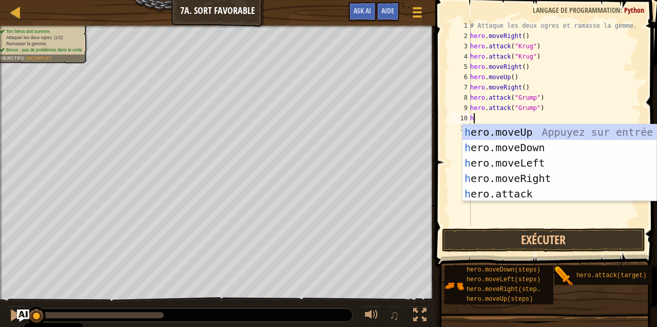
type textarea "he"
click at [547, 162] on div "he ro.moveUp Appuyez sur entrée he ro.moveDown Appuyez sur entrée he ro.moveLef…" at bounding box center [560, 178] width 195 height 108
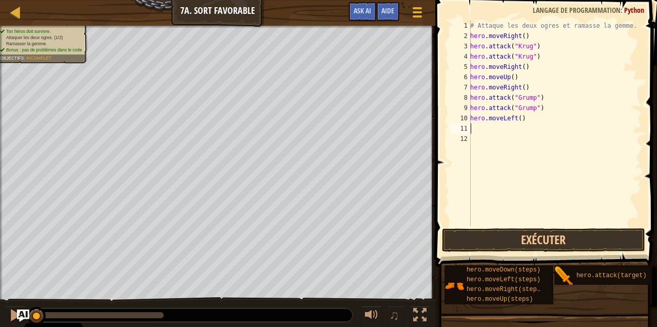
click at [520, 84] on div "# Attaque les deux ogres et ramasse la gemme. hero . moveRight ( ) hero . attac…" at bounding box center [555, 134] width 174 height 226
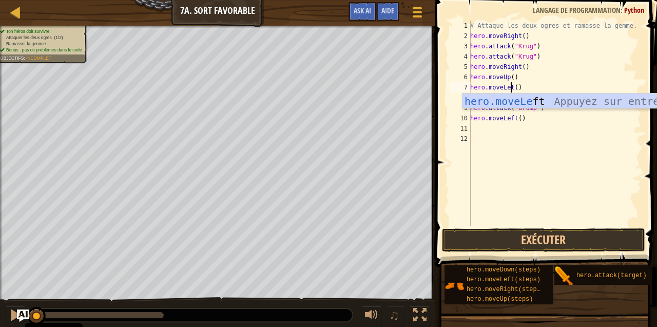
scroll to position [5, 4]
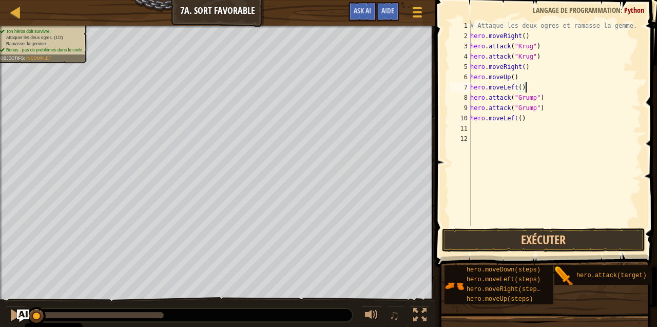
type textarea "hero.moveLeft()"
click at [585, 235] on button "Exécuter" at bounding box center [543, 240] width 203 height 24
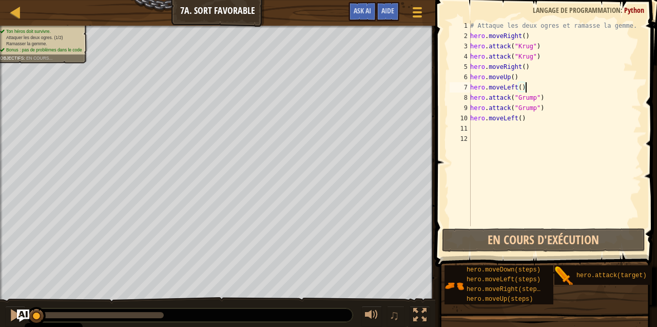
scroll to position [5, 4]
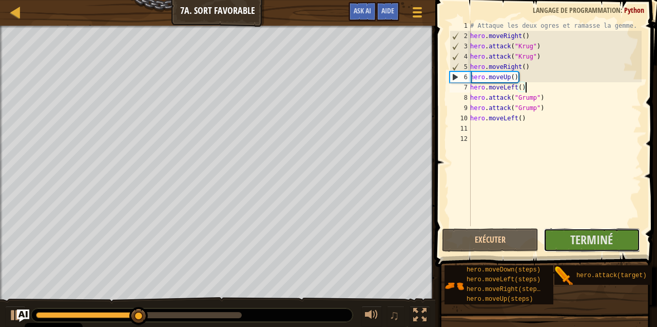
click at [591, 235] on span "Terminé" at bounding box center [591, 239] width 43 height 16
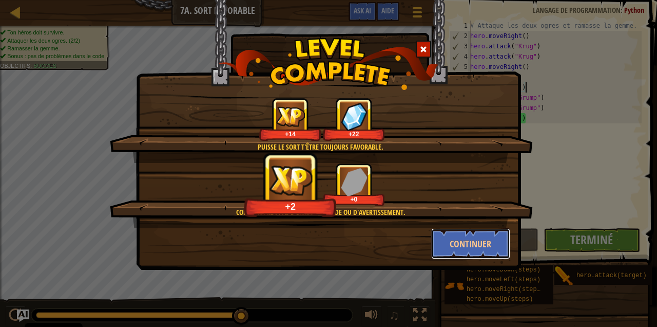
click at [452, 241] on button "Continuer" at bounding box center [471, 243] width 80 height 31
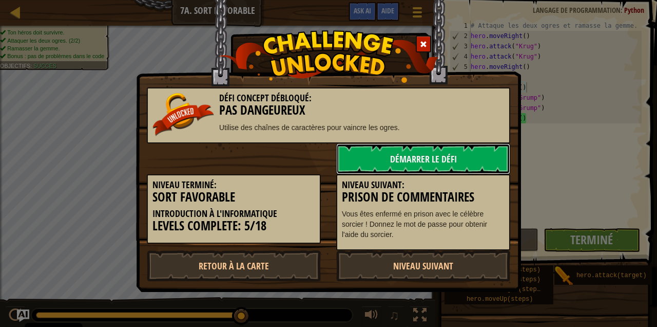
click at [409, 161] on link "Démarrer le Défi" at bounding box center [423, 158] width 174 height 31
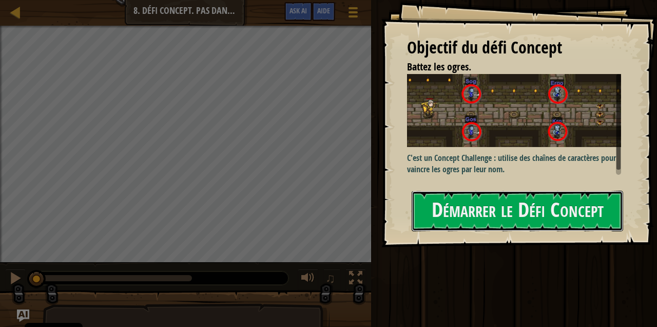
click at [538, 215] on button "Démarrer le Défi Concept" at bounding box center [518, 210] width 212 height 41
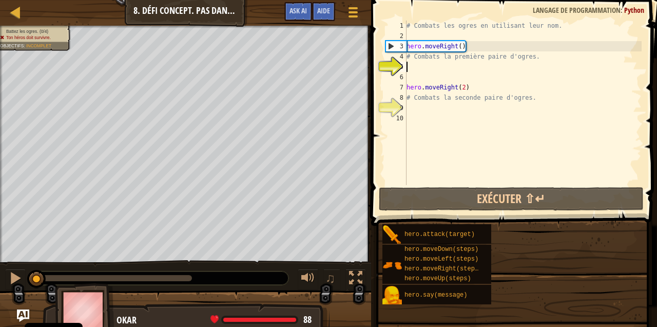
scroll to position [5, 0]
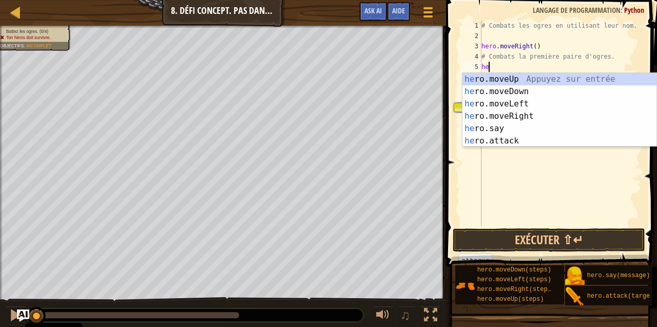
click at [516, 142] on div "he ro.moveUp Appuyez sur entrée he ro.moveDown Appuyez sur entrée he ro.moveLef…" at bounding box center [560, 122] width 195 height 99
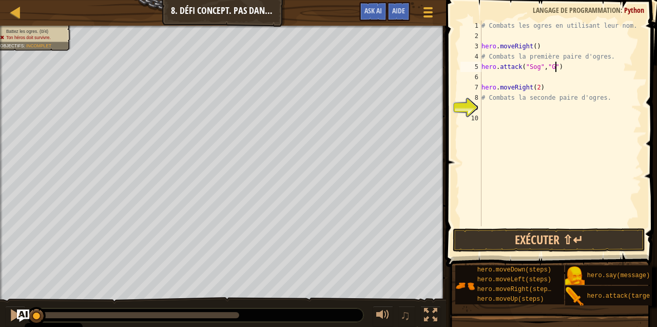
scroll to position [5, 6]
type textarea "hero.attack("Sog","Gos")"
type textarea "# Combats la seconde paire d'ogres."
type textarea "hero.attack("Sog","Kro")"
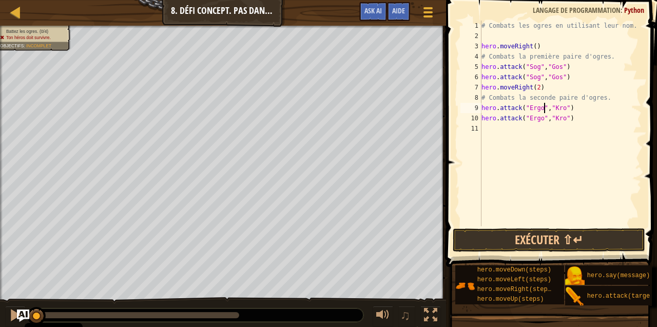
scroll to position [5, 5]
click at [571, 245] on button "Exécuter ⇧↵" at bounding box center [549, 240] width 193 height 24
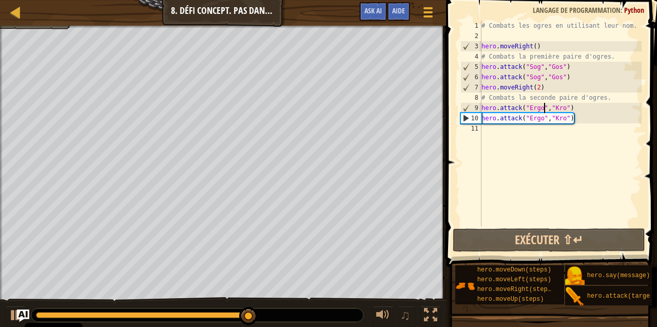
click at [586, 117] on div "# Combats les ogres en utilisant leur nom. hero . moveRight ( ) # Combats la pr…" at bounding box center [560, 134] width 162 height 226
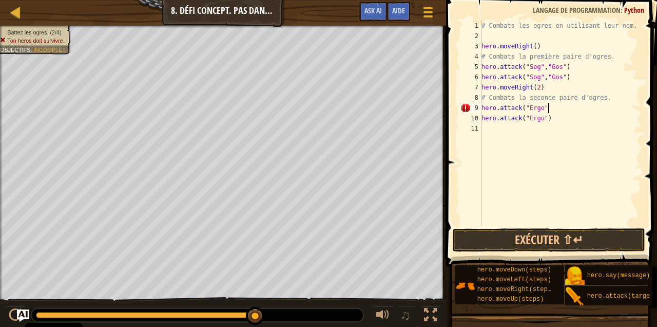
type textarea "hero.attack("Ergo")"
paste textarea "hero.attack("Ergo")"
click at [40, 311] on div at bounding box center [197, 314] width 332 height 13
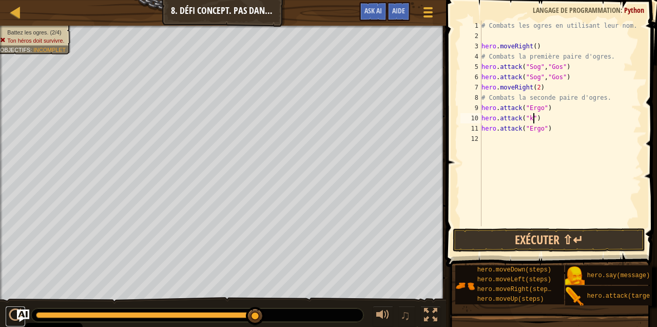
click at [14, 315] on div at bounding box center [15, 314] width 13 height 13
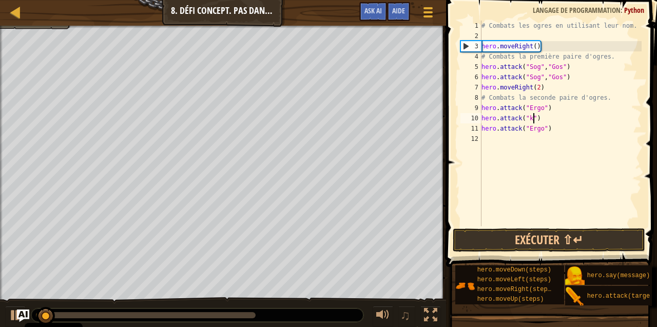
click at [23, 313] on img "Ask AI" at bounding box center [23, 315] width 12 height 12
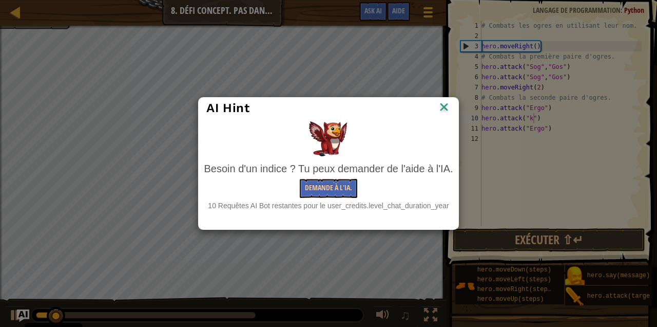
click at [444, 105] on img at bounding box center [443, 107] width 13 height 15
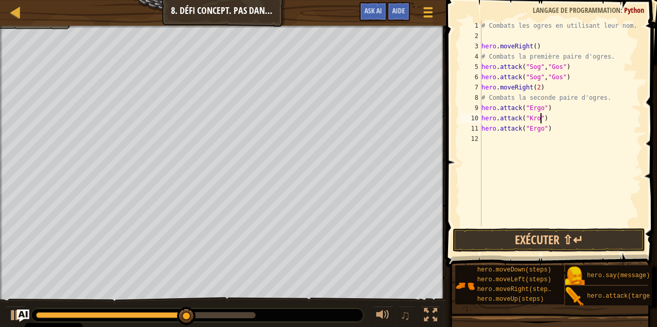
scroll to position [5, 5]
type textarea "hero.attack("Ergo")"
paste textarea "hero.attack("Ergo")"
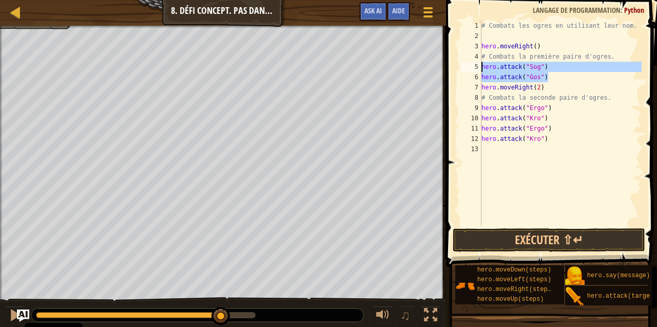
type textarea "hero.attack("Gos")"
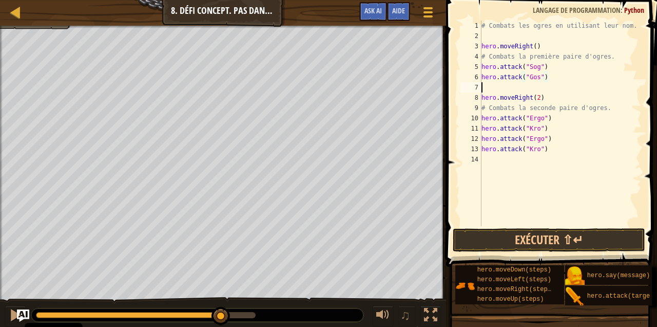
scroll to position [5, 0]
paste textarea "hero.attack("Gos")"
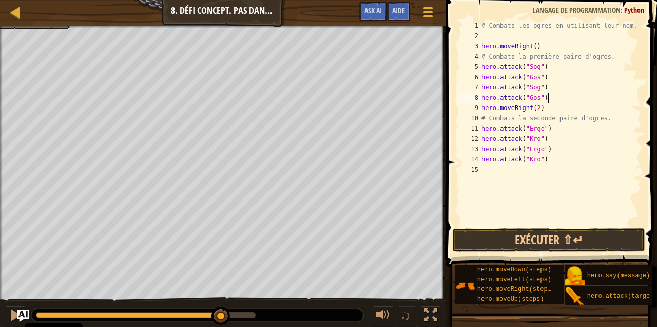
type textarea "hero.attack("Gos")"
click at [569, 243] on button "Exécuter ⇧↵" at bounding box center [549, 240] width 193 height 24
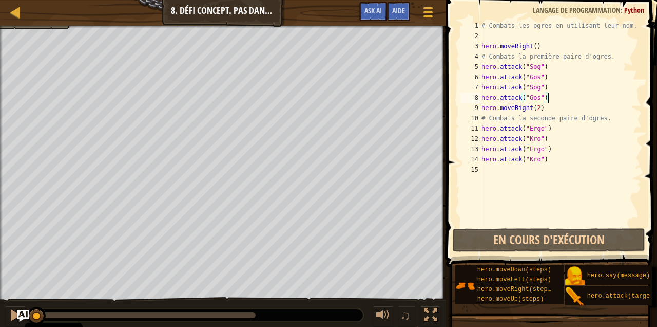
scroll to position [5, 5]
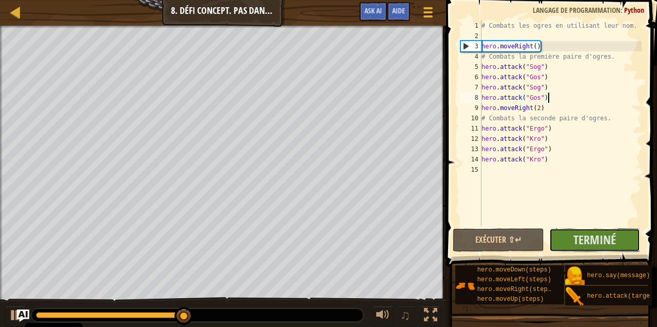
click at [591, 241] on span "Terminé" at bounding box center [594, 239] width 43 height 16
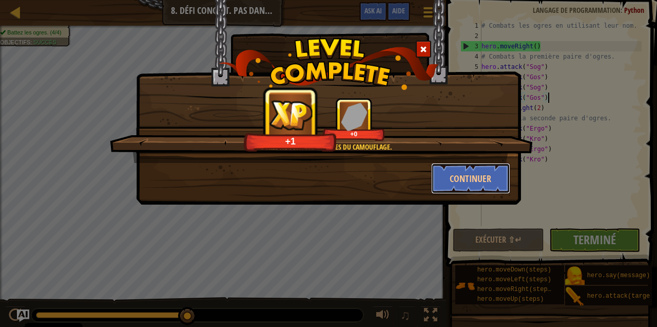
click at [485, 176] on button "Continuer" at bounding box center [471, 178] width 80 height 31
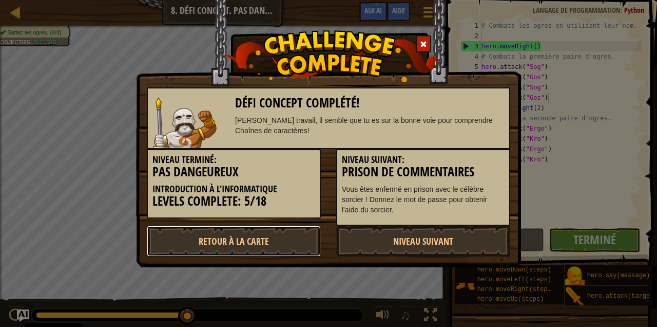
click at [267, 237] on link "Retour à la Carte" at bounding box center [234, 240] width 174 height 31
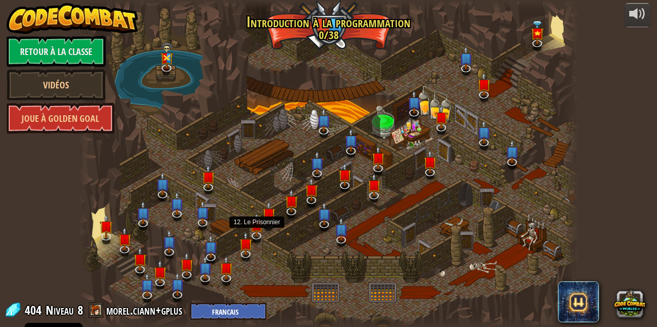
select select "fr"
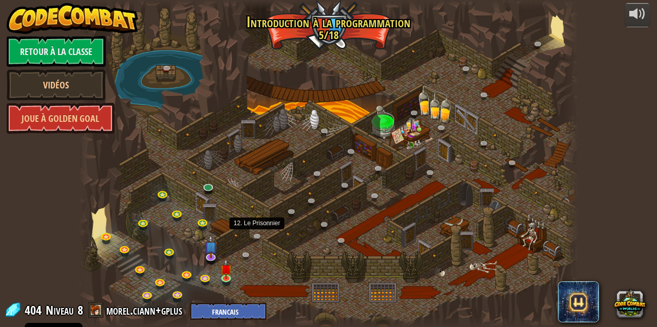
select select "fr"
click at [208, 184] on link at bounding box center [209, 188] width 21 height 15
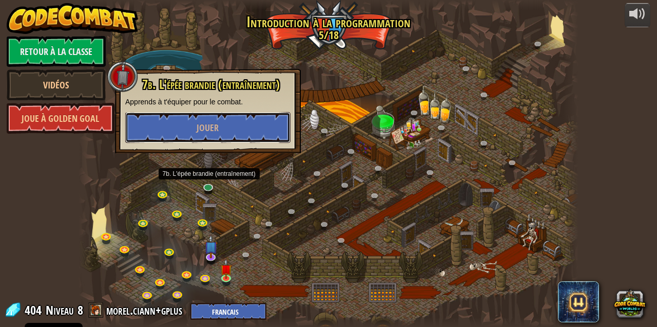
click at [264, 122] on button "Jouer" at bounding box center [207, 127] width 165 height 31
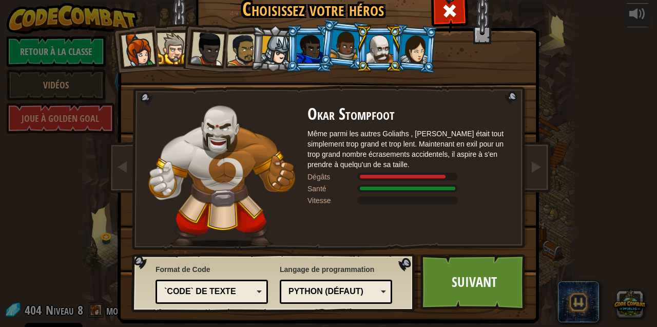
click at [246, 290] on div "`code` de texte" at bounding box center [208, 291] width 89 height 12
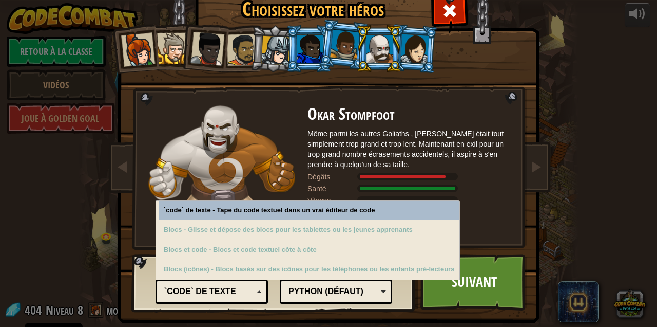
click at [253, 287] on div "`code` de texte" at bounding box center [208, 291] width 89 height 12
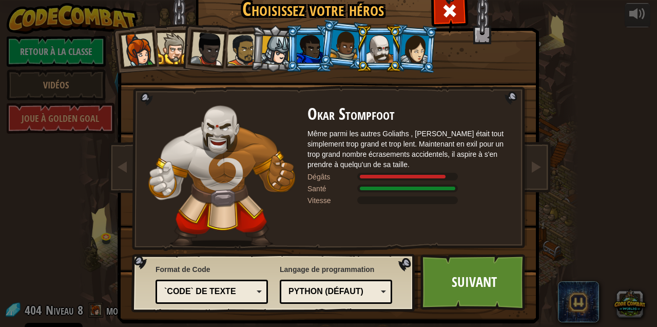
click at [360, 289] on div "Python (Défaut)" at bounding box center [333, 291] width 89 height 12
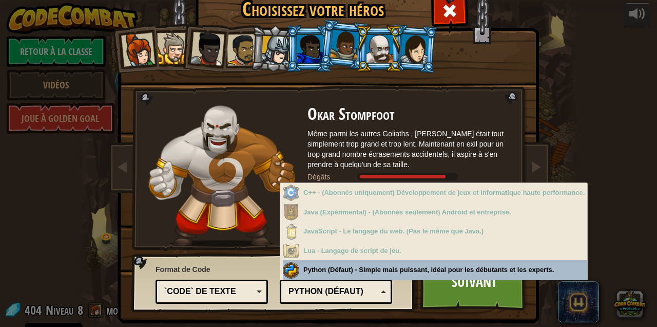
click at [375, 287] on div "Python (Défaut)" at bounding box center [333, 291] width 89 height 12
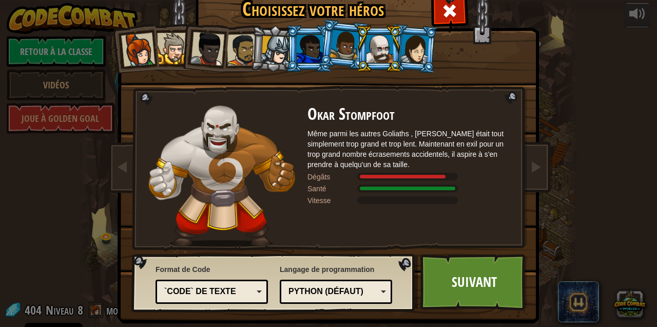
click at [454, 277] on link "Suivant" at bounding box center [473, 282] width 107 height 56
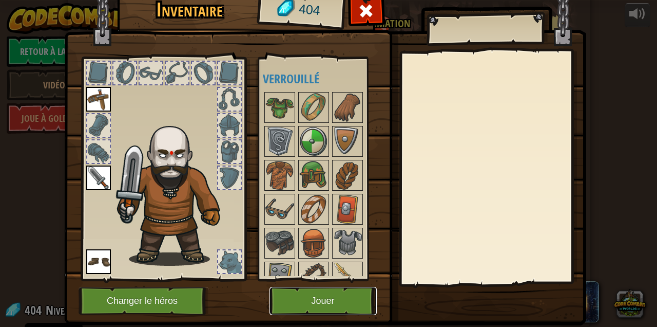
click at [335, 304] on button "Jouer" at bounding box center [323, 300] width 107 height 28
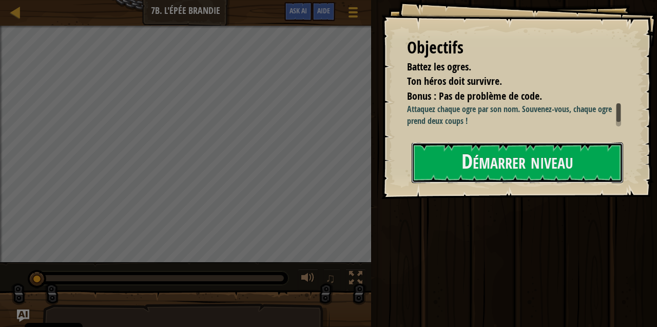
click at [495, 168] on button "Démarrer niveau" at bounding box center [518, 162] width 212 height 41
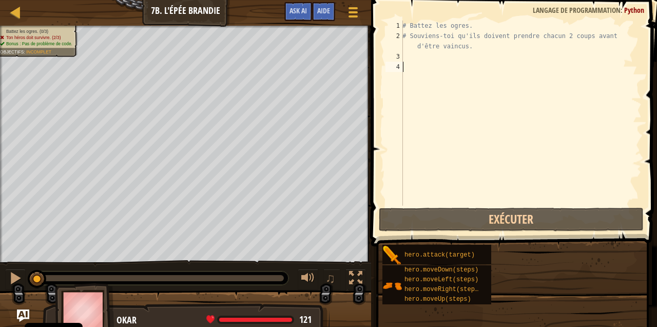
scroll to position [5, 0]
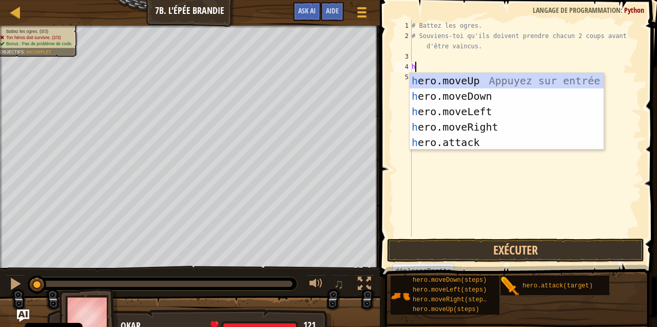
click at [476, 144] on div "h ero.moveUp Appuyez sur entrée h ero.moveDown Appuyez sur entrée h ero.moveLef…" at bounding box center [507, 127] width 195 height 108
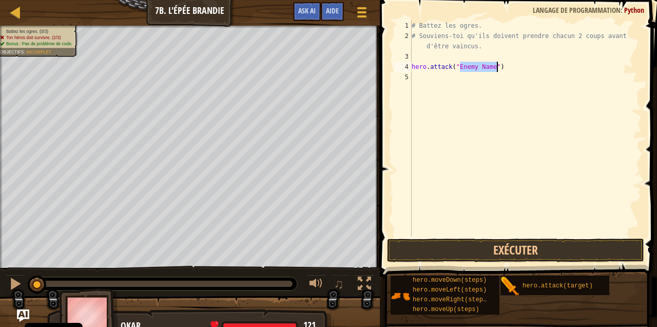
scroll to position [5, 7]
type textarea "hero.attack("rig")"
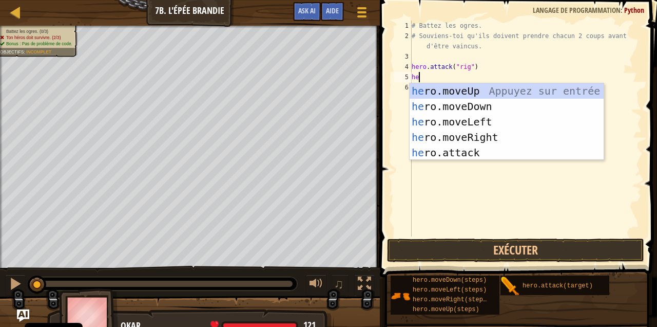
click at [463, 155] on div "he ro.moveUp Appuyez sur entrée he ro.moveDown Appuyez sur entrée he ro.moveLef…" at bounding box center [507, 137] width 195 height 108
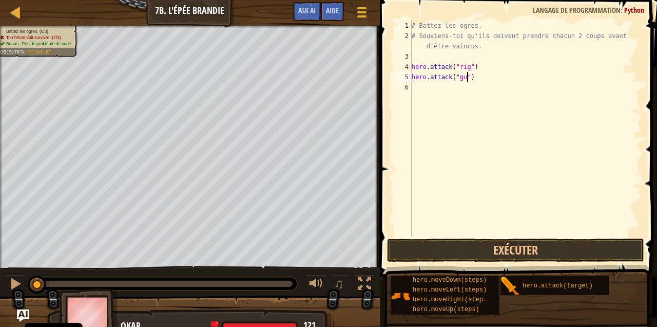
scroll to position [5, 5]
type textarea "hero.attack("gurt")"
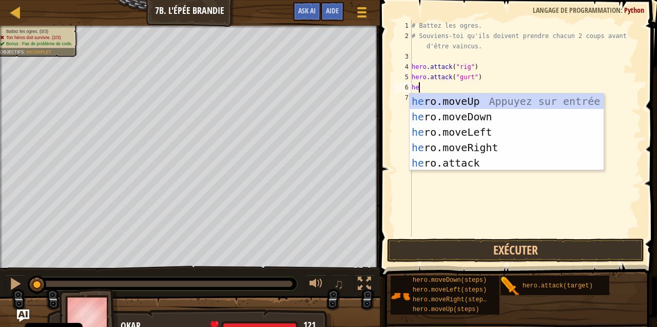
click at [483, 166] on div "he ro.moveUp Appuyez sur entrée he ro.moveDown Appuyez sur entrée he ro.moveLef…" at bounding box center [507, 147] width 195 height 108
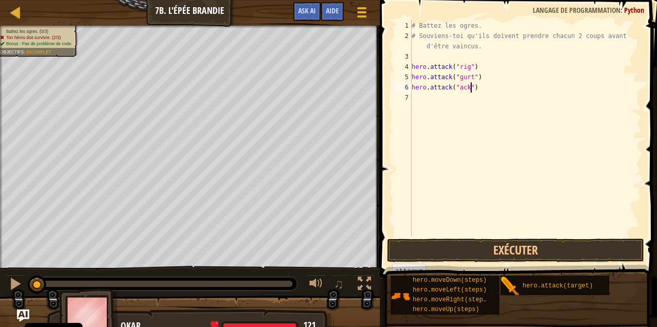
scroll to position [5, 5]
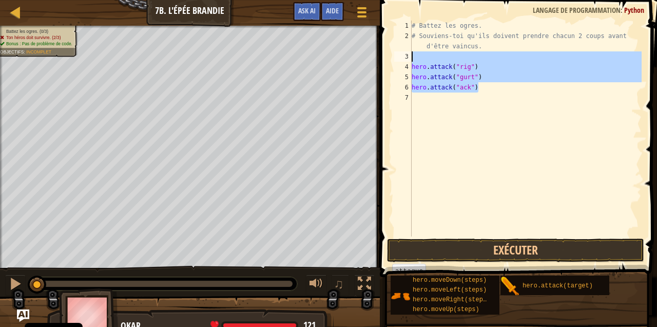
type textarea "hero.attack("ack")"
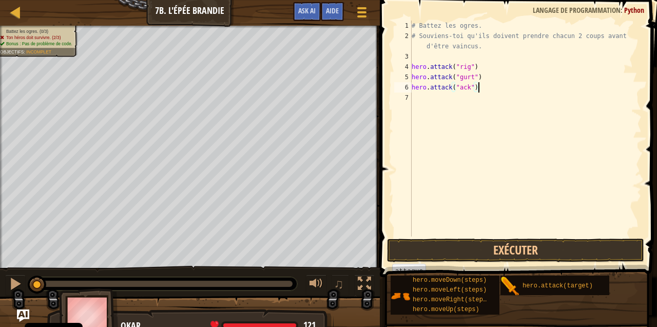
scroll to position [5, 0]
type textarea "hero.attack("ack")"
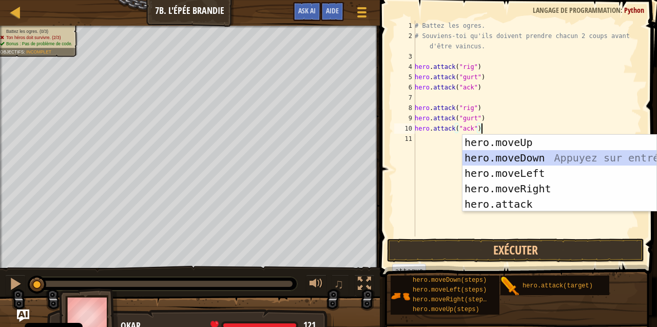
click at [443, 99] on div "# Battez les ogres. # Souviens-toi qu'ils doivent prendre chacun 2 coups avant …" at bounding box center [527, 139] width 229 height 236
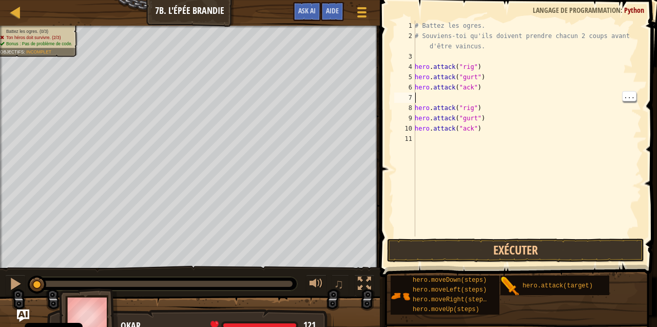
type textarea "hero.attack("ack")"
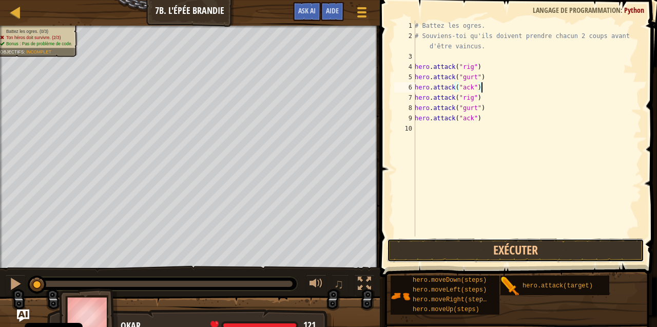
click at [547, 247] on button "Exécuter" at bounding box center [515, 250] width 257 height 24
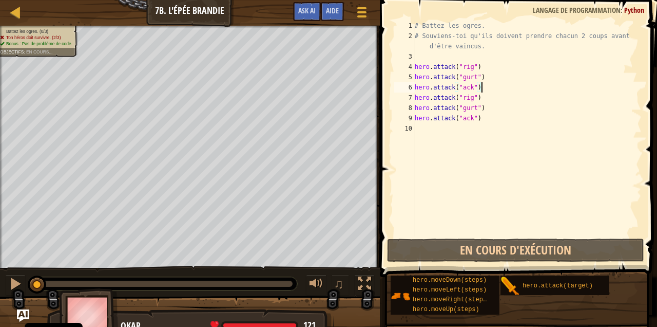
scroll to position [5, 5]
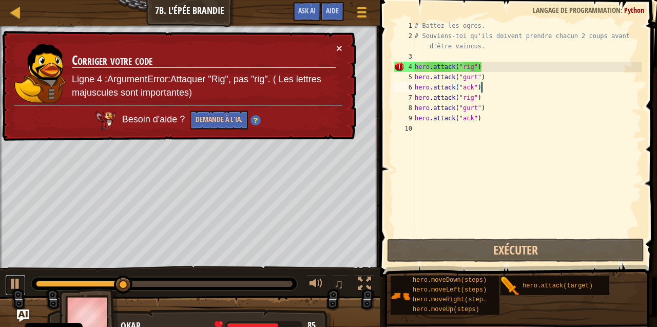
click at [21, 288] on div at bounding box center [15, 283] width 13 height 13
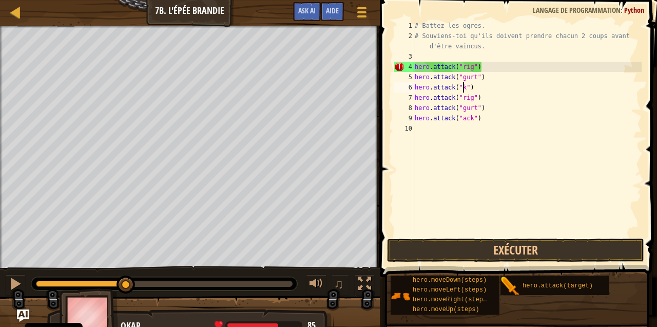
scroll to position [5, 4]
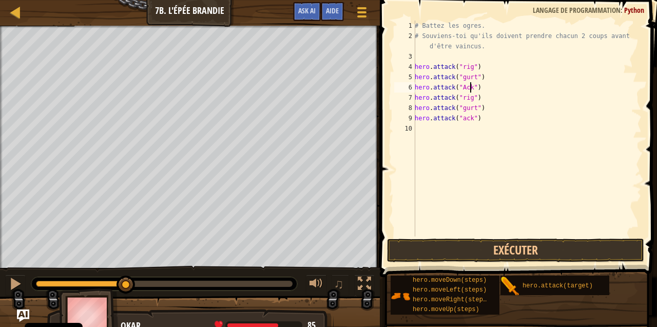
type textarea "hero.attack("rig")"
type textarea "hero.attack("Ack")"
click at [558, 243] on button "Exécuter" at bounding box center [515, 250] width 257 height 24
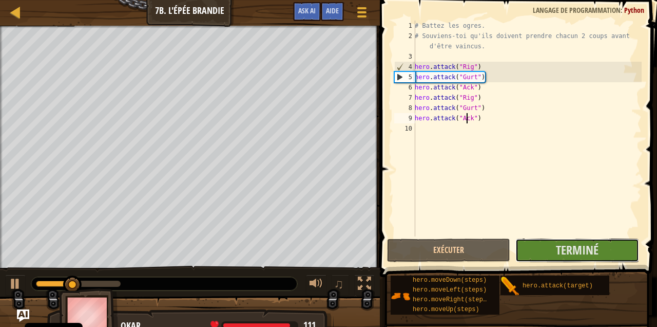
click at [575, 250] on span "Terminé" at bounding box center [577, 249] width 43 height 16
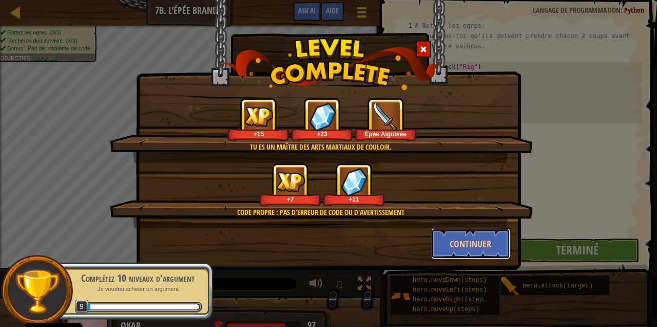
click at [473, 235] on button "Continuer" at bounding box center [471, 243] width 80 height 31
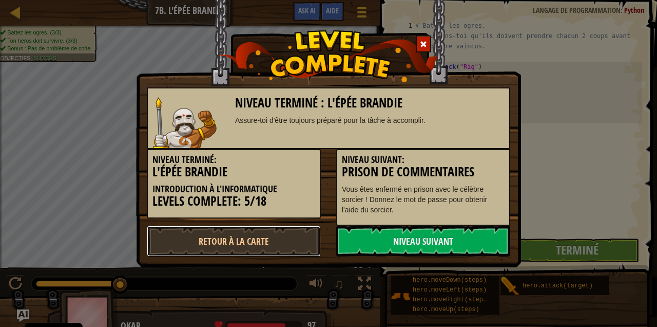
click at [277, 234] on link "Retour à la Carte" at bounding box center [234, 240] width 174 height 31
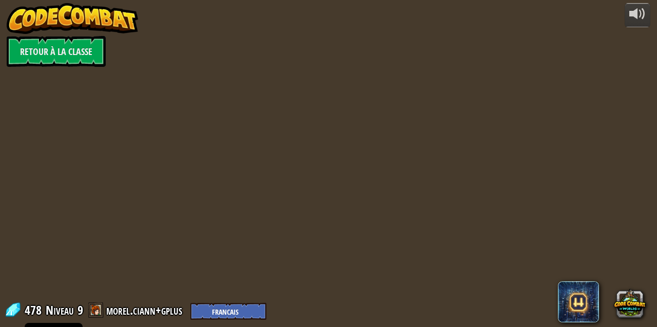
select select "fr"
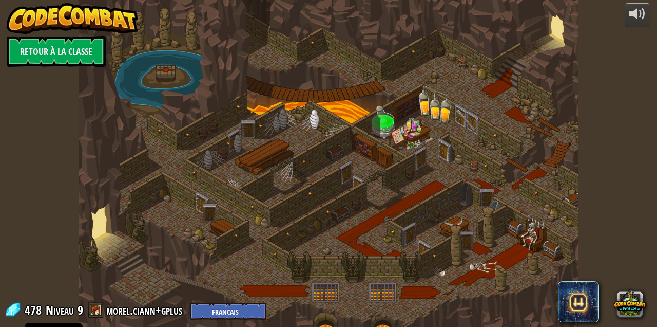
select select "fr"
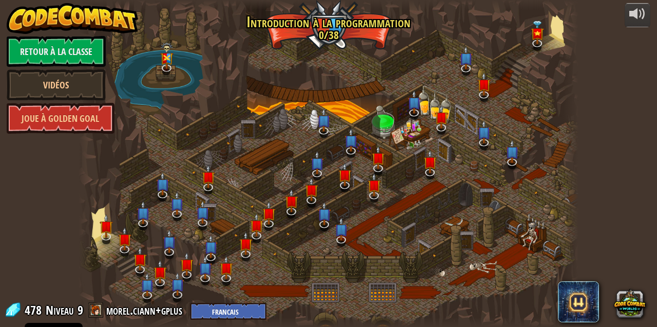
select select "fr"
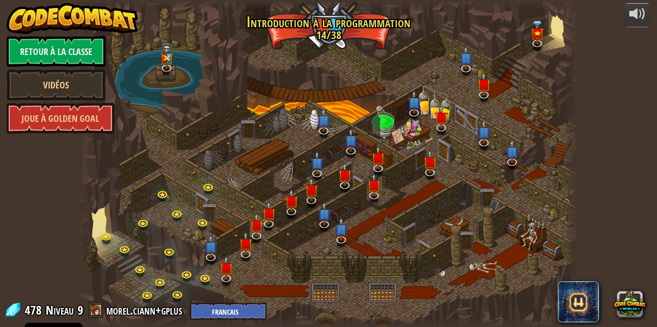
select select "fr"
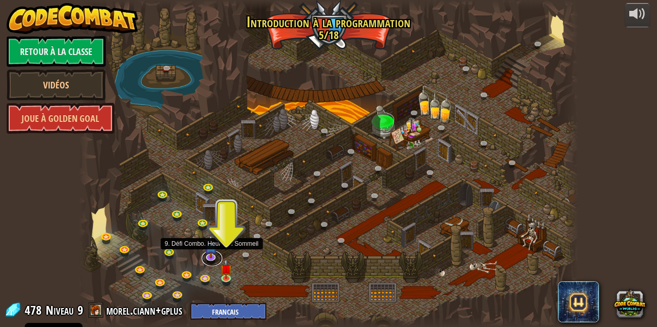
click at [210, 258] on link at bounding box center [212, 258] width 21 height 15
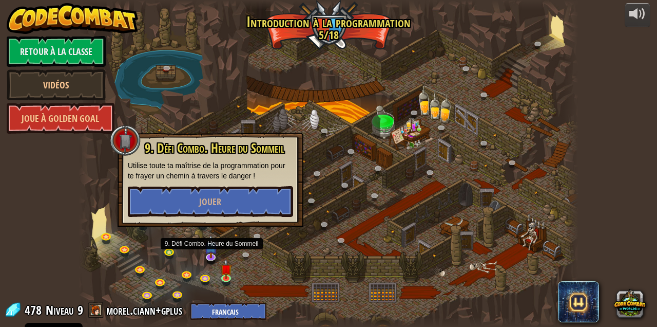
click at [226, 277] on img at bounding box center [226, 269] width 12 height 20
click at [225, 275] on img at bounding box center [226, 269] width 12 height 20
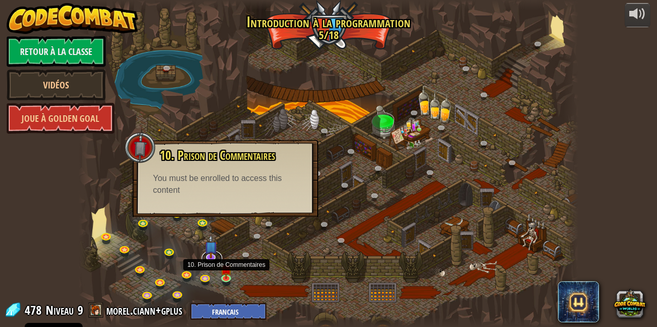
click at [210, 258] on link at bounding box center [212, 258] width 21 height 15
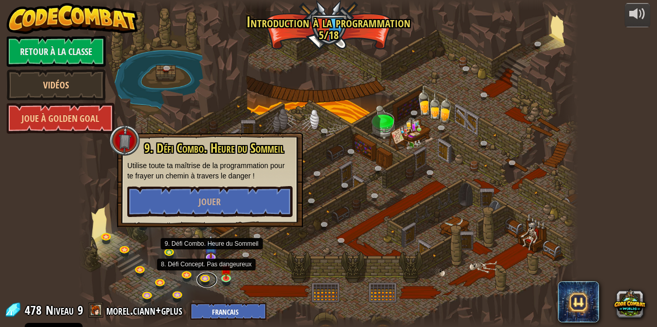
click at [206, 278] on link at bounding box center [207, 279] width 21 height 15
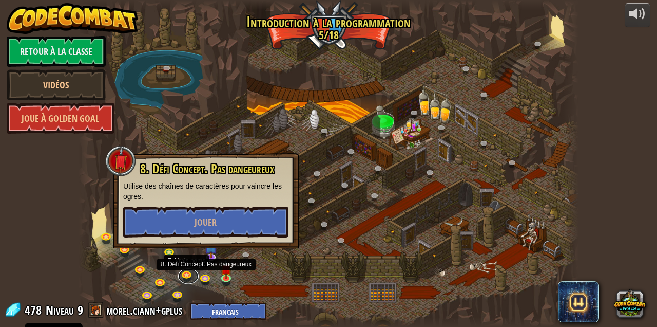
click at [182, 277] on link at bounding box center [188, 275] width 21 height 15
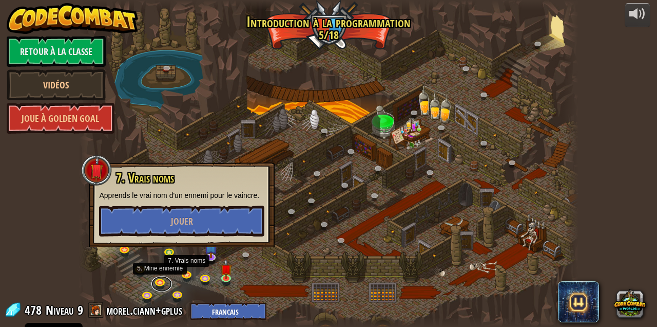
click at [160, 285] on link at bounding box center [161, 283] width 21 height 15
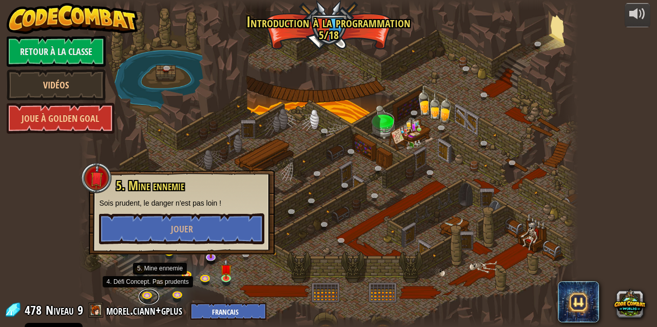
click at [143, 290] on link at bounding box center [149, 296] width 21 height 15
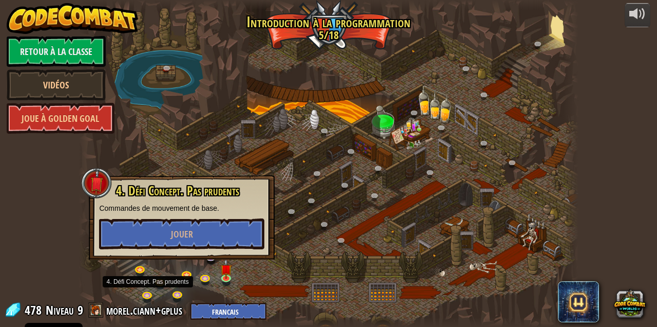
click at [198, 298] on div at bounding box center [329, 163] width 500 height 327
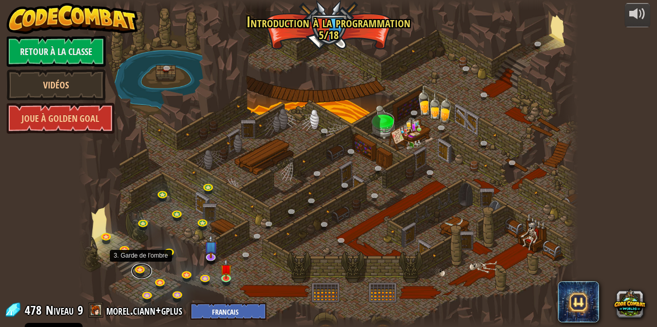
click at [138, 268] on link at bounding box center [141, 270] width 21 height 15
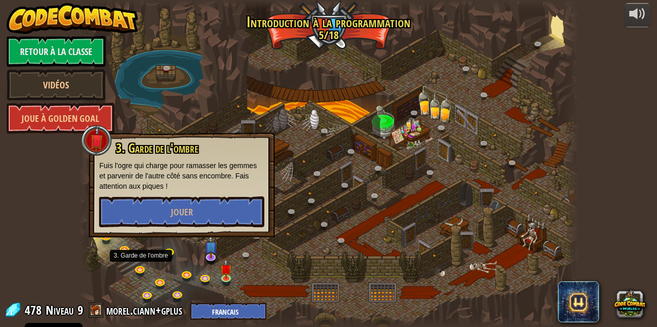
click at [86, 284] on div at bounding box center [86, 163] width 15 height 327
click at [145, 248] on div at bounding box center [329, 163] width 500 height 327
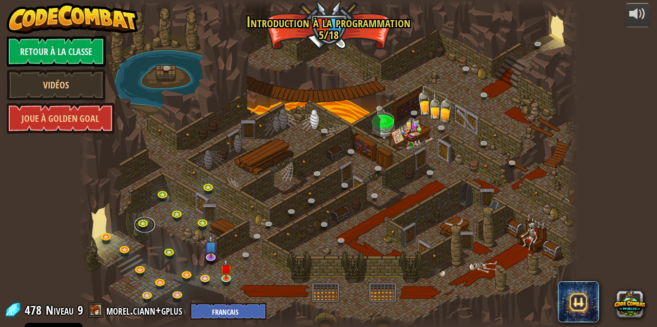
click at [140, 225] on link at bounding box center [145, 224] width 21 height 15
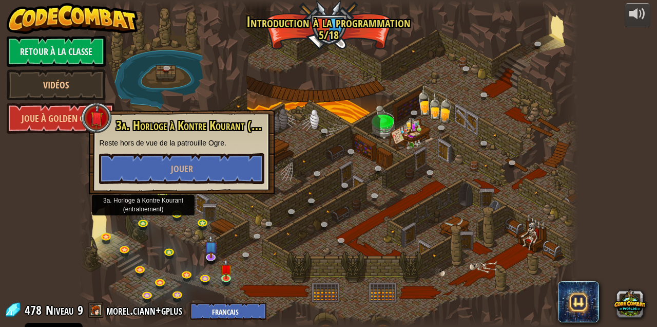
click at [150, 245] on div at bounding box center [329, 163] width 500 height 327
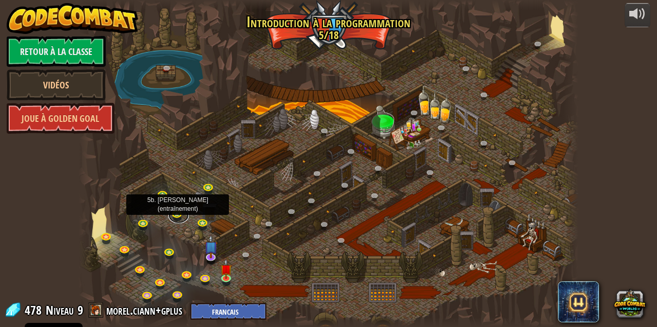
click at [175, 214] on link at bounding box center [178, 214] width 21 height 15
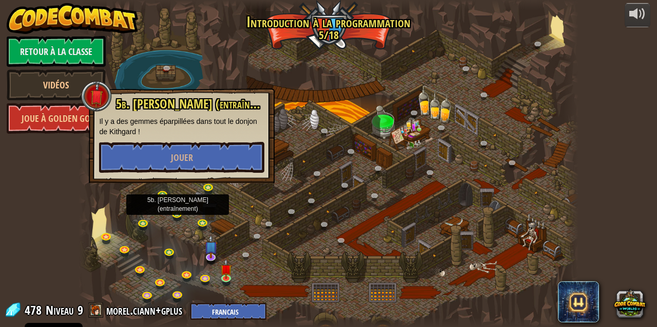
click at [150, 239] on div at bounding box center [329, 163] width 500 height 327
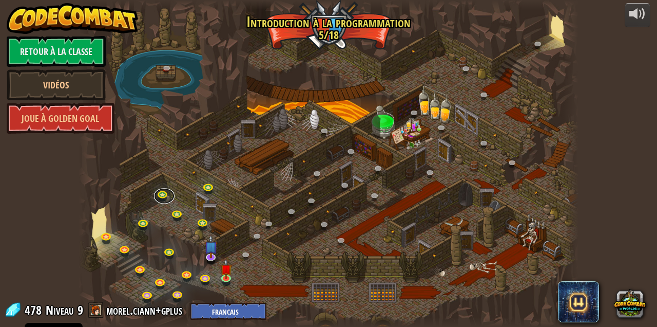
click at [161, 193] on link at bounding box center [164, 195] width 21 height 15
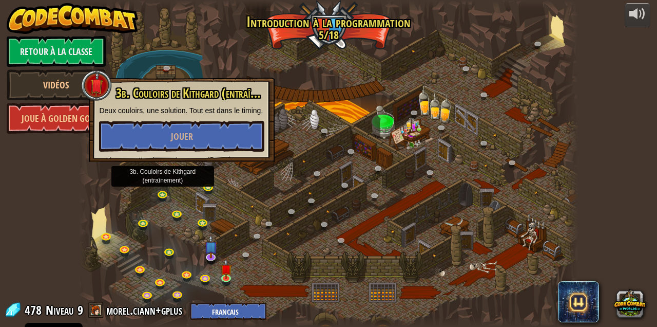
click at [158, 232] on div at bounding box center [329, 163] width 500 height 327
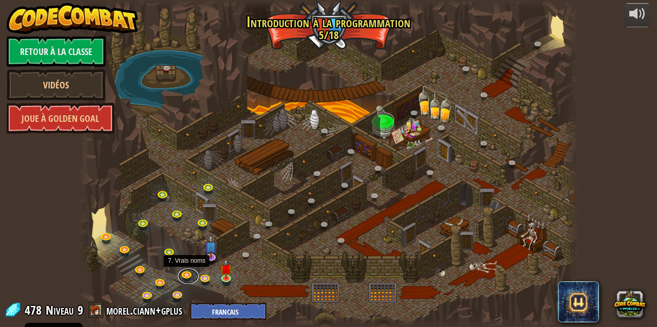
click at [185, 271] on link at bounding box center [188, 275] width 21 height 15
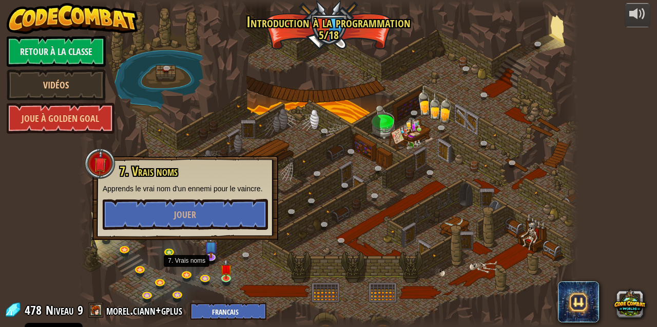
click at [166, 267] on div at bounding box center [329, 163] width 500 height 327
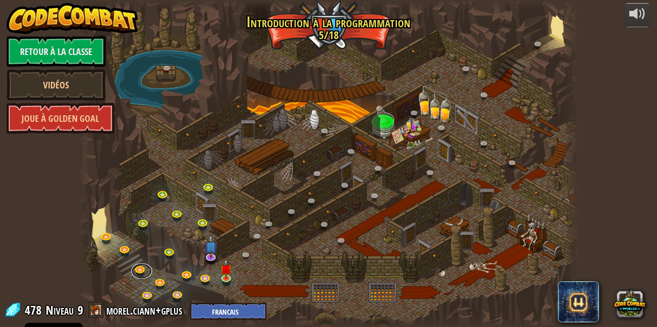
click at [138, 266] on link at bounding box center [141, 270] width 21 height 15
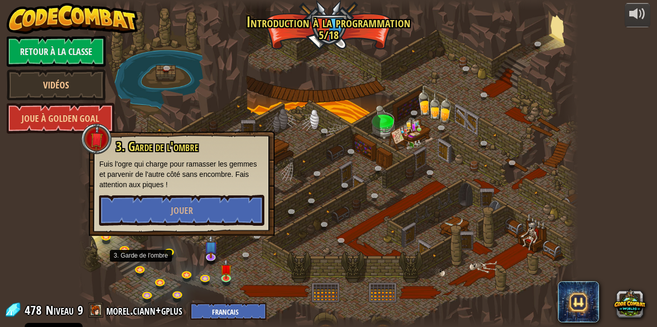
click at [164, 262] on div at bounding box center [329, 163] width 500 height 327
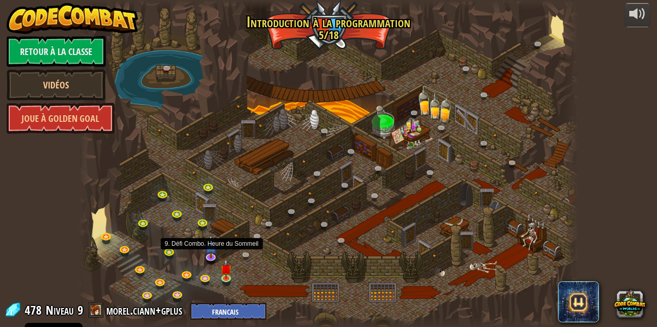
click at [209, 256] on img at bounding box center [210, 246] width 13 height 23
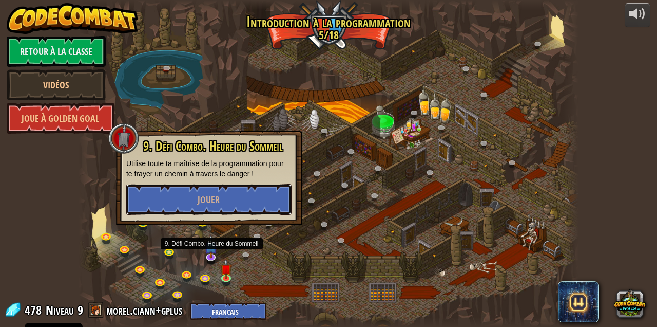
click at [217, 192] on button "Jouer" at bounding box center [208, 199] width 165 height 31
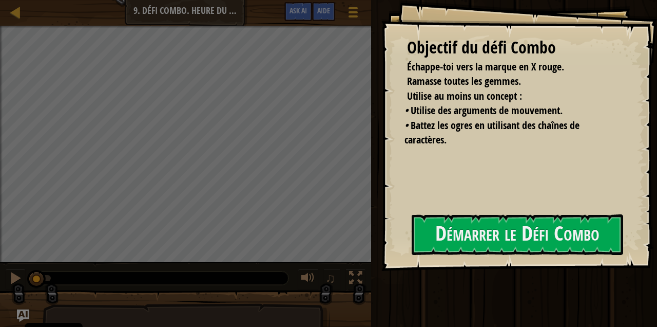
click at [387, 261] on div "Objectif du défi Combo Échappe-toi vers la marque en X rouge. Ramasse toutes le…" at bounding box center [519, 135] width 276 height 271
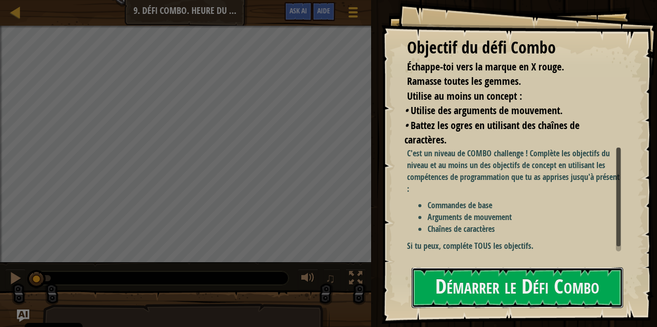
click at [510, 292] on button "Démarrer le Défi Combo" at bounding box center [518, 287] width 212 height 41
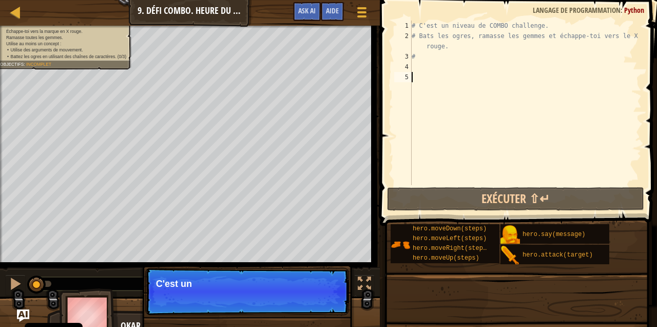
scroll to position [5, 0]
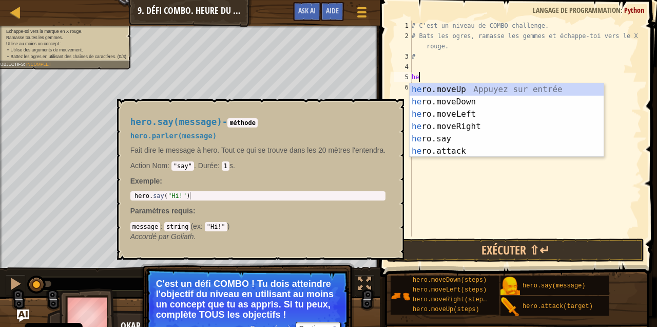
click at [472, 137] on div "he ro.moveUp Appuyez sur entrée he ro.moveDown Appuyez sur entrée he ro.moveLef…" at bounding box center [507, 132] width 195 height 99
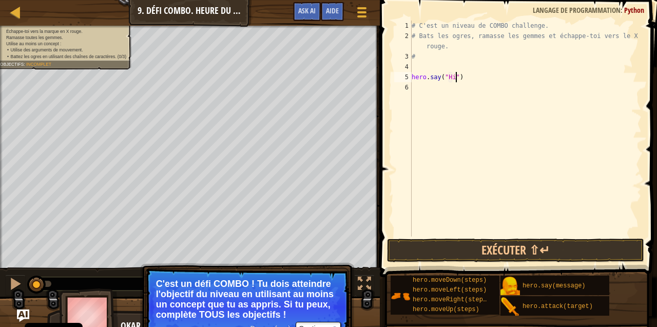
scroll to position [5, 4]
click at [543, 246] on button "Exécuter ⇧↵" at bounding box center [515, 250] width 257 height 24
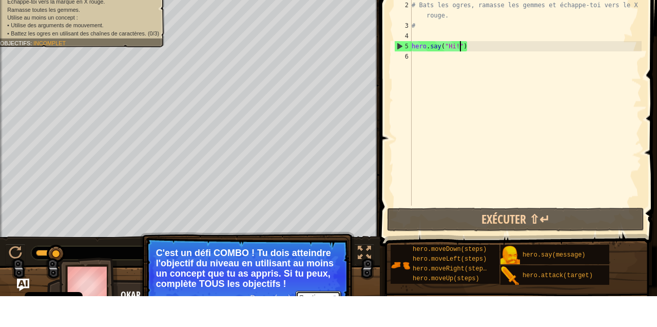
click at [329, 325] on button "Continuer" at bounding box center [318, 327] width 45 height 13
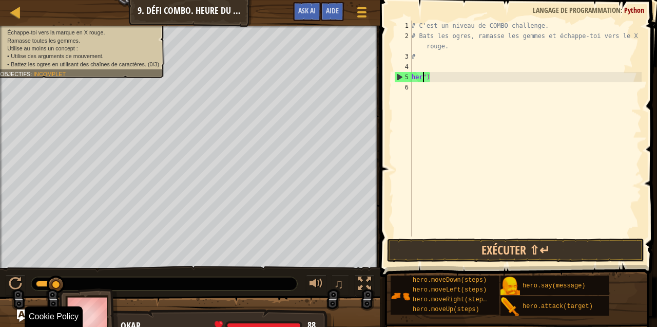
scroll to position [5, 0]
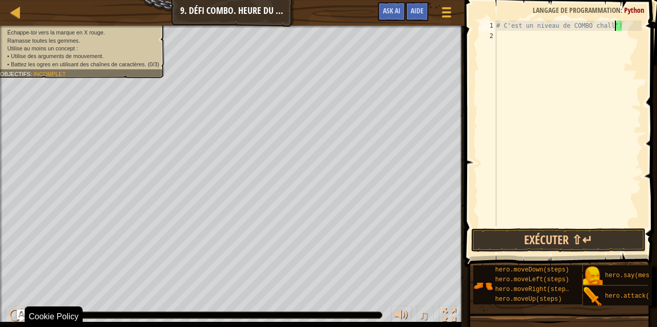
type textarea "# C'est un niveau de COMBO chall")"
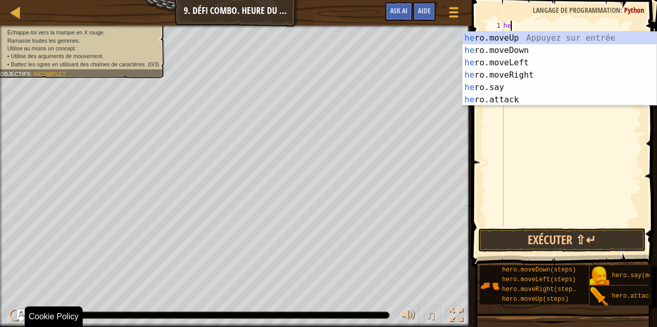
type textarea "hero"
click at [581, 37] on div "hero .moveUp Appuyez sur entrée hero .moveDown Appuyez sur entrée hero .moveLef…" at bounding box center [560, 81] width 195 height 99
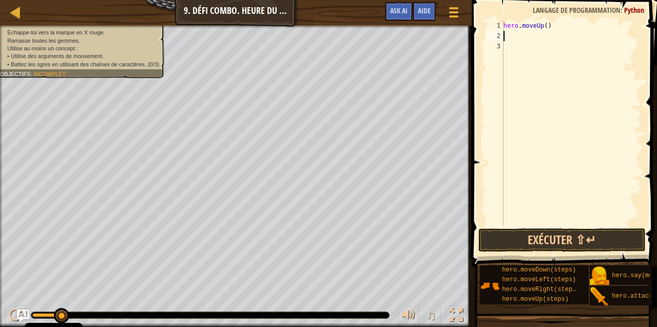
scroll to position [5, 0]
type textarea "j"
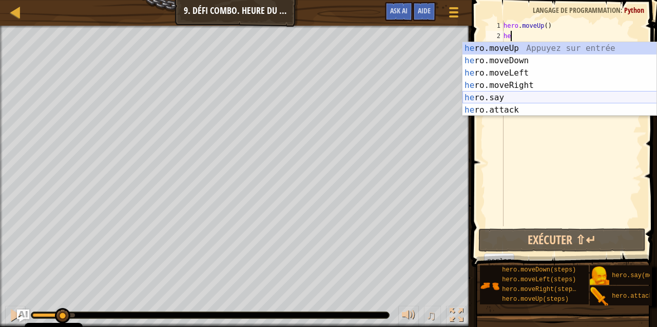
click at [516, 113] on div "he ro.moveUp Appuyez sur entrée he ro.moveDown Appuyez sur entrée he ro.moveLef…" at bounding box center [560, 91] width 195 height 99
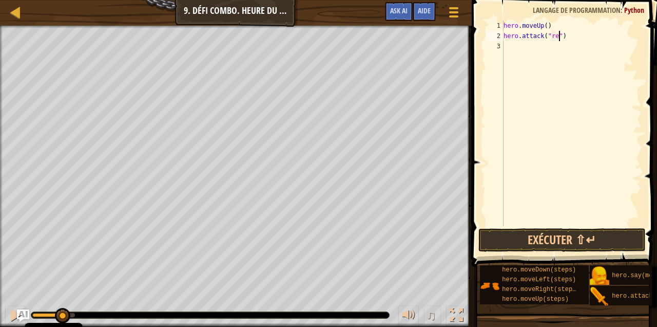
scroll to position [5, 5]
type textarea "hero.attack("Rexxar")"
paste textarea "h"
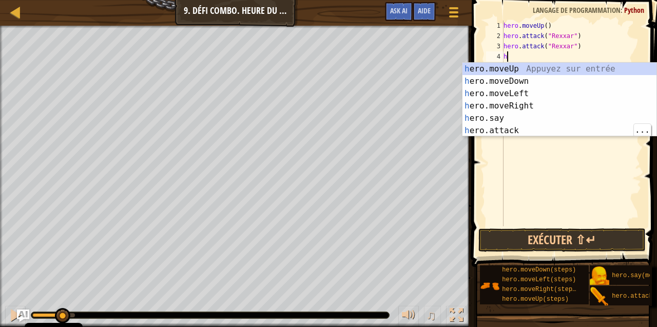
type textarea "her"
click at [522, 105] on div "her o.moveUp Appuyez sur entrée her o.moveDown Appuyez sur entrée her o.moveLef…" at bounding box center [560, 112] width 195 height 99
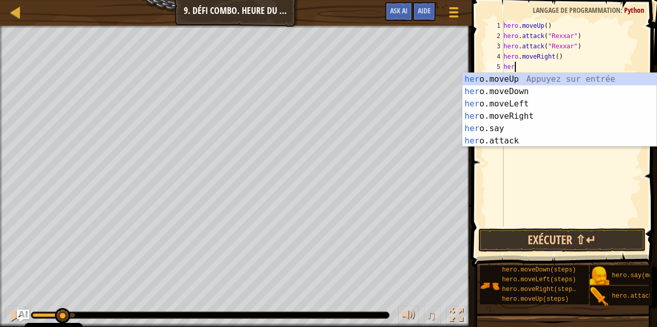
click at [515, 141] on div "her o.moveUp Appuyez sur entrée her o.moveDown Appuyez sur entrée her o.moveLef…" at bounding box center [560, 122] width 195 height 99
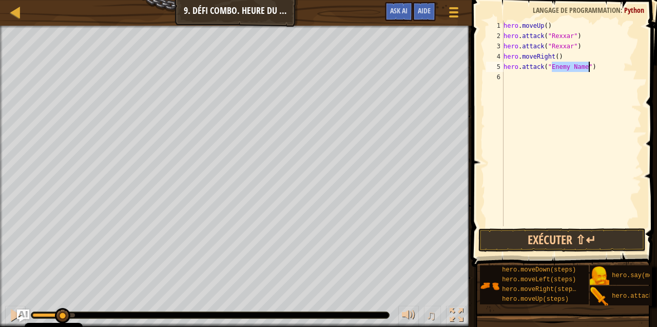
scroll to position [5, 7]
type textarea "hero.attack("Brack")"
type textarea "he"
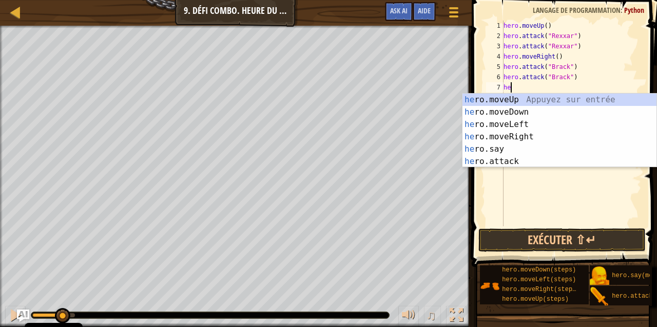
click at [514, 109] on div "he ro.moveUp Appuyez sur entrée he ro.moveDown Appuyez sur entrée he ro.moveLef…" at bounding box center [560, 142] width 195 height 99
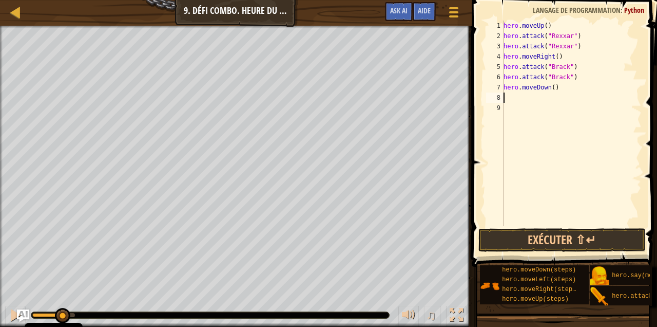
type textarea "he"
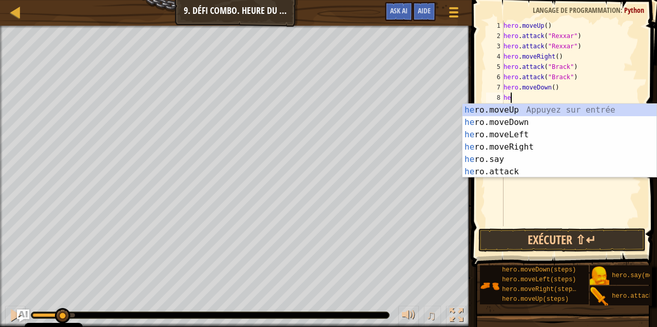
click at [535, 132] on div "he ro.moveUp Appuyez sur entrée he ro.moveDown Appuyez sur entrée he ro.moveLef…" at bounding box center [560, 153] width 195 height 99
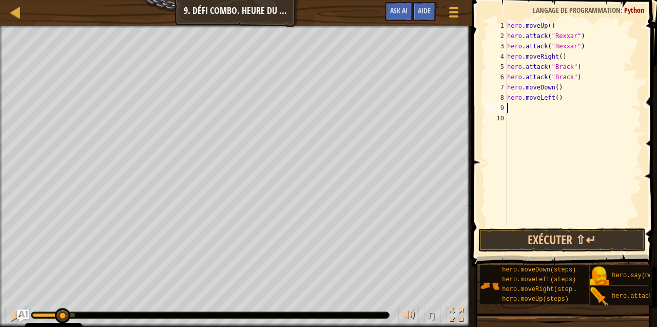
type textarea "he"
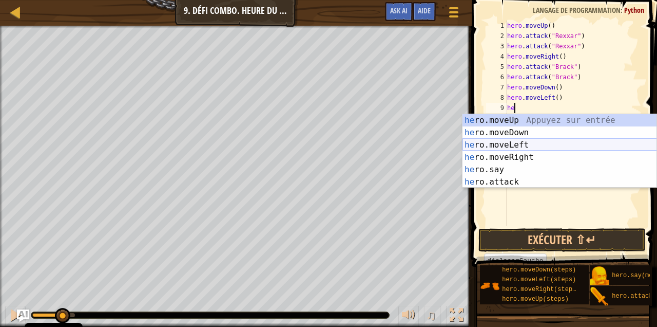
click at [526, 155] on div "he ro.moveUp Appuyez sur entrée he ro.moveDown Appuyez sur entrée he ro.moveLef…" at bounding box center [560, 163] width 195 height 99
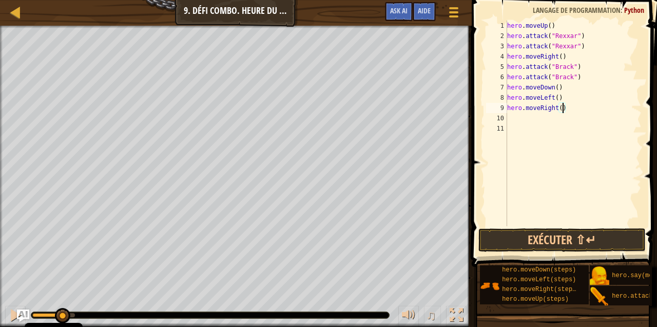
type textarea "hero.moveRight(2)"
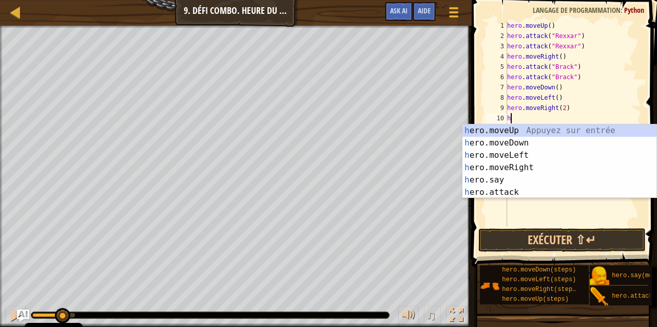
type textarea "he"
click at [551, 130] on div "he ro.moveUp Appuyez sur entrée he ro.moveDown Appuyez sur entrée he ro.moveLef…" at bounding box center [560, 173] width 195 height 99
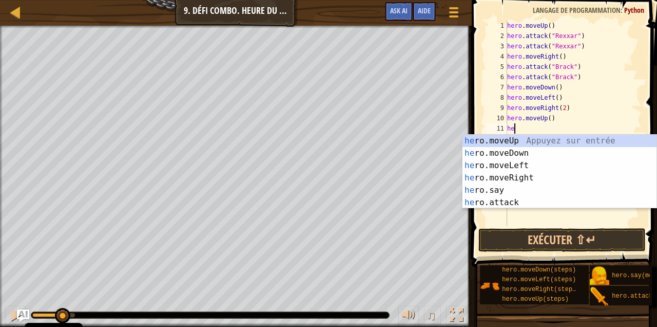
click at [517, 205] on div "he ro.moveUp Appuyez sur entrée he ro.moveDown Appuyez sur entrée he ro.moveLef…" at bounding box center [560, 184] width 195 height 99
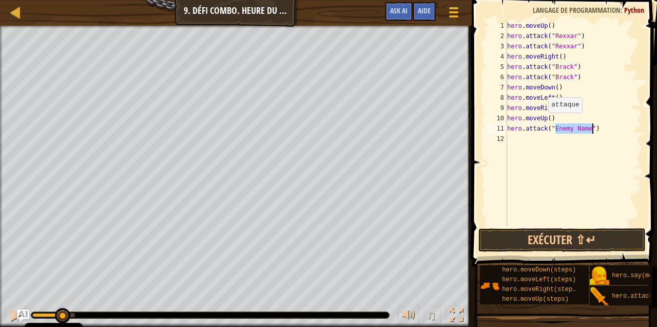
scroll to position [5, 7]
type textarea "hero.attack("Ursa")"
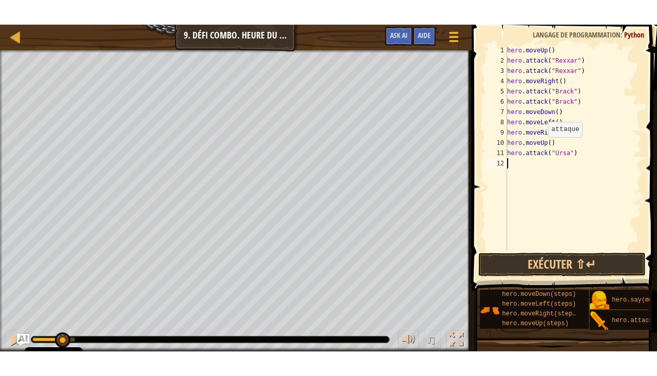
scroll to position [5, 0]
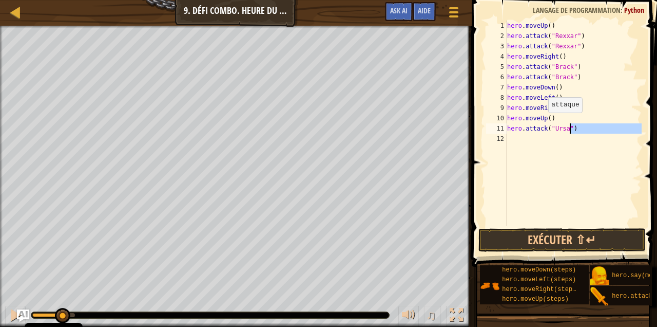
type textarea "hero.moveUp() hero.attack("Ursa")"
paste textarea "hero.attack("Ursa")"
type textarea "hero.attack("Ursa")"
type textarea "he"
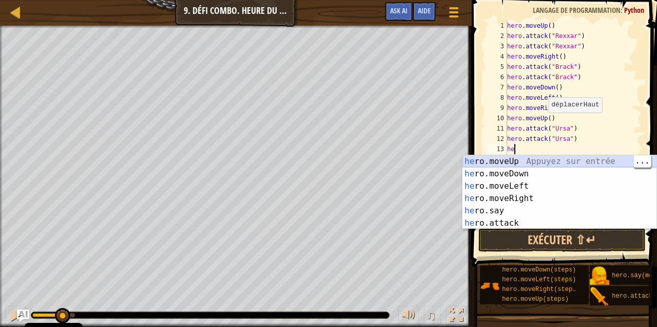
click at [553, 163] on div "he ro.moveUp Appuyez sur entrée he ro.moveDown Appuyez sur entrée he ro.moveLef…" at bounding box center [560, 204] width 195 height 99
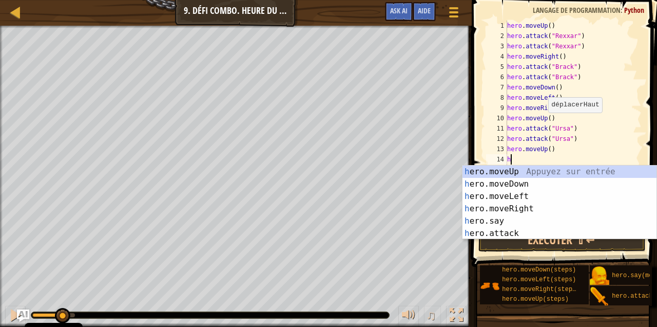
type textarea "he"
click at [528, 205] on div "he ro.moveUp Appuyez sur entrée he ro.moveDown Appuyez sur entrée he ro.moveLef…" at bounding box center [560, 214] width 195 height 99
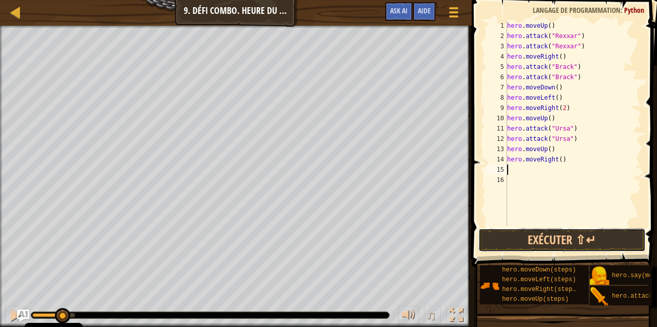
click at [560, 236] on button "Exécuter ⇧↵" at bounding box center [562, 240] width 168 height 24
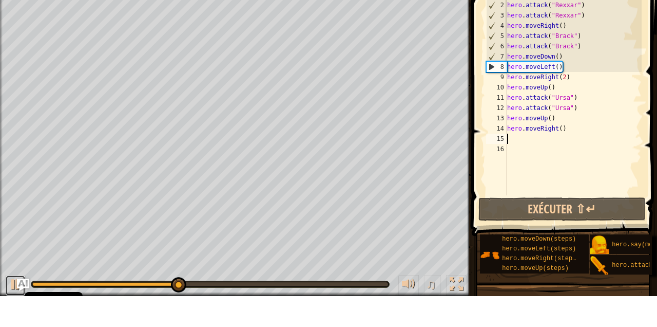
click at [11, 311] on div at bounding box center [15, 314] width 13 height 13
click at [460, 310] on div at bounding box center [456, 314] width 13 height 13
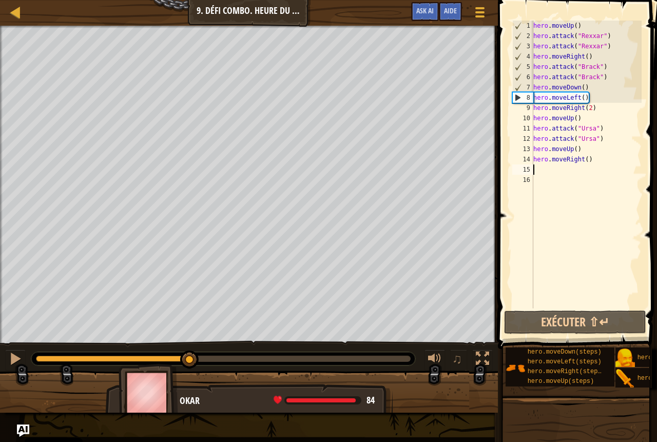
click at [591, 83] on div "hero . moveUp ( ) hero . attack ( "Rexxar" ) hero . attack ( "Rexxar" ) hero . …" at bounding box center [586, 175] width 110 height 308
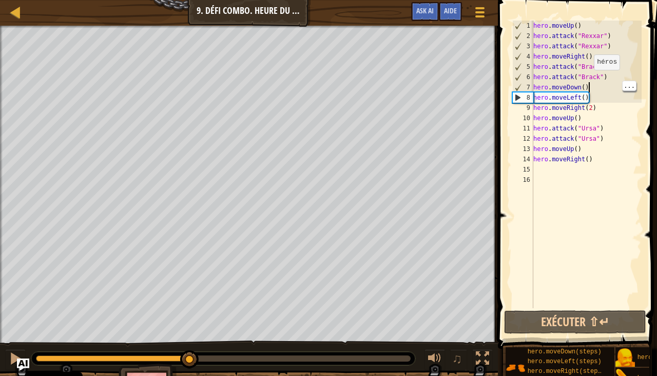
scroll to position [5, 4]
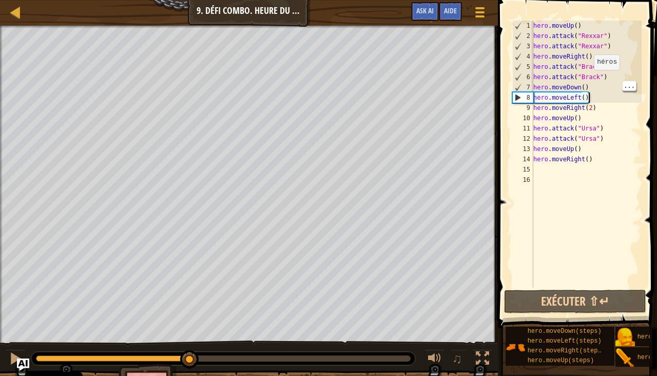
type textarea "hero.moveRight(2)"
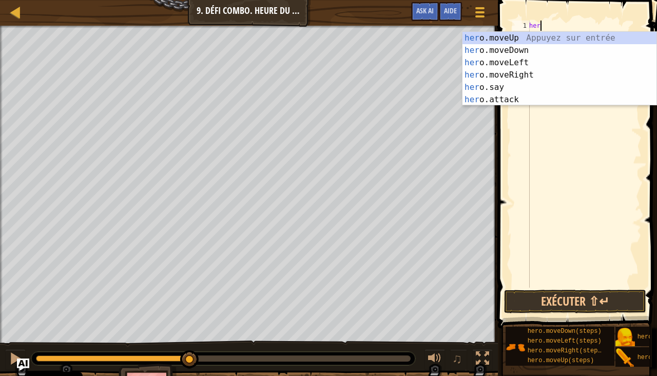
type textarea "hero"
click at [553, 44] on div "hero .moveUp Appuyez sur entrée hero .moveDown Appuyez sur entrée hero .moveLef…" at bounding box center [560, 81] width 195 height 99
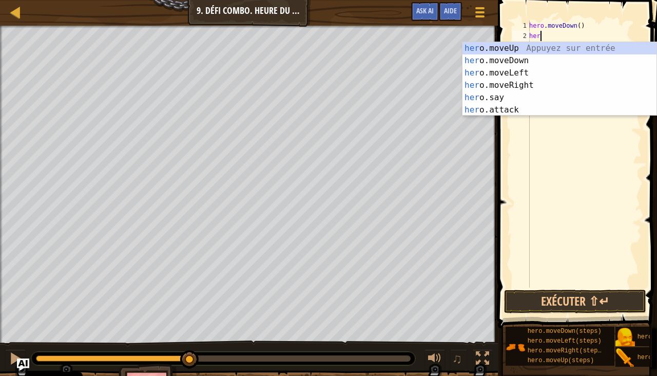
type textarea "hero"
click at [539, 86] on div "hero .moveUp Appuyez sur entrée hero .moveDown Appuyez sur entrée hero .moveLef…" at bounding box center [560, 91] width 195 height 99
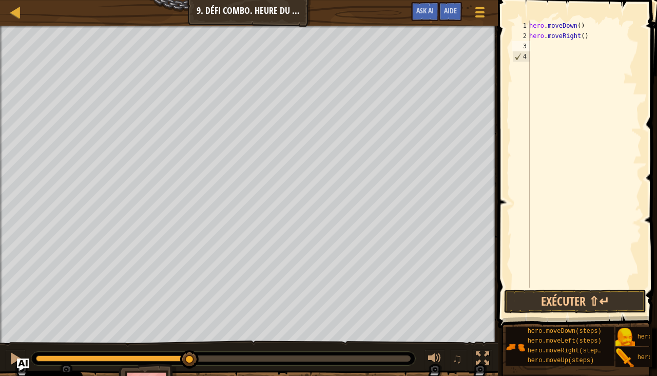
scroll to position [5, 0]
type textarea "hero.moveRight(2)"
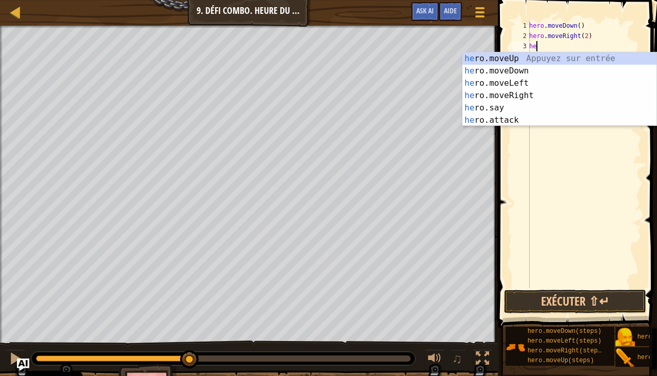
type textarea "hero"
click at [548, 55] on div "hero .moveUp Appuyez sur entrée hero .moveDown Appuyez sur entrée hero .moveLef…" at bounding box center [560, 101] width 195 height 99
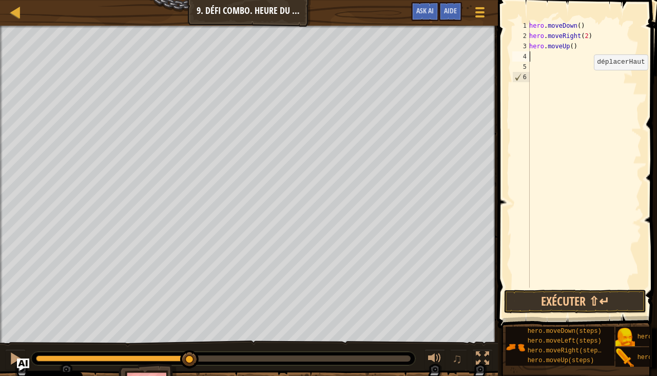
scroll to position [5, 0]
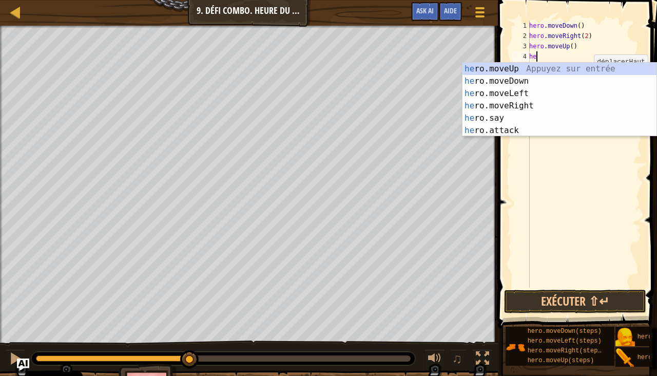
click at [527, 132] on div "he ro.moveUp Appuyez sur entrée he ro.moveDown Appuyez sur entrée he ro.moveLef…" at bounding box center [560, 112] width 195 height 99
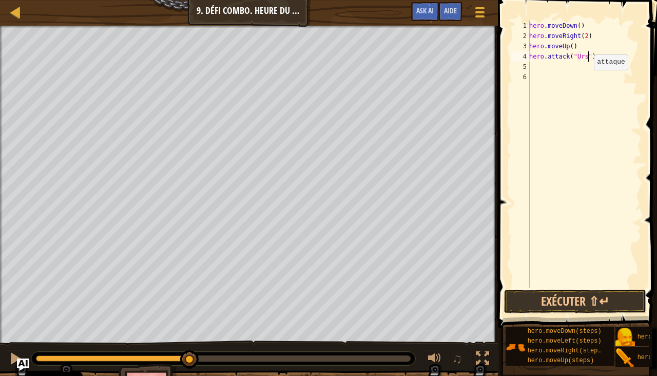
scroll to position [5, 5]
type textarea "hero.attack("Ursa")"
paste textarea "hero.attack("Ursa")"
type textarea "hero.attack("Ursa")"
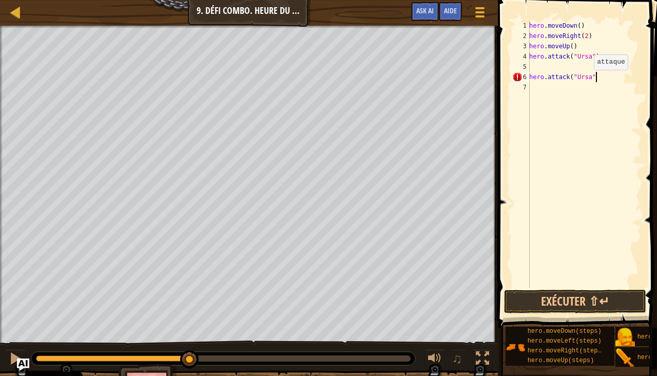
type textarea "hero.attack("Ursa")"
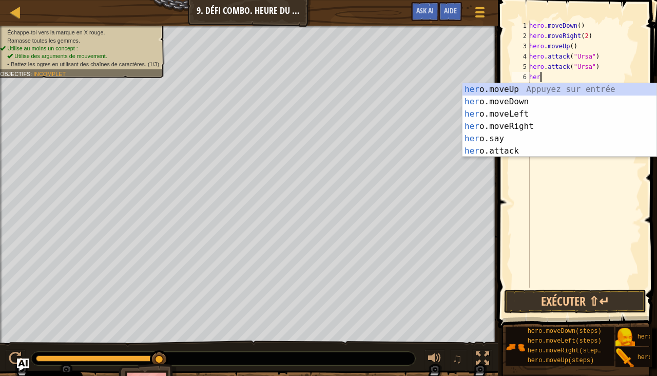
type textarea "hero"
click at [526, 113] on div "hero .moveUp Appuyez sur entrée hero .moveDown Appuyez sur entrée hero .moveLef…" at bounding box center [560, 132] width 195 height 99
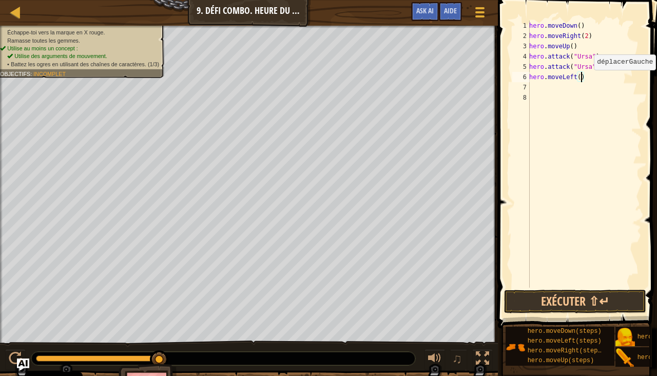
type textarea "hero.moveLeft(2)"
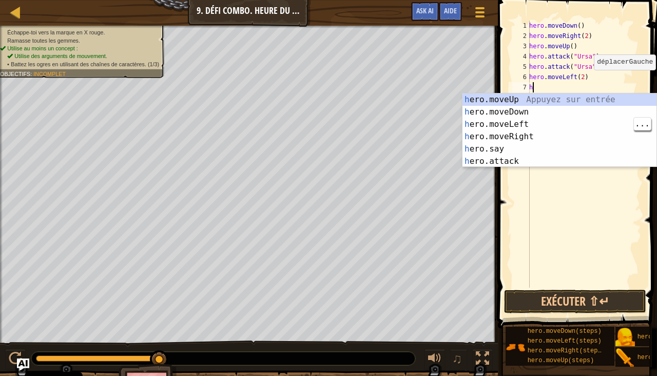
type textarea "he"
click at [584, 95] on div "he ro.moveUp Appuyez sur entrée he ro.moveDown Appuyez sur entrée he ro.moveLef…" at bounding box center [560, 142] width 195 height 99
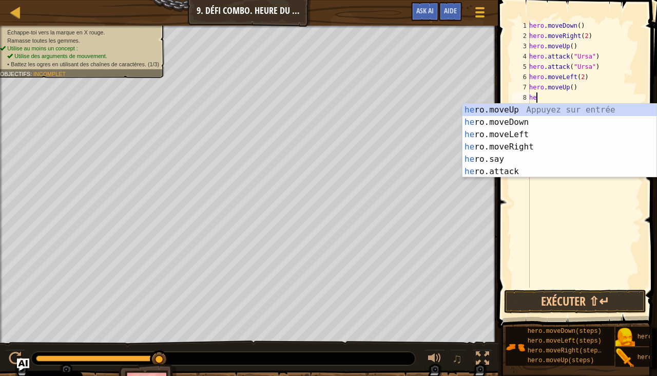
click at [521, 170] on div "he ro.moveUp Appuyez sur entrée he ro.moveDown Appuyez sur entrée he ro.moveLef…" at bounding box center [560, 153] width 195 height 99
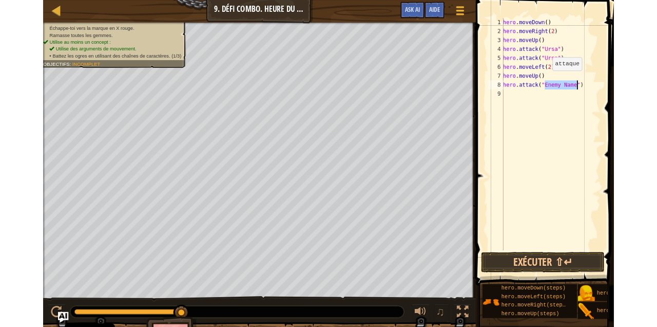
scroll to position [5, 7]
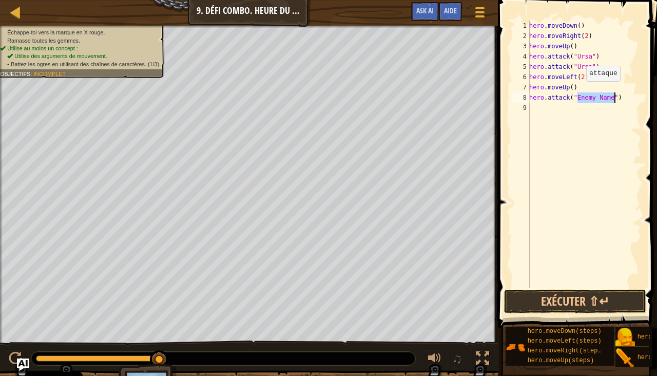
click at [486, 326] on div at bounding box center [482, 358] width 13 height 13
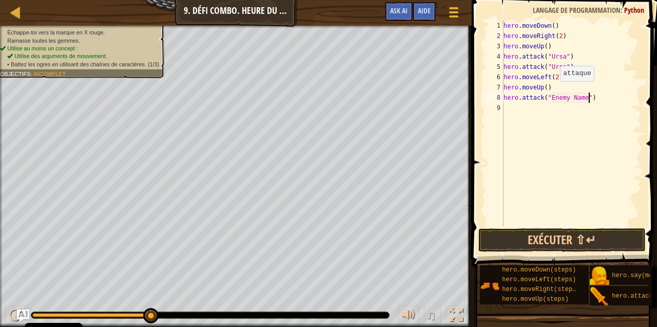
click at [151, 53] on li "Utilise des arguments de mouvement." at bounding box center [83, 56] width 152 height 8
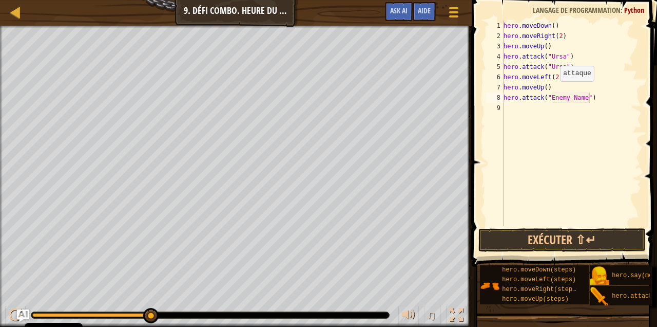
click at [581, 100] on div "hero . moveDown ( ) hero . moveRight ( 2 ) hero . moveUp ( ) hero . attack ( "U…" at bounding box center [572, 134] width 140 height 226
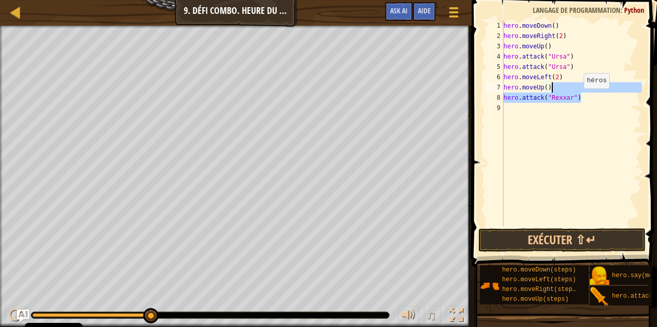
type textarea "hero.attack("Rexxar")"
paste textarea
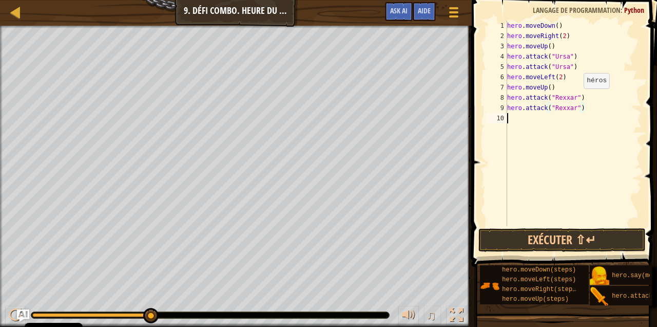
scroll to position [5, 0]
type textarea "h"
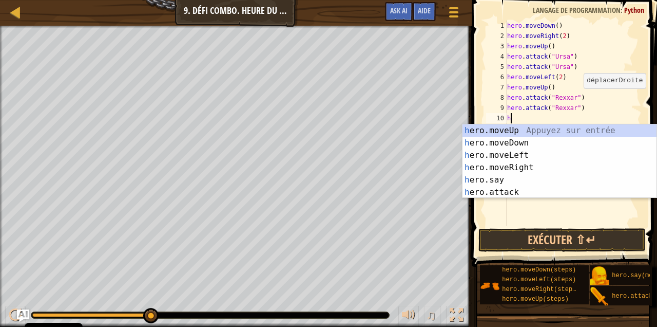
click at [520, 171] on div "h ero.moveUp Appuyez sur entrée h ero.moveDown Appuyez sur entrée h ero.moveLef…" at bounding box center [560, 173] width 195 height 99
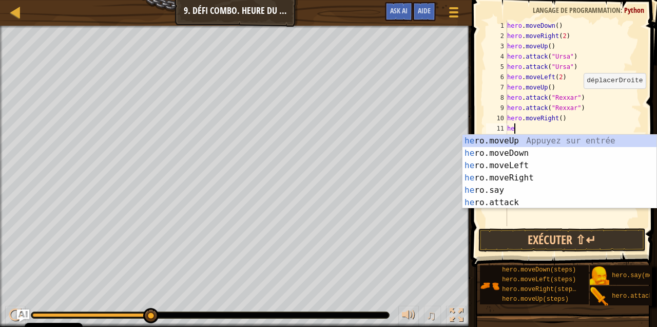
click at [518, 200] on div "he ro.moveUp Appuyez sur entrée he ro.moveDown Appuyez sur entrée he ro.moveLef…" at bounding box center [560, 184] width 195 height 99
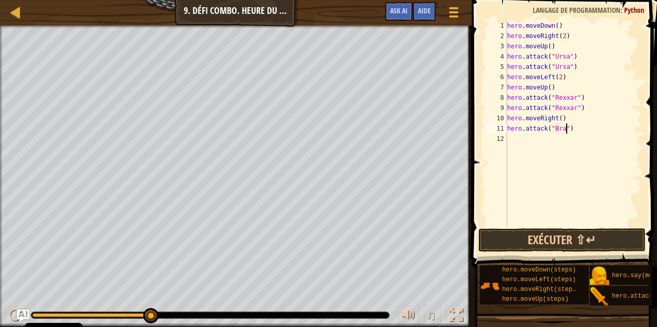
scroll to position [5, 5]
type textarea "hero.attack("Brack")"
paste textarea
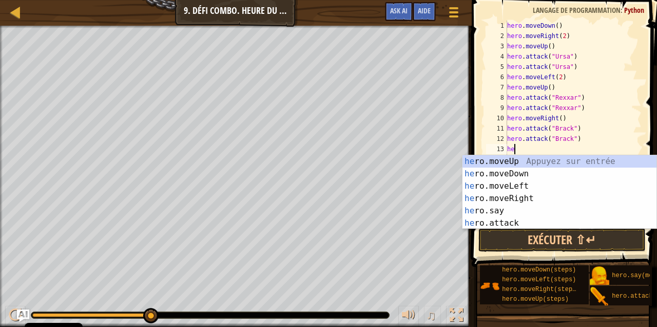
type textarea "hero"
click at [530, 197] on div "hero .moveUp Appuyez sur entrée hero .moveDown Appuyez sur entrée hero .moveLef…" at bounding box center [560, 204] width 195 height 99
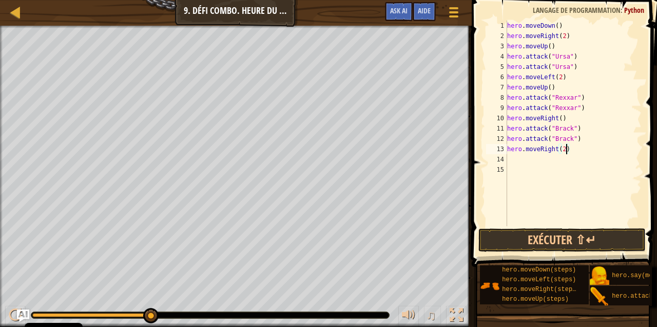
scroll to position [5, 5]
type textarea "hero.moveRight(2)"
click at [589, 248] on button "Exécuter ⇧↵" at bounding box center [562, 240] width 168 height 24
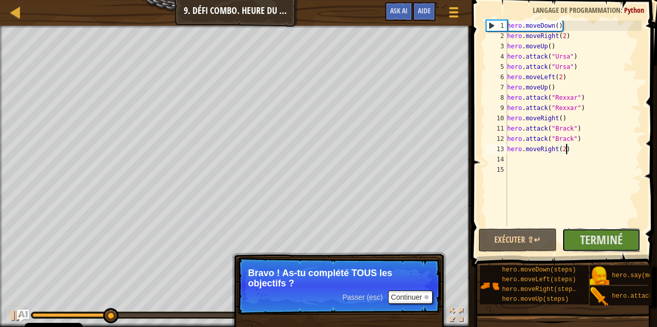
click at [598, 236] on span "Terminé" at bounding box center [601, 239] width 43 height 16
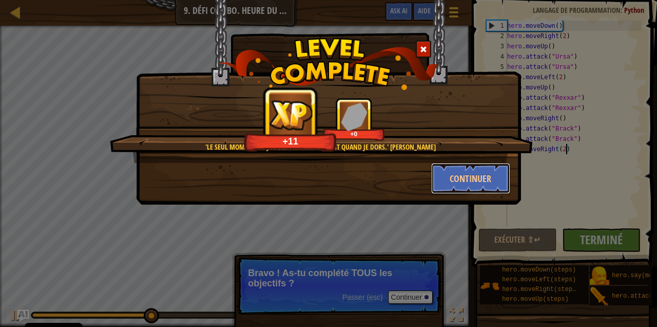
click at [468, 168] on button "Continuer" at bounding box center [471, 178] width 80 height 31
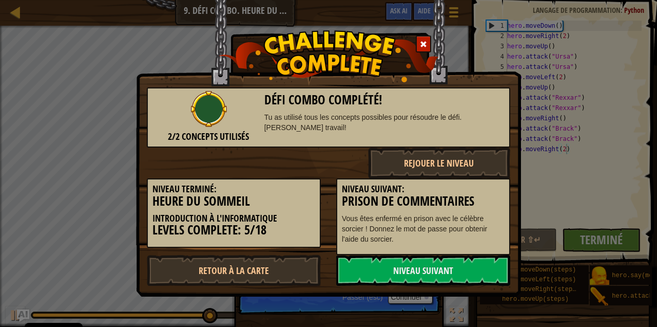
click at [467, 264] on link "Niveau Suivant" at bounding box center [423, 270] width 174 height 31
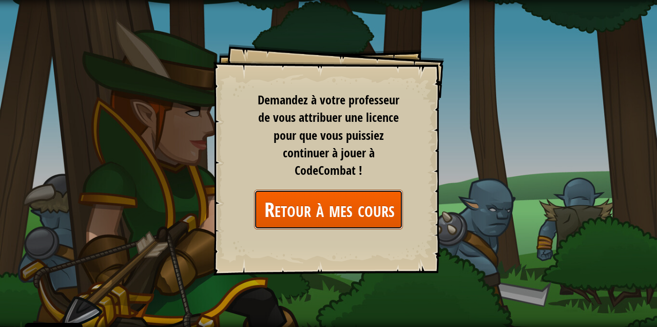
click at [370, 202] on link "Retour à mes cours" at bounding box center [328, 209] width 149 height 40
